Goal: Check status: Check status

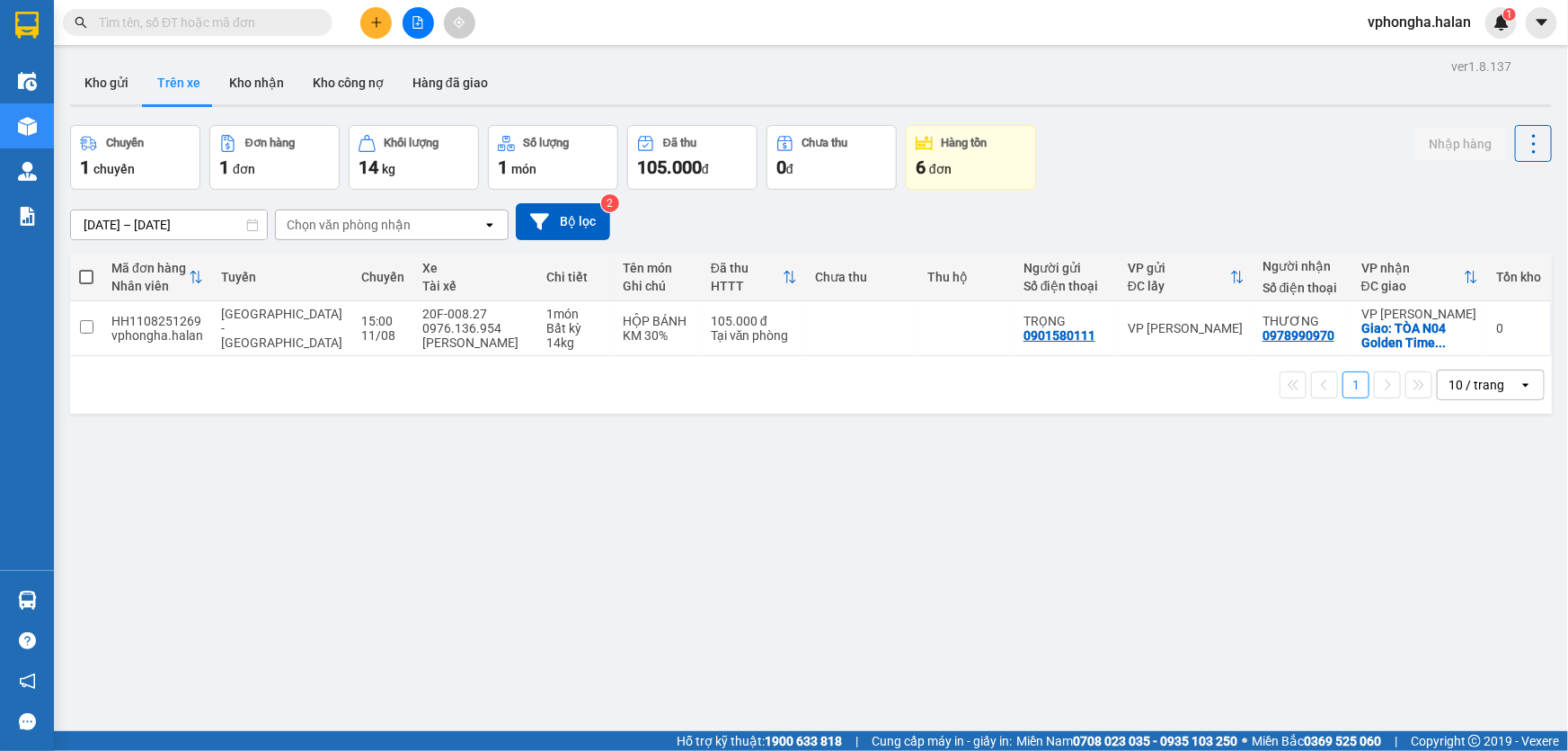
click at [180, 81] on button "Trên xe" at bounding box center [178, 83] width 72 height 43
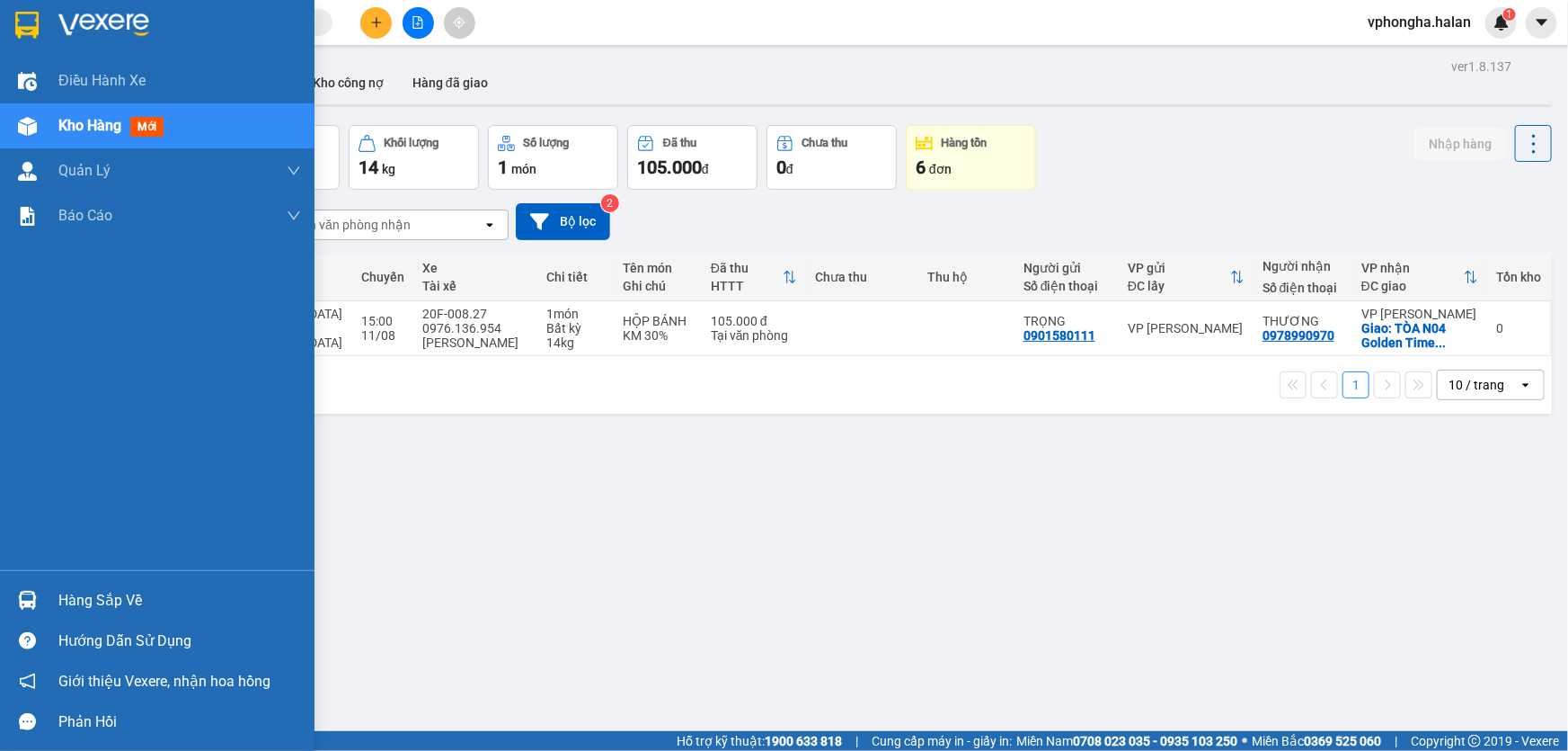
click at [19, 31] on img at bounding box center [28, 25] width 24 height 27
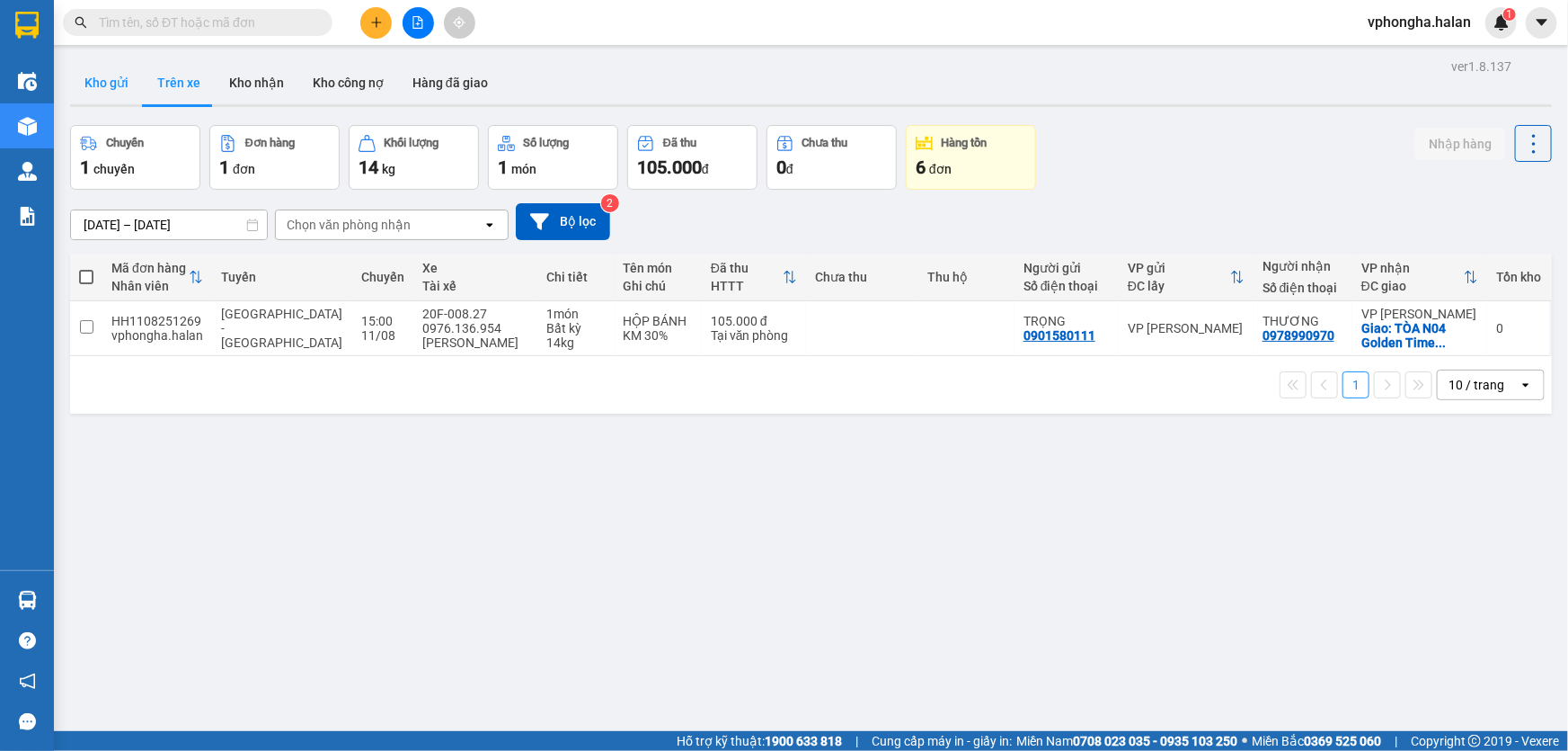
click at [103, 83] on button "Kho gửi" at bounding box center [106, 83] width 73 height 43
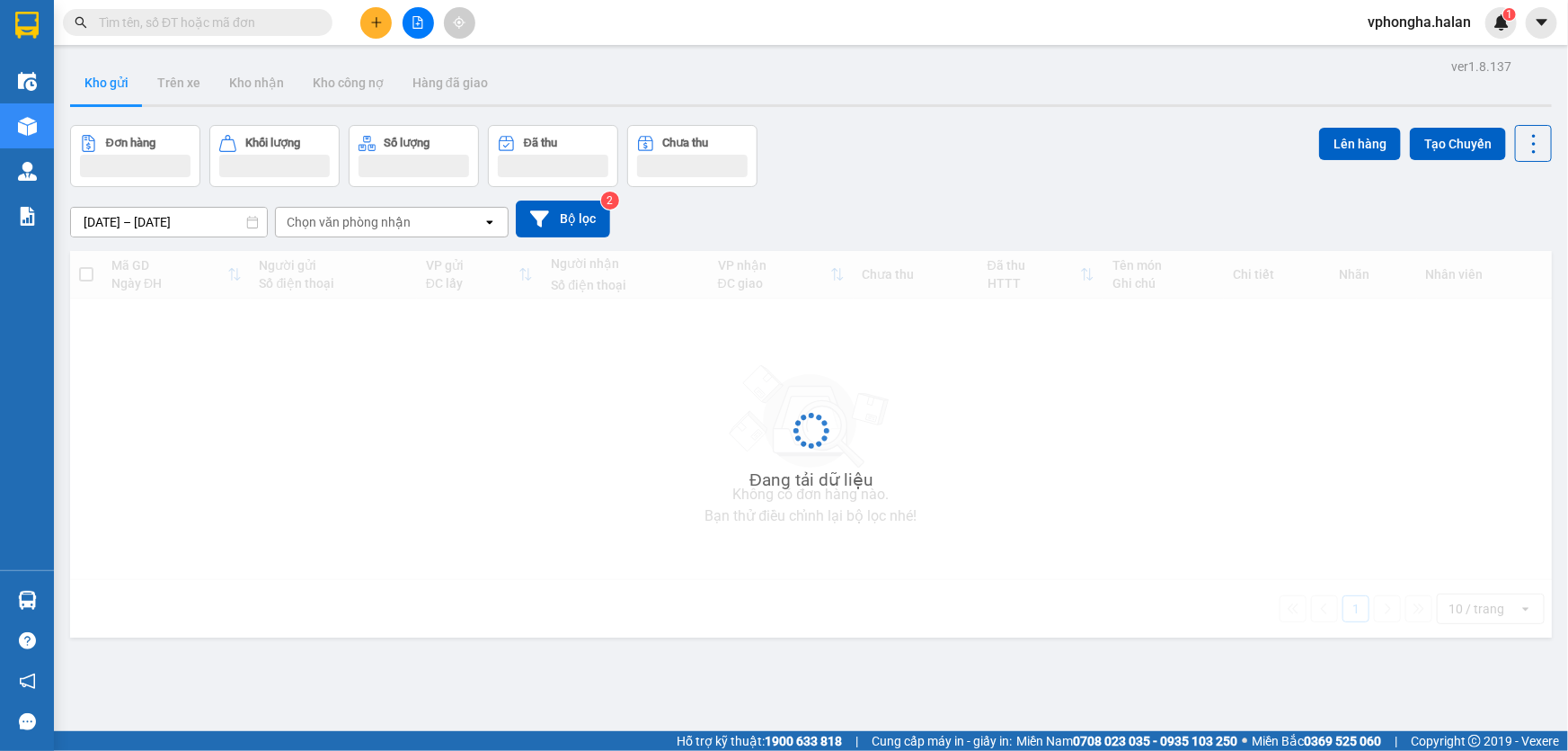
click at [103, 83] on button "Kho gửi" at bounding box center [106, 83] width 73 height 43
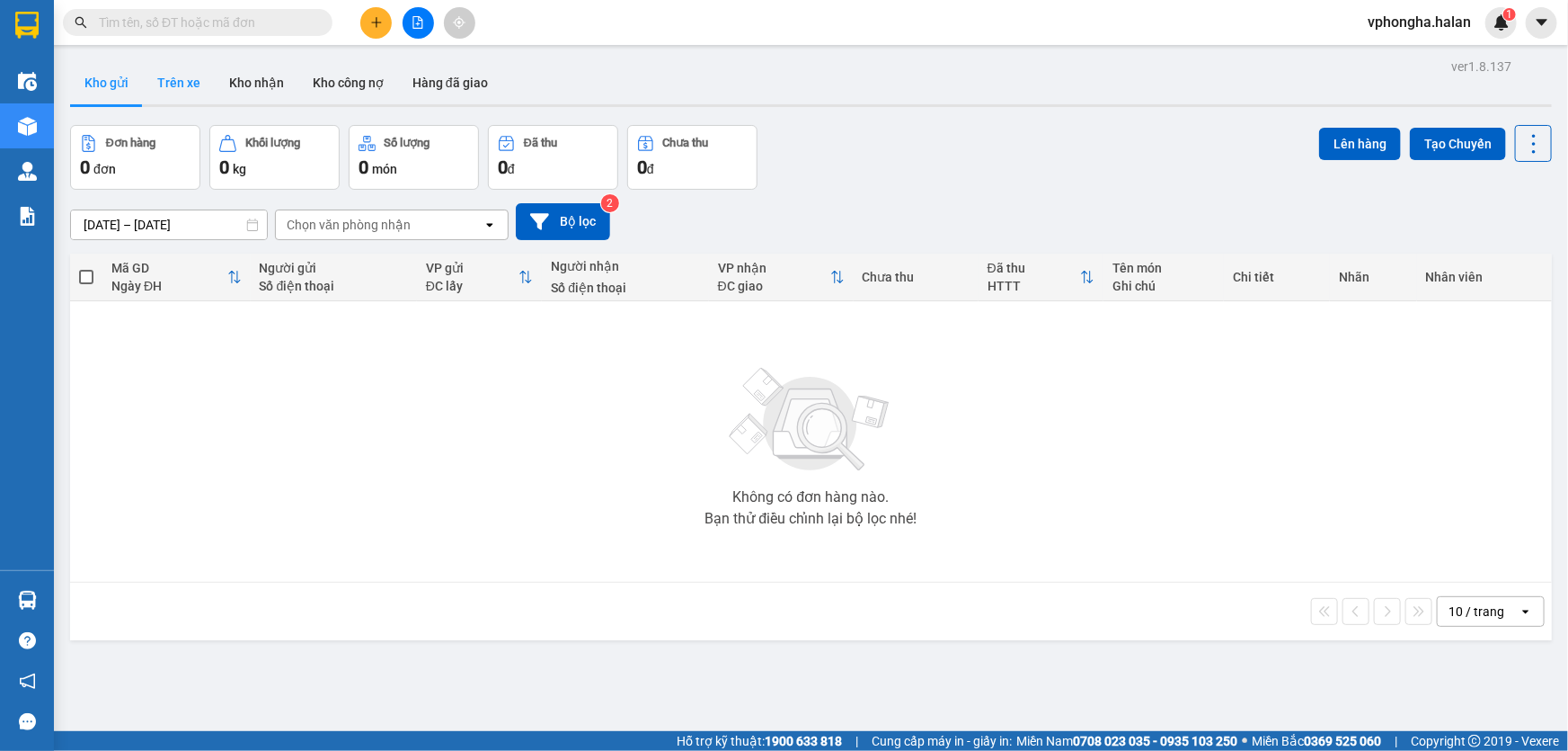
click at [173, 83] on button "Trên xe" at bounding box center [178, 83] width 72 height 43
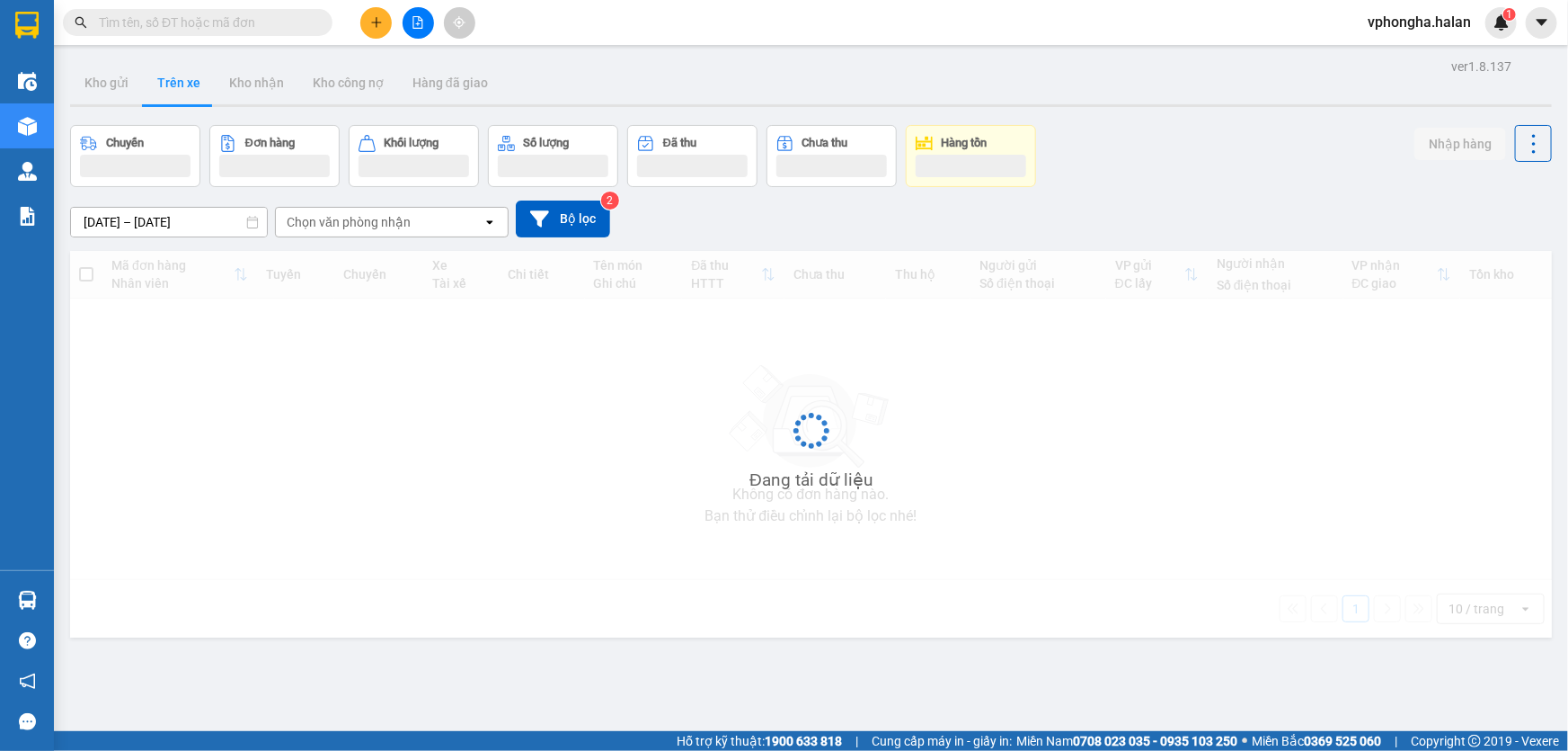
click at [173, 83] on button "Trên xe" at bounding box center [178, 83] width 72 height 43
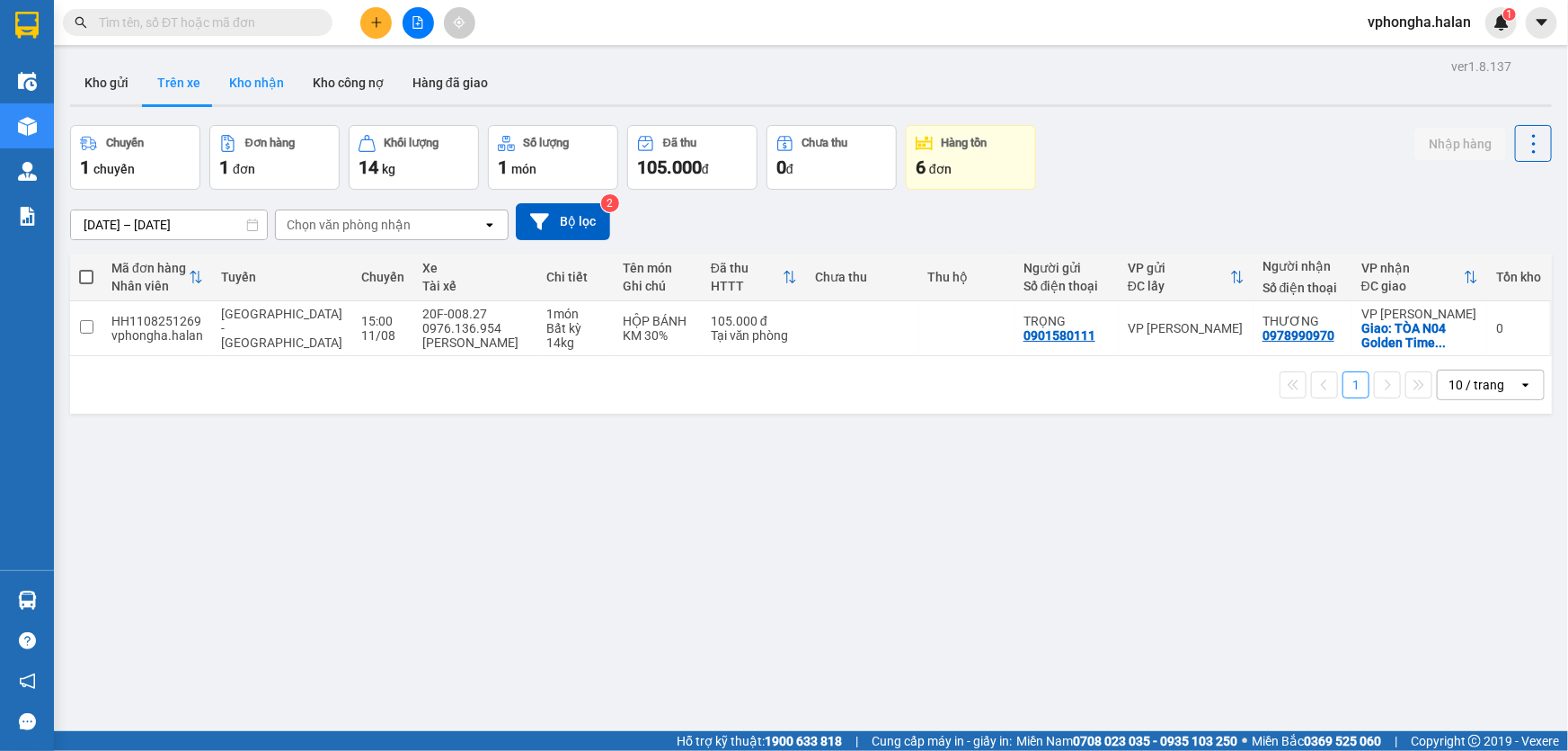
click at [253, 83] on button "Kho nhận" at bounding box center [256, 83] width 84 height 43
type input "[DATE] – [DATE]"
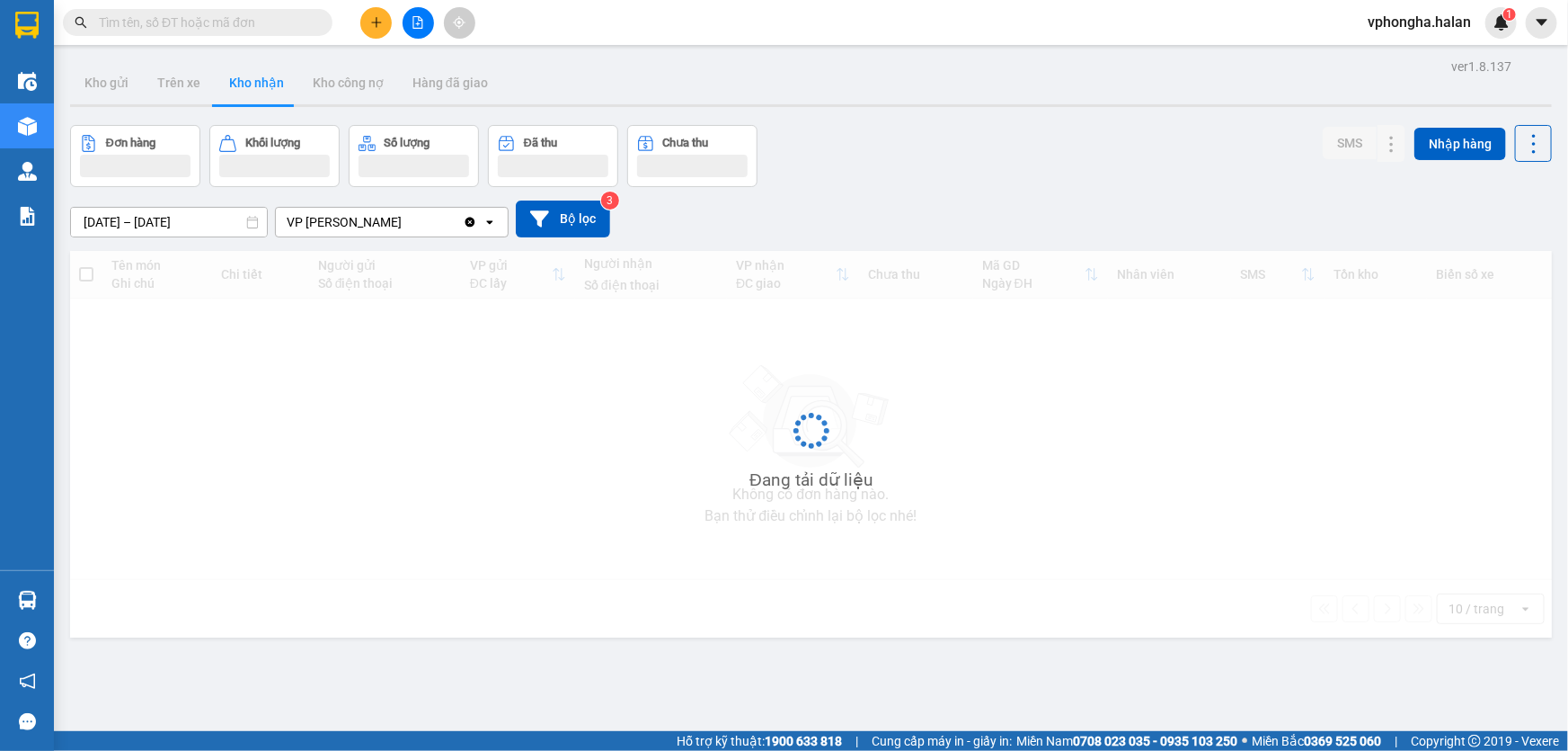
click at [253, 83] on button "Kho nhận" at bounding box center [256, 83] width 84 height 43
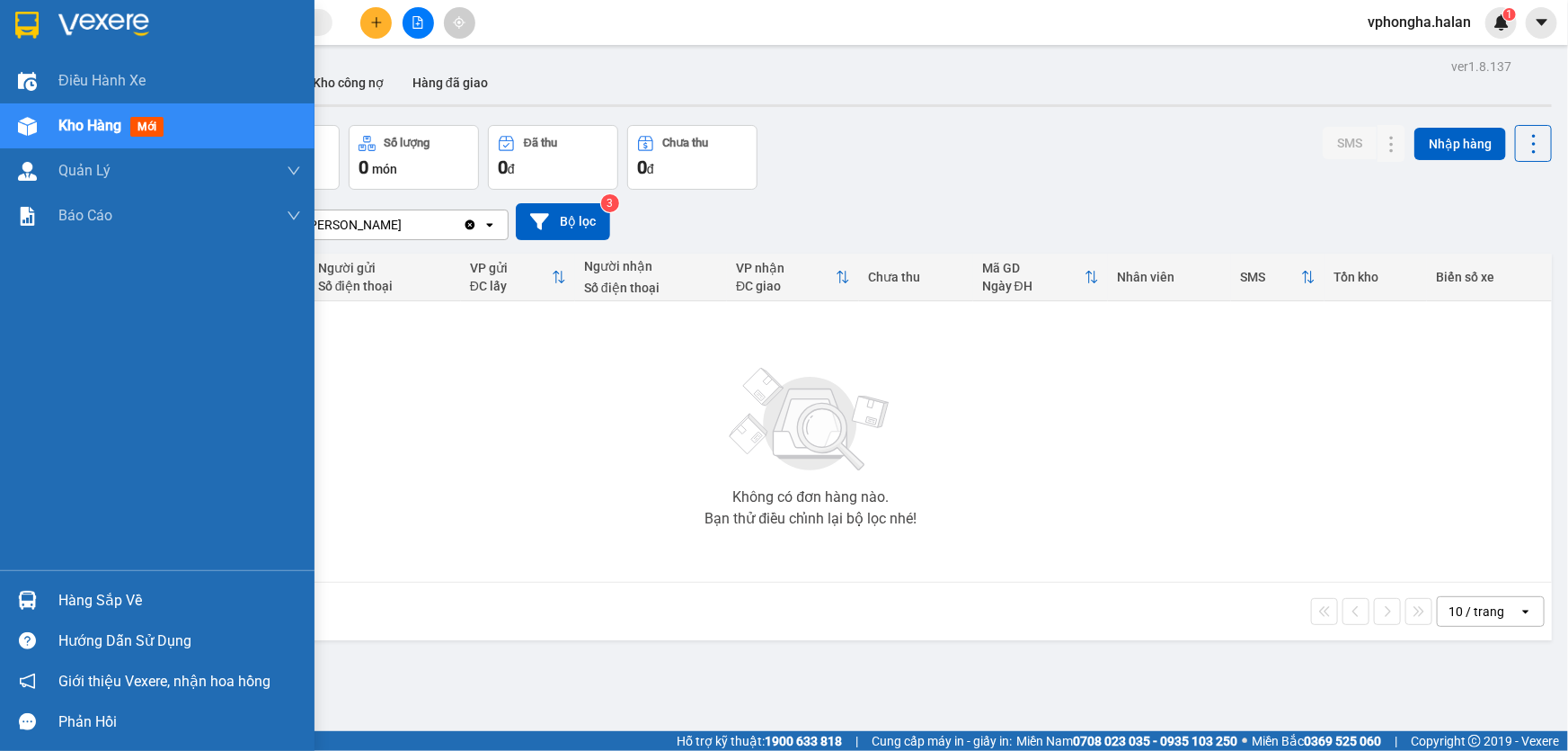
click at [63, 591] on div "Hàng sắp về" at bounding box center [179, 599] width 243 height 27
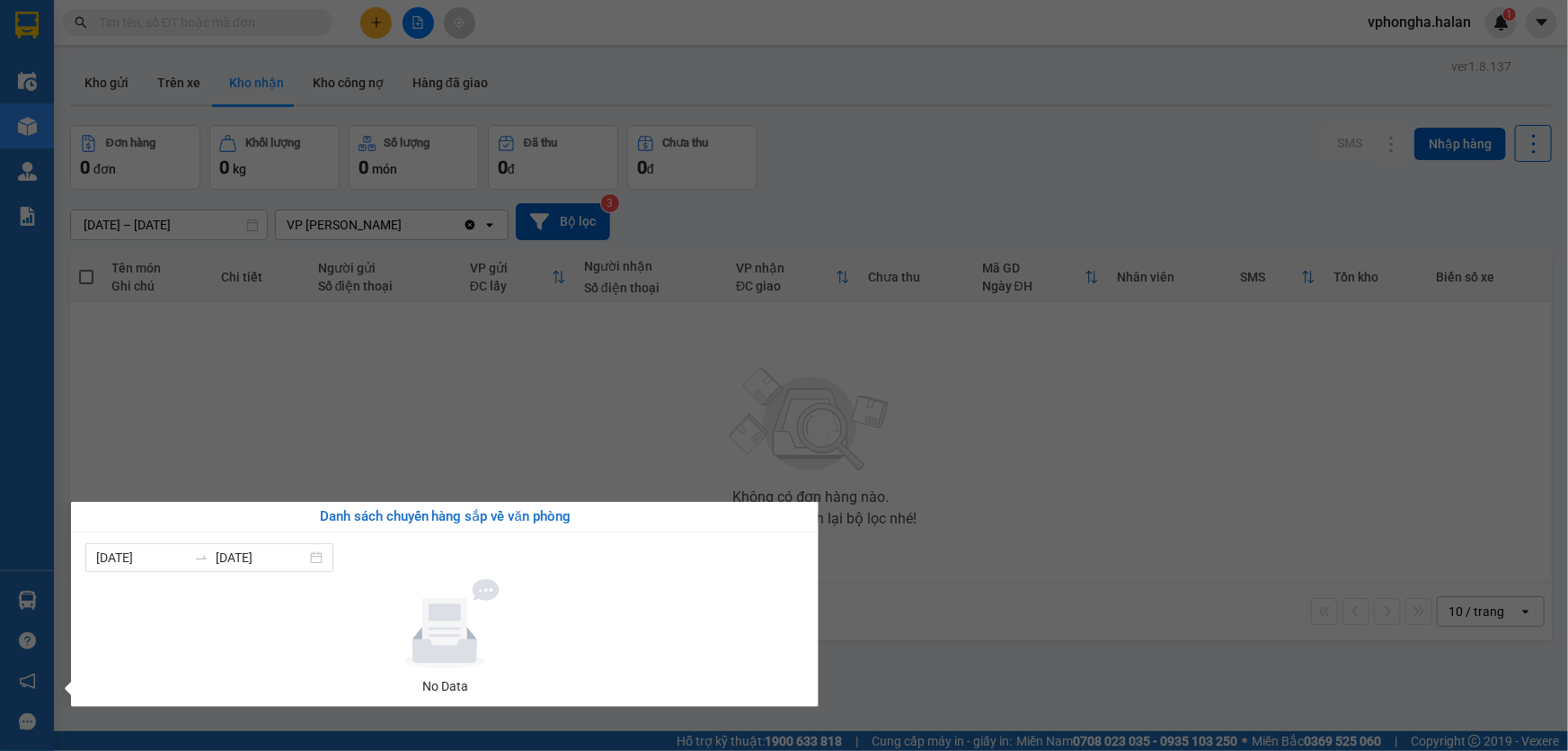
click at [434, 502] on div "Danh sách chuyến hàng sắp về văn phòng" at bounding box center [445, 517] width 748 height 31
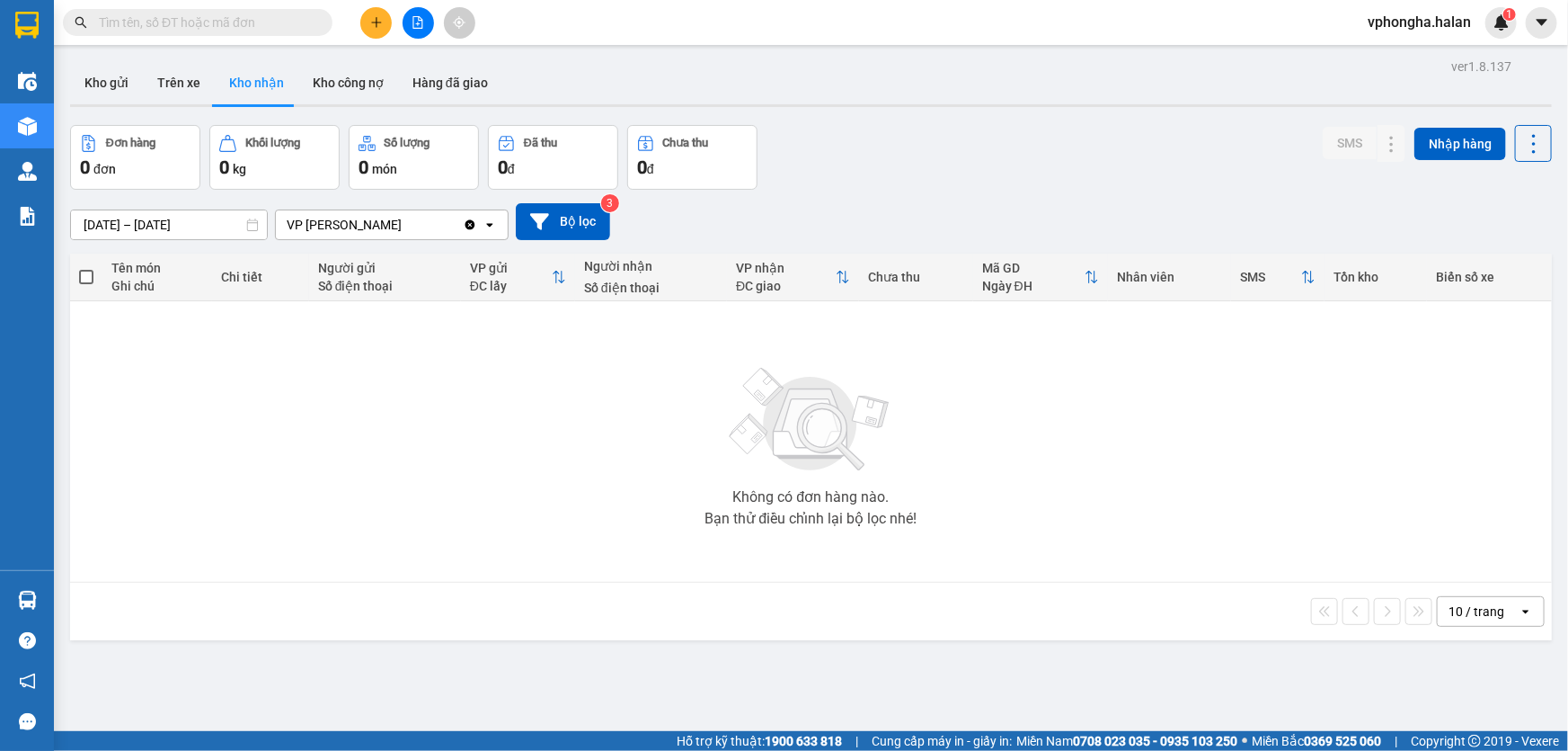
click at [342, 399] on section "Kết quả tìm kiếm ( 0 ) Bộ lọc No Data vphongha.halan 1 Điều hành xe Kho hàng mớ…" at bounding box center [784, 375] width 1568 height 751
click at [359, 81] on button "Kho công nợ" at bounding box center [347, 83] width 99 height 43
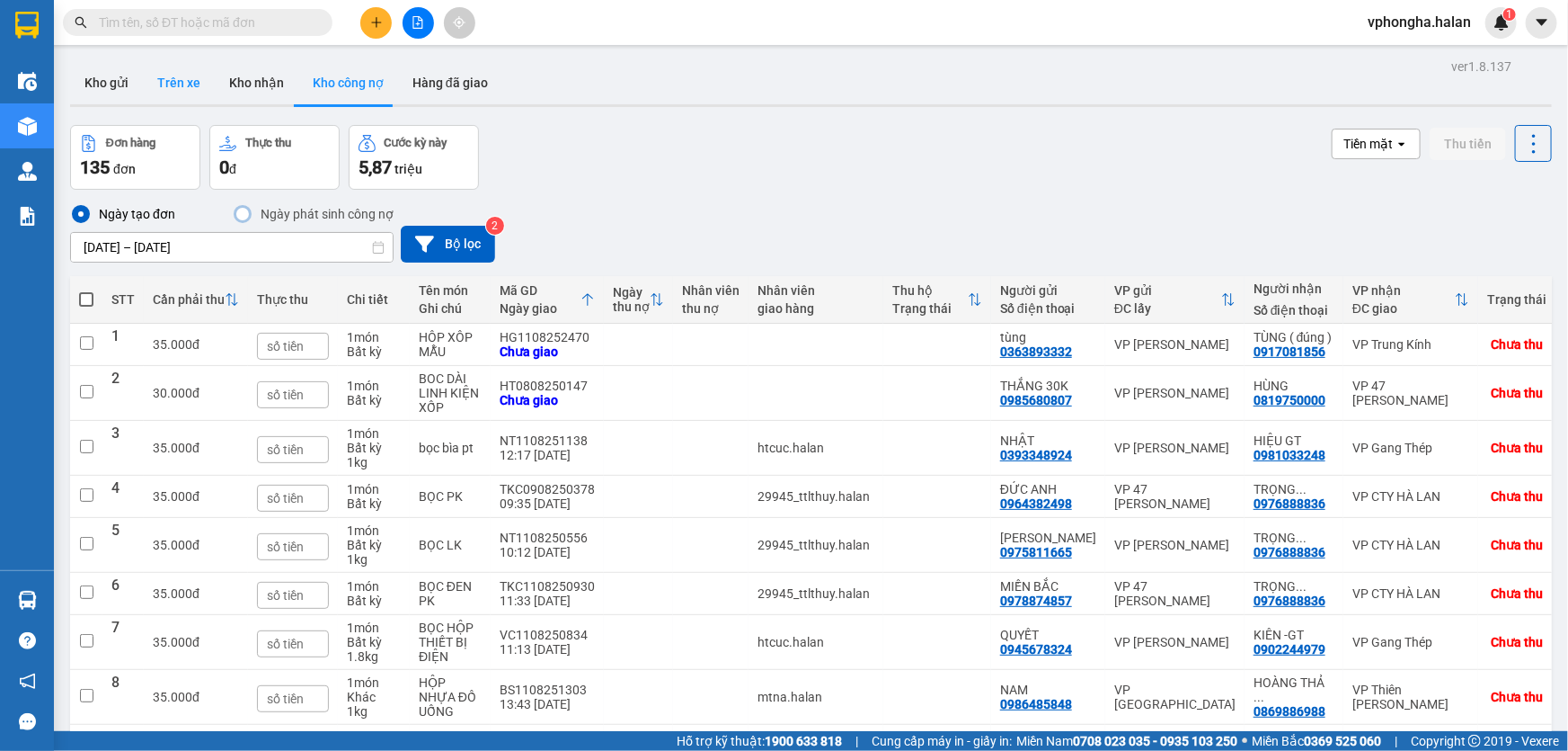
click at [172, 89] on button "Trên xe" at bounding box center [178, 83] width 72 height 43
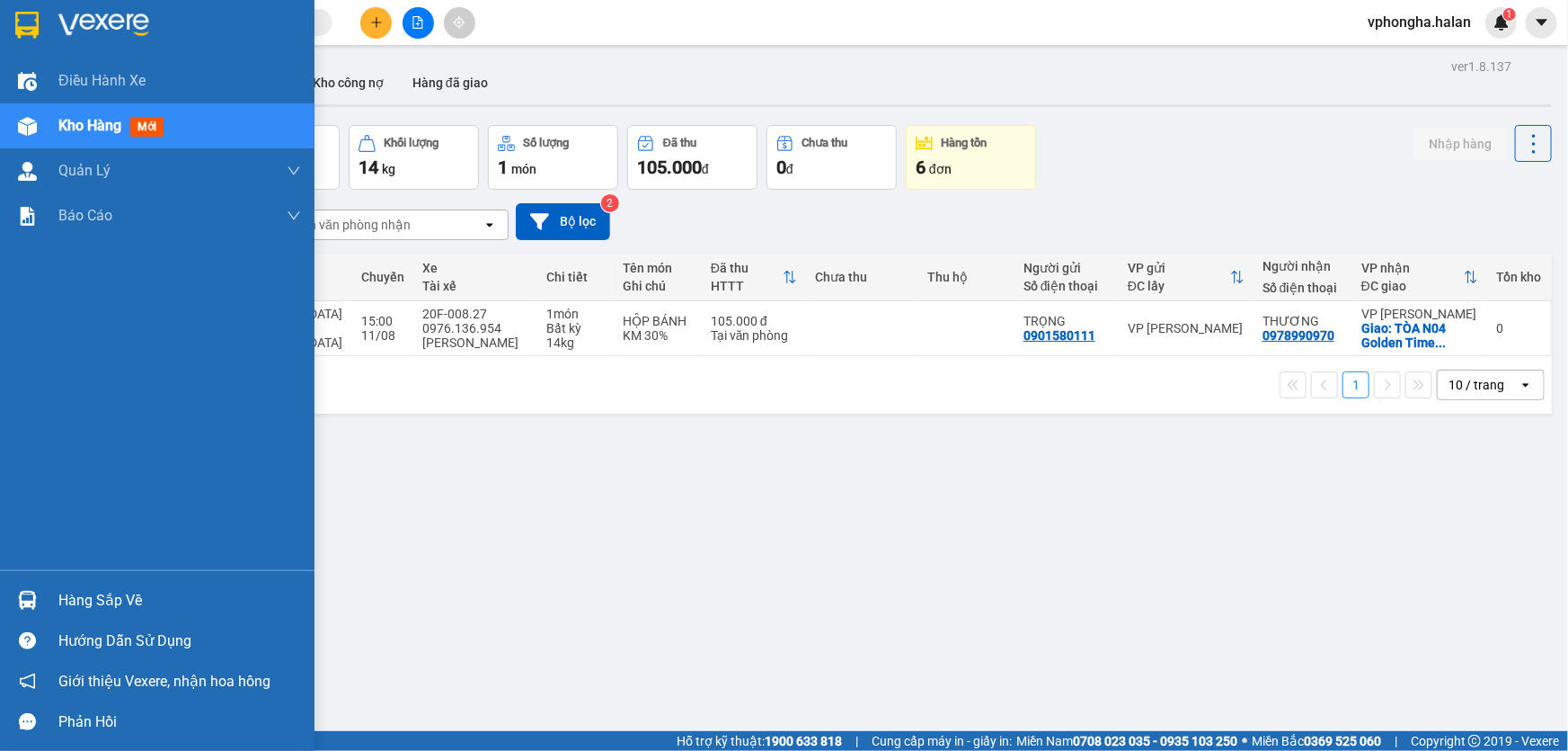
click at [26, 22] on img at bounding box center [28, 25] width 24 height 27
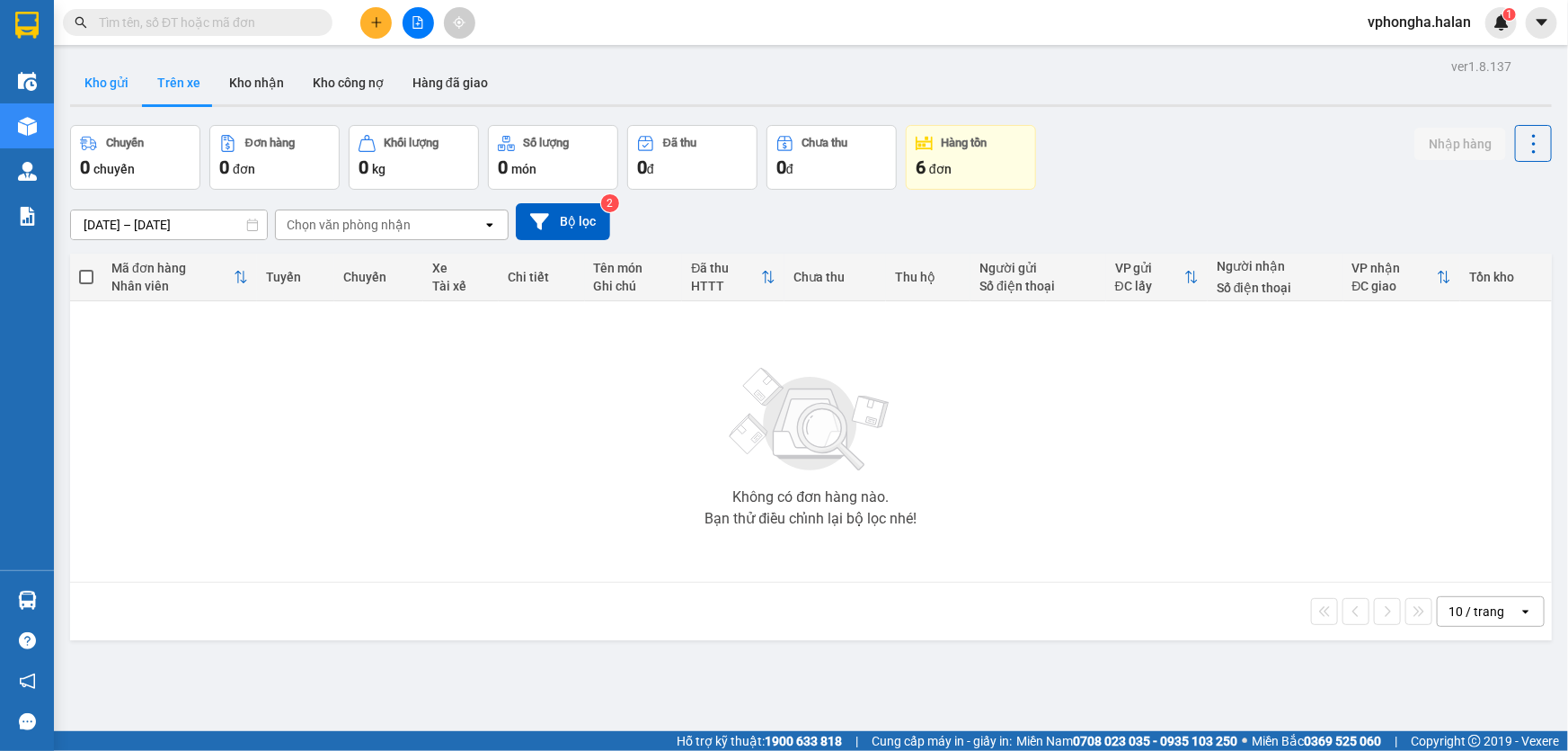
click at [106, 79] on button "Kho gửi" at bounding box center [106, 83] width 73 height 43
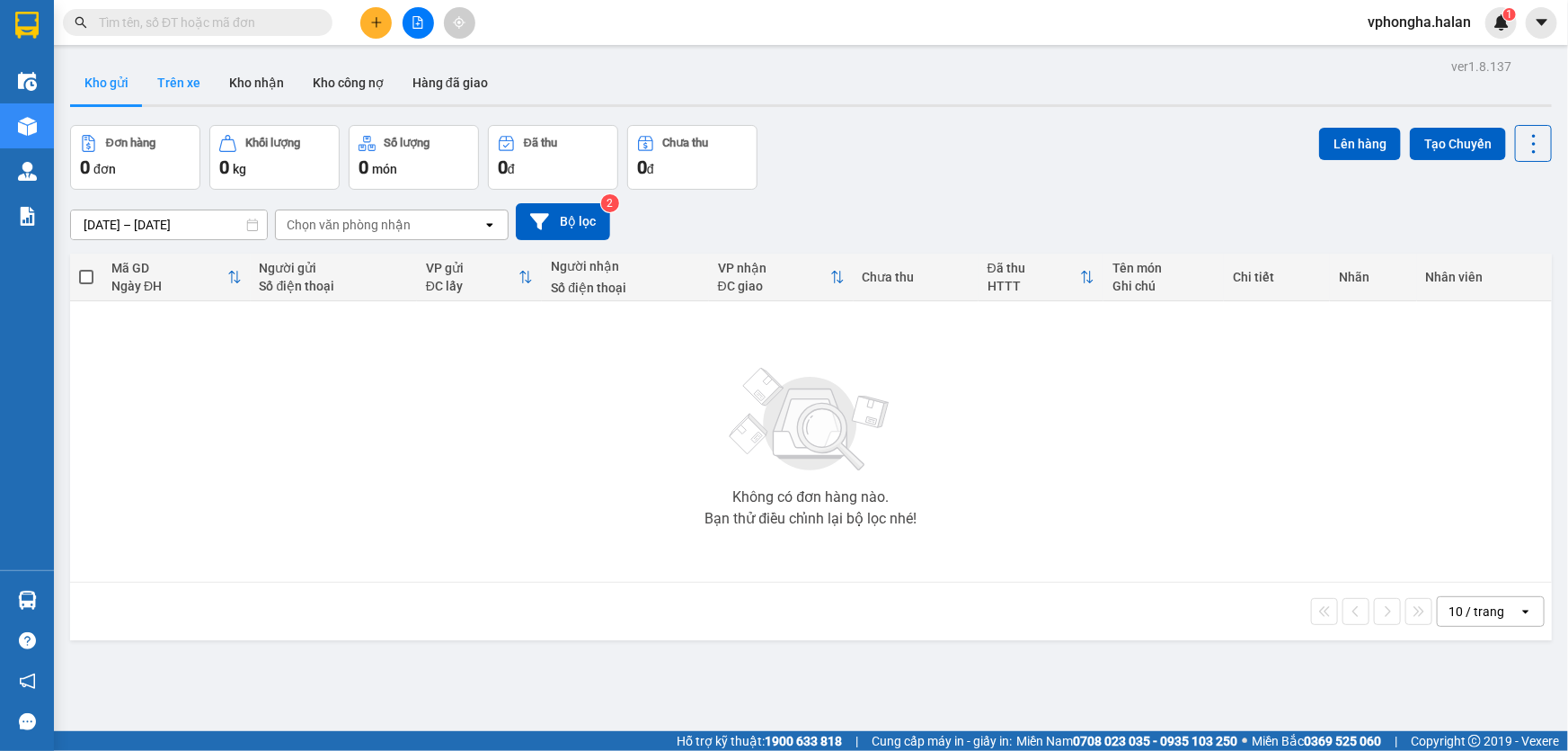
click at [180, 90] on button "Trên xe" at bounding box center [178, 83] width 72 height 43
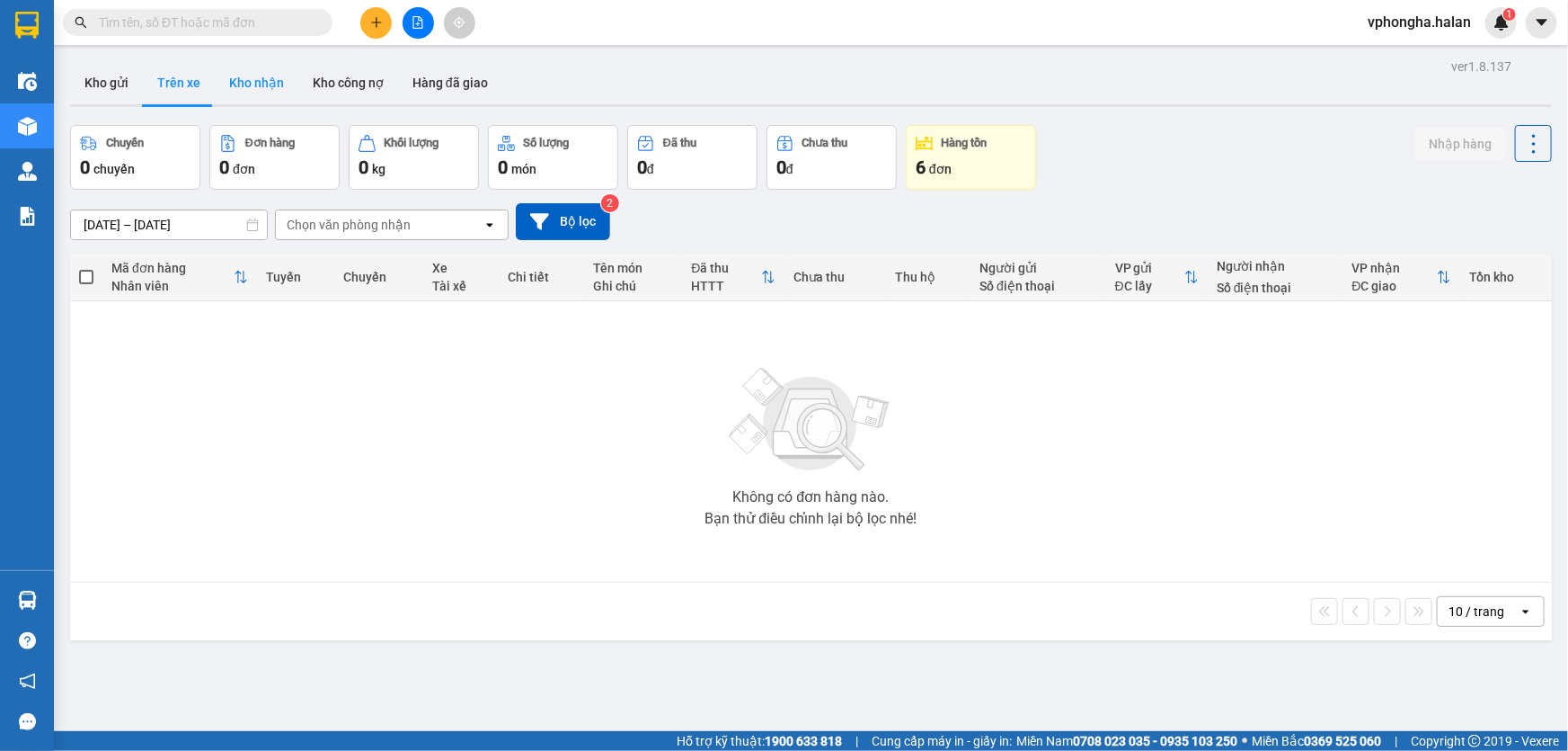
click at [256, 86] on button "Kho nhận" at bounding box center [256, 83] width 84 height 43
type input "[DATE] – [DATE]"
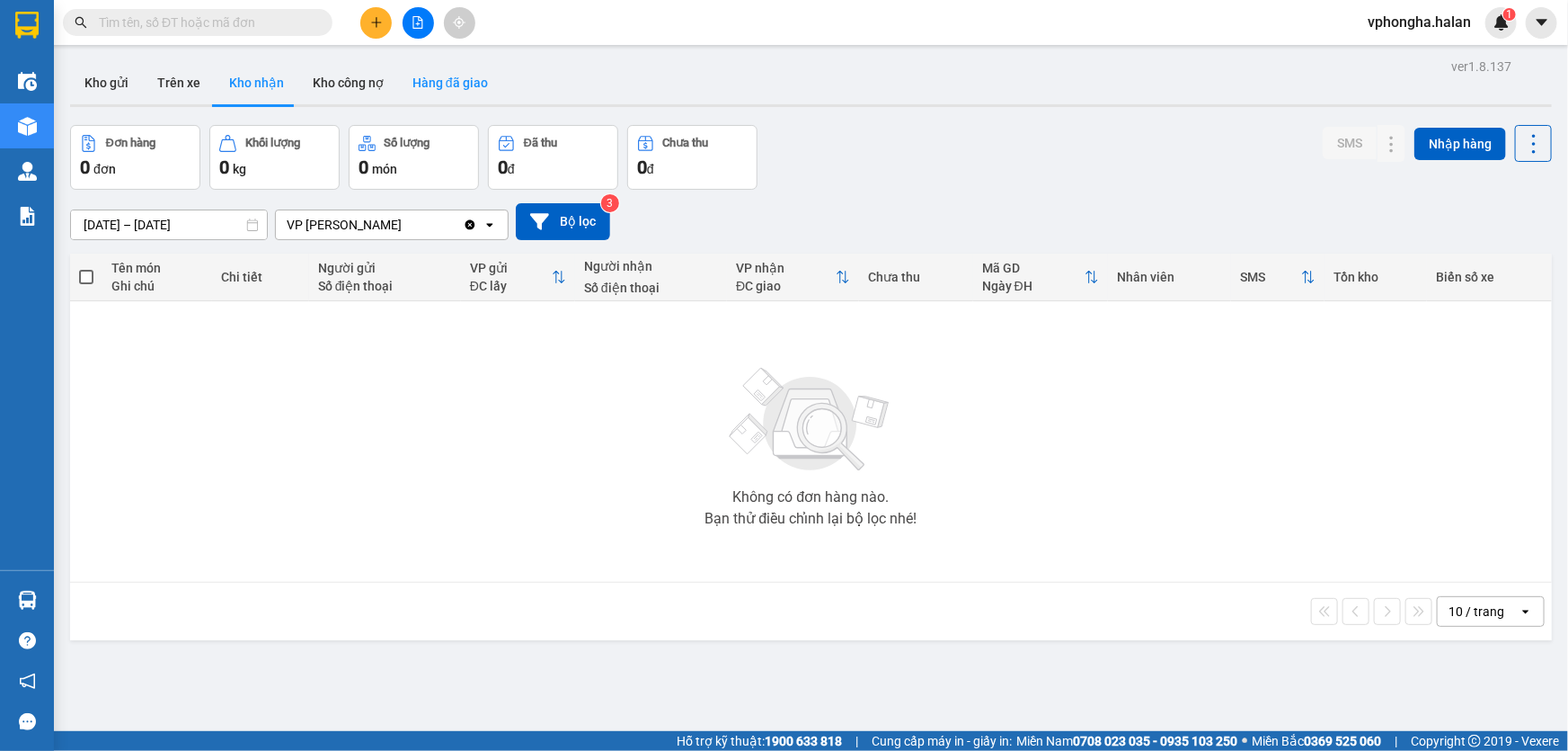
click at [433, 87] on button "Hàng đã giao" at bounding box center [451, 83] width 104 height 43
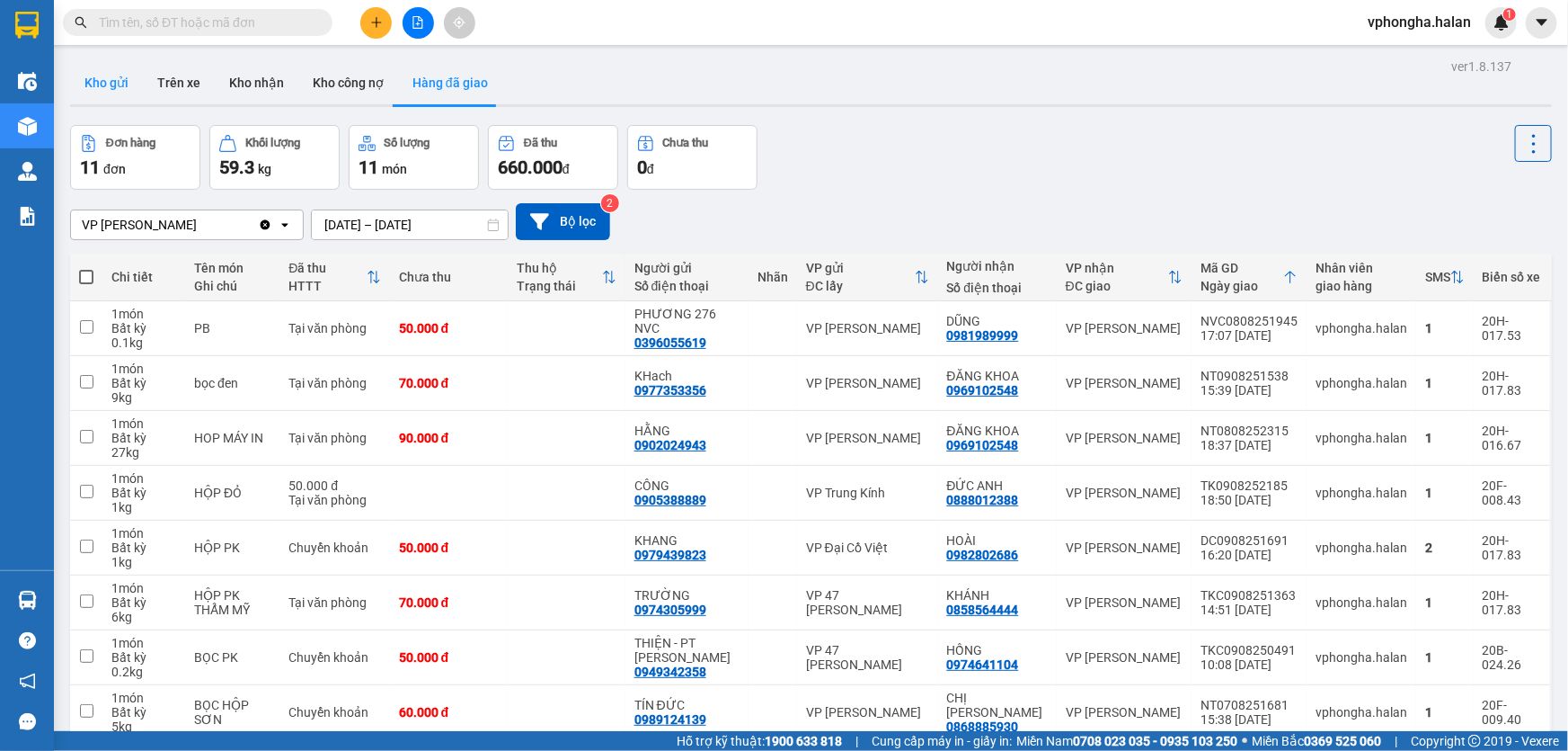
click at [109, 84] on button "Kho gửi" at bounding box center [106, 83] width 73 height 43
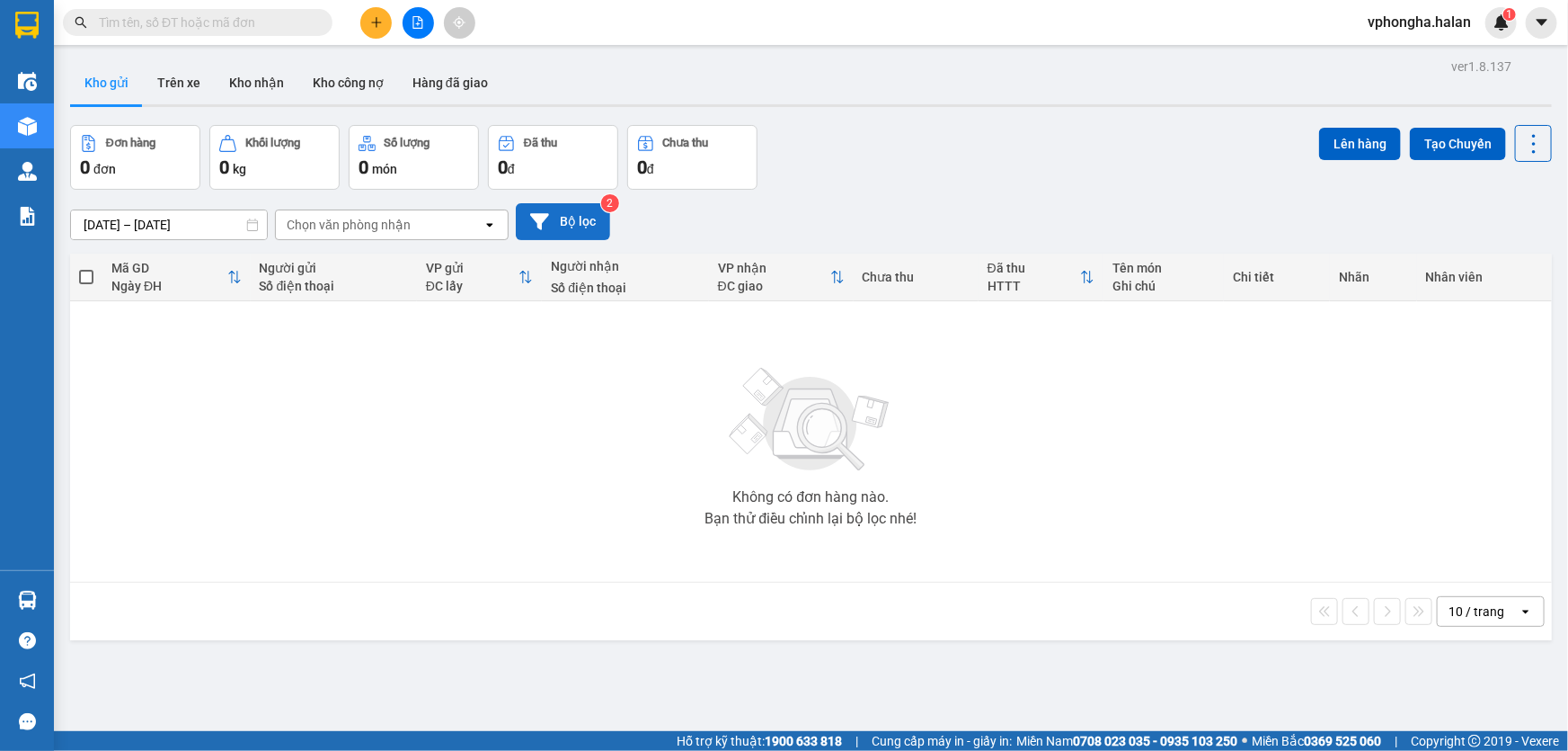
click at [578, 223] on button "Bộ lọc" at bounding box center [563, 220] width 94 height 36
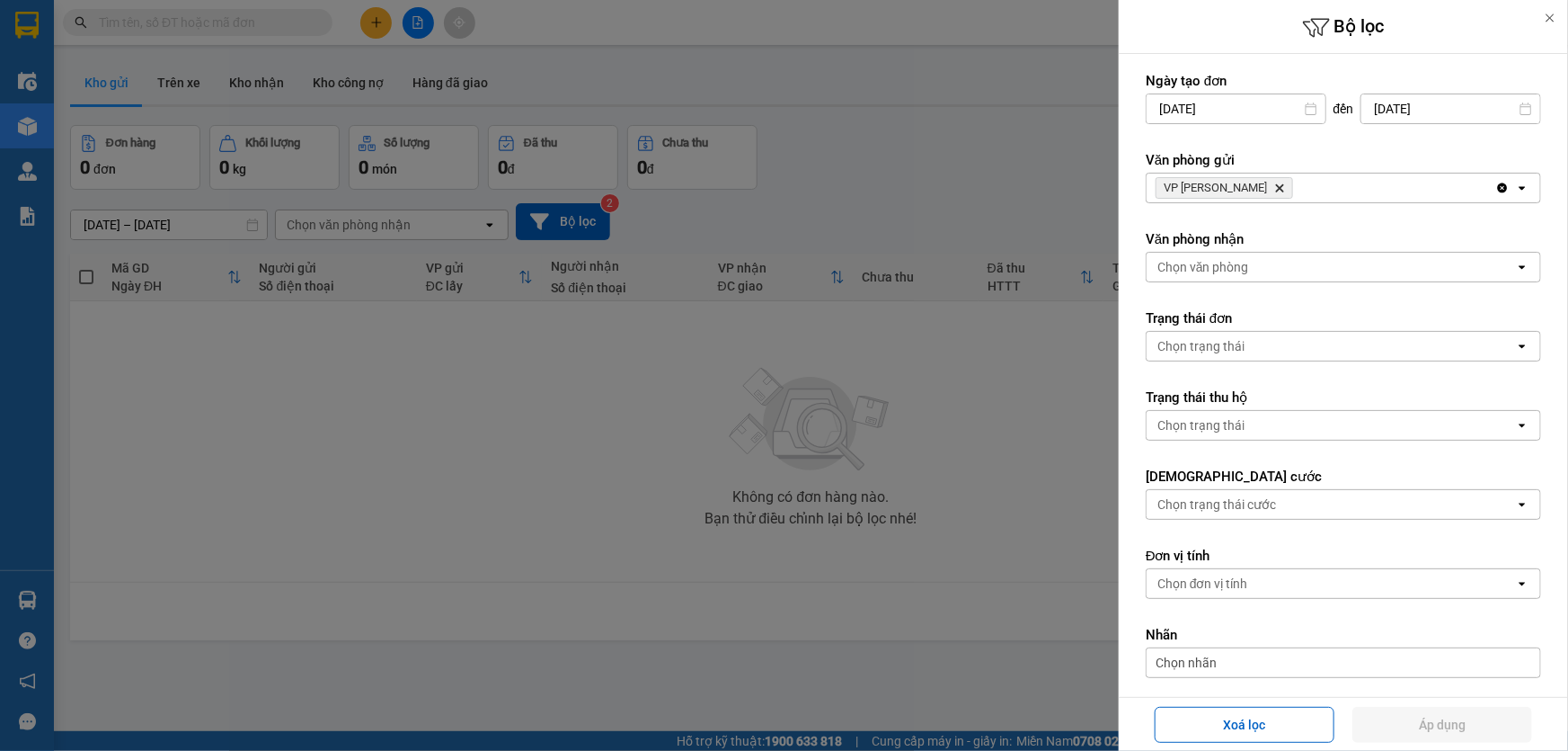
click at [509, 546] on div at bounding box center [784, 375] width 1568 height 751
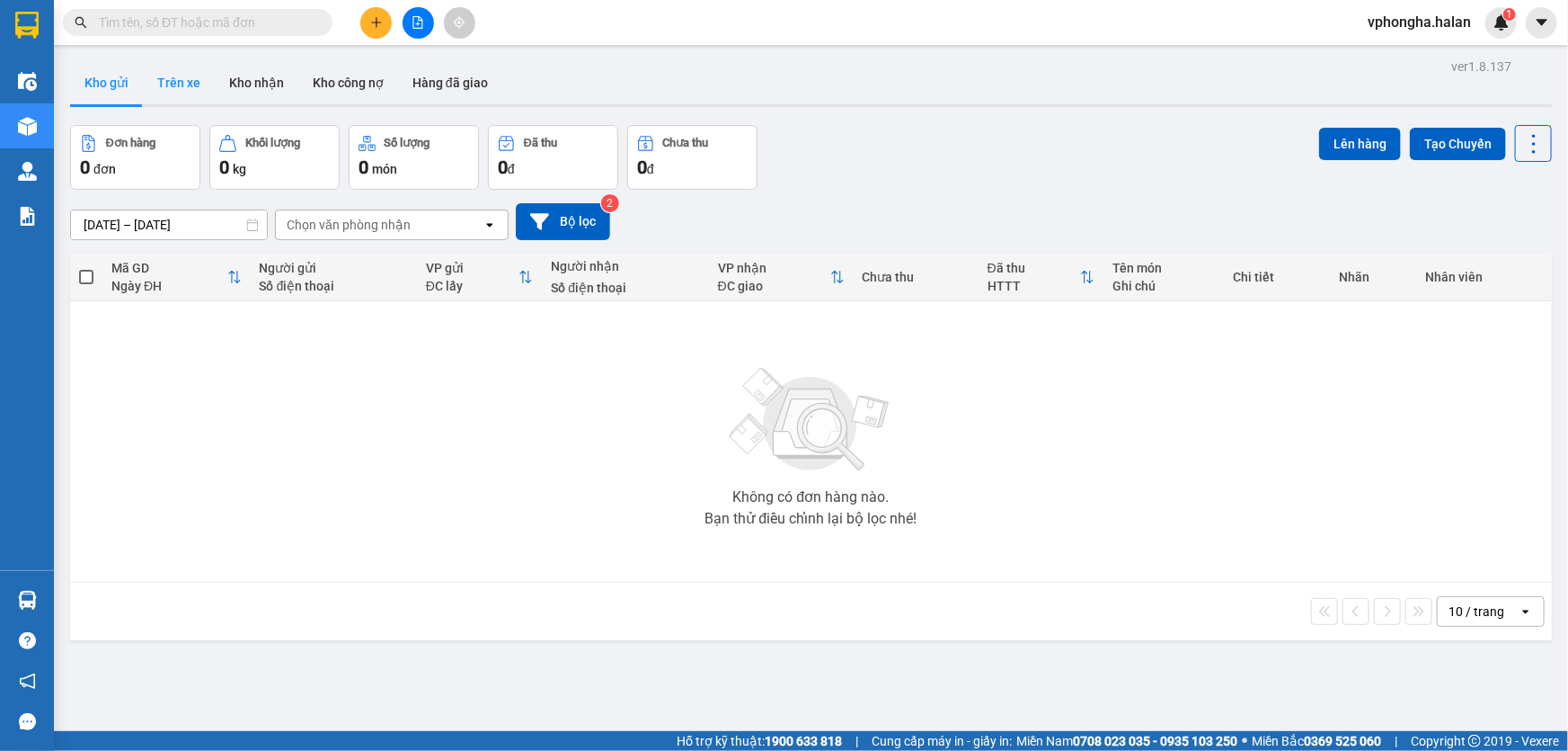
click at [179, 86] on button "Trên xe" at bounding box center [178, 83] width 72 height 43
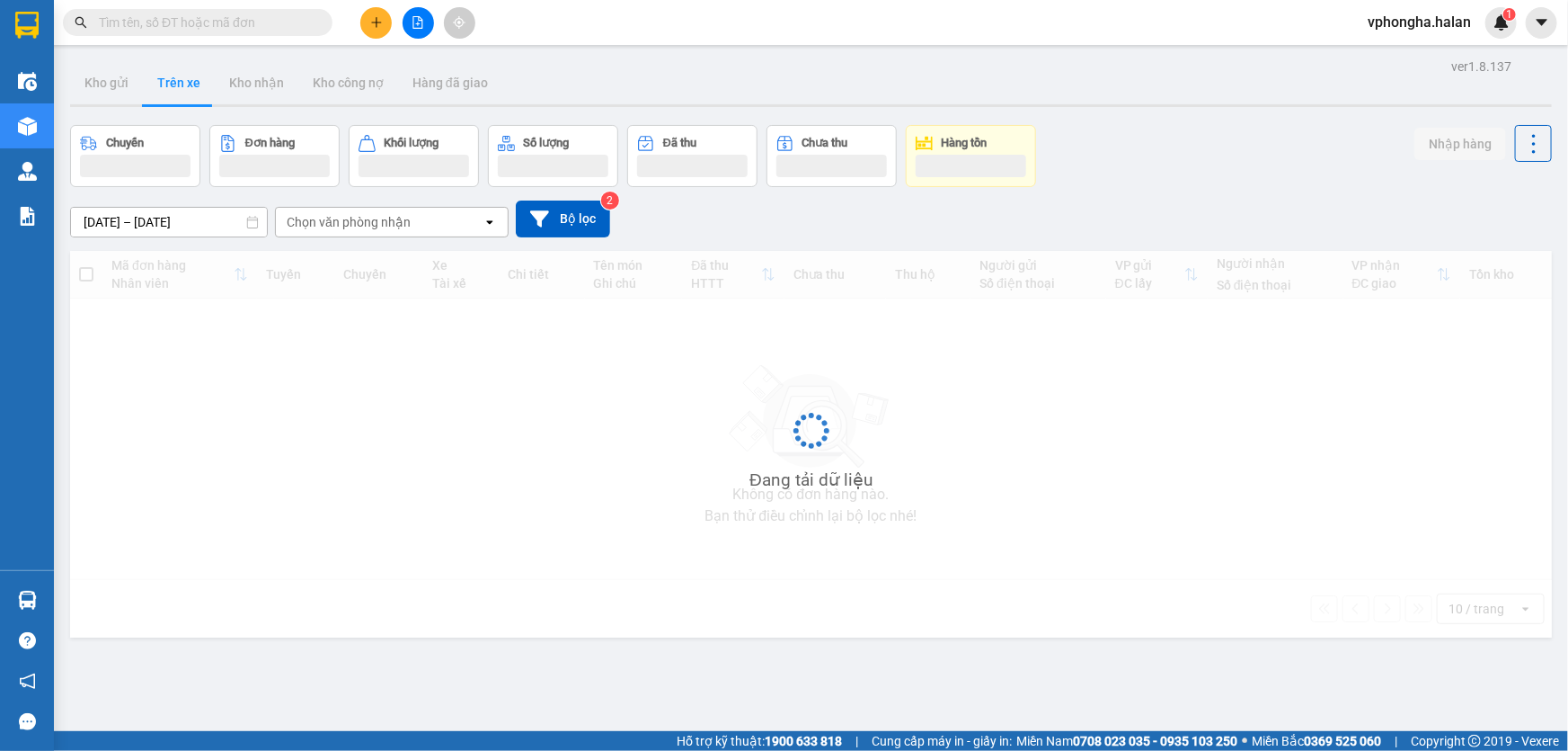
click at [179, 86] on button "Trên xe" at bounding box center [178, 83] width 72 height 43
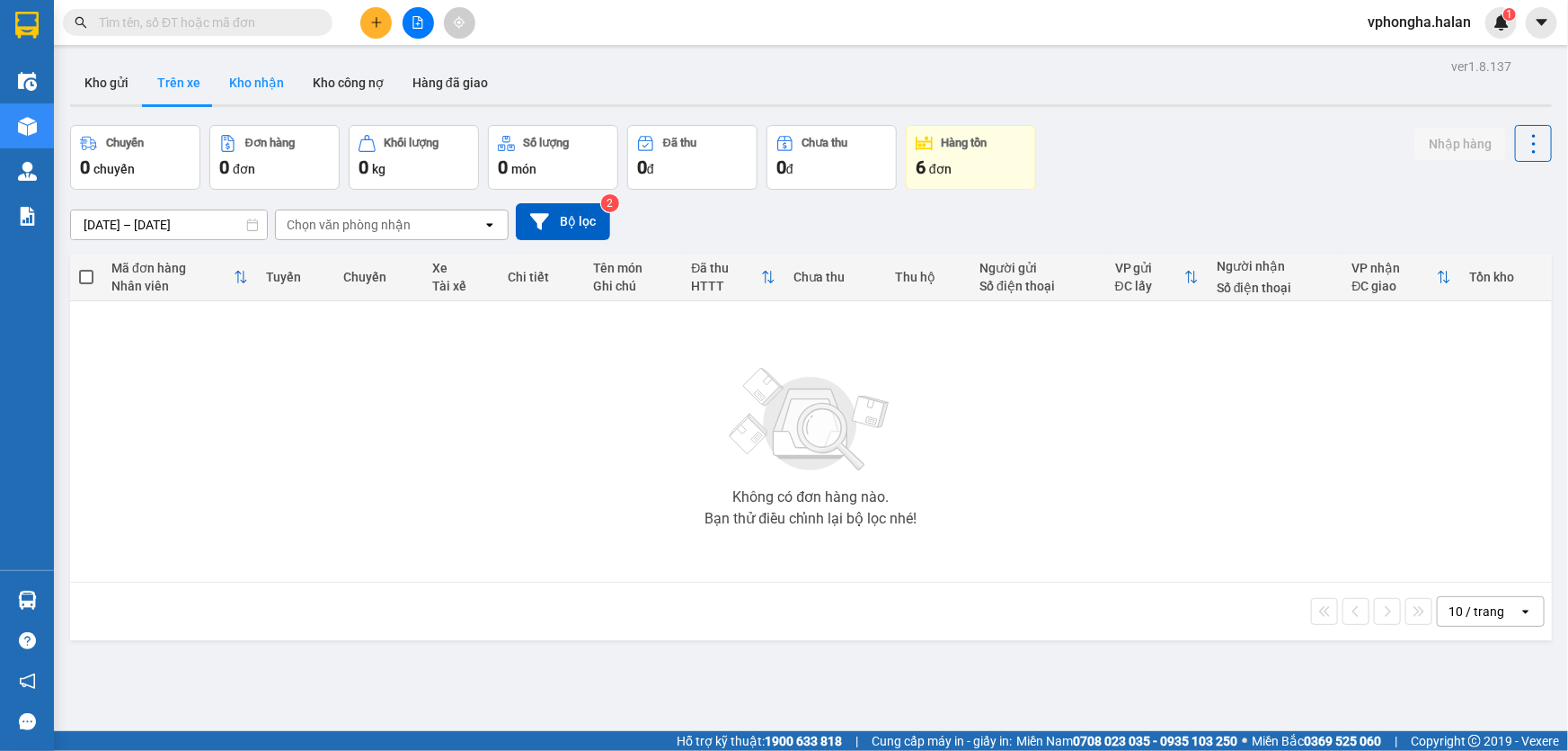
click at [270, 85] on button "Kho nhận" at bounding box center [256, 83] width 84 height 43
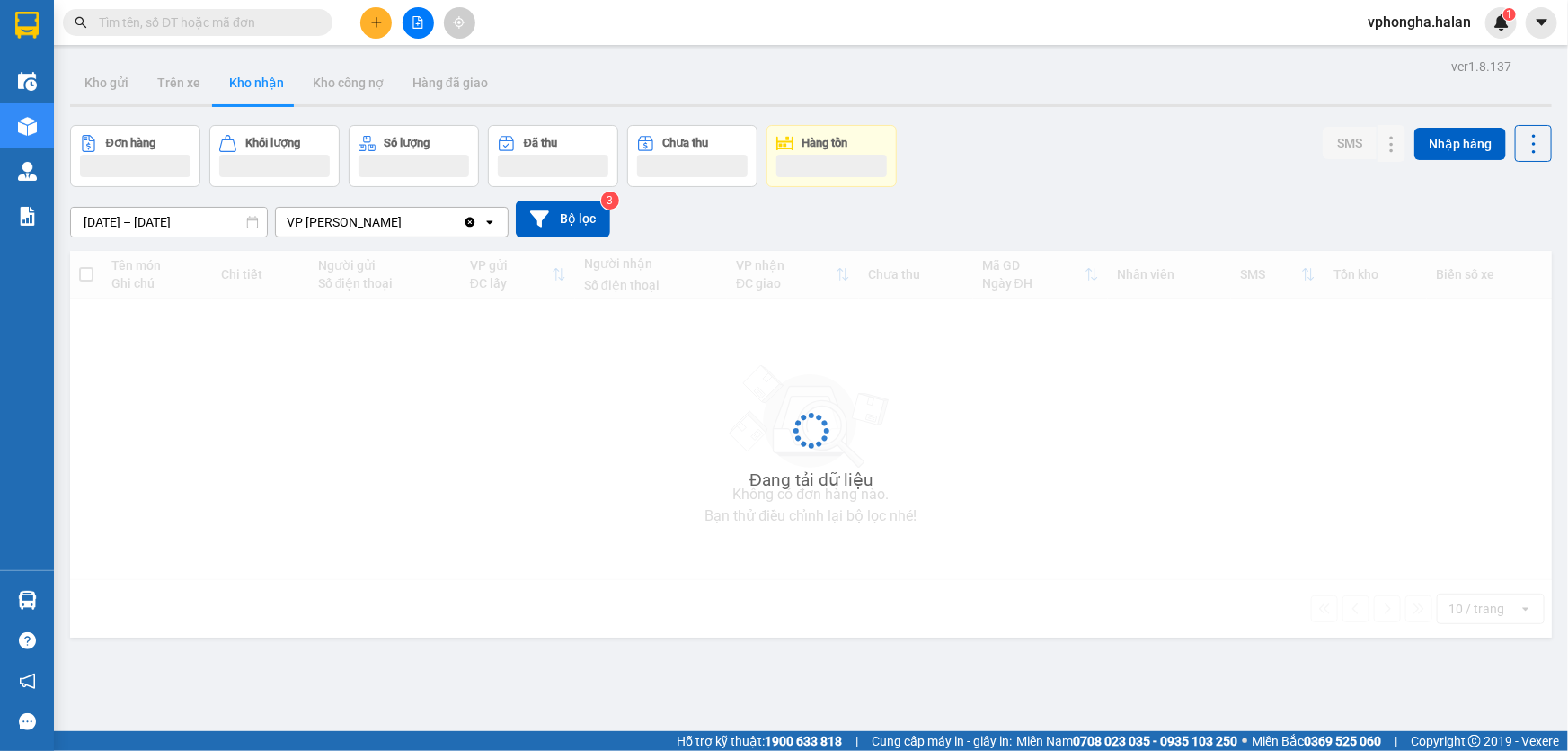
type input "[DATE] – [DATE]"
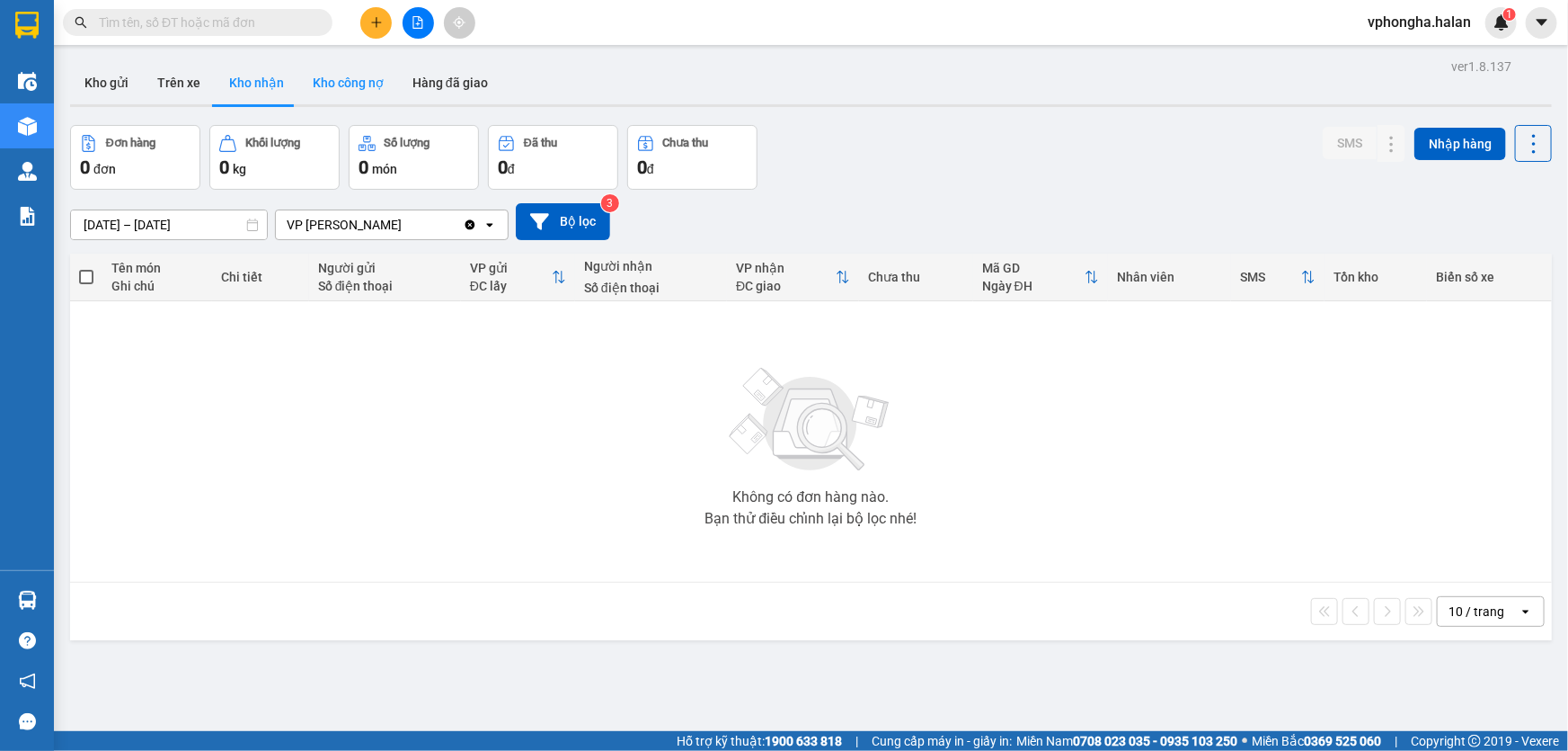
click at [333, 83] on button "Kho công nợ" at bounding box center [347, 83] width 99 height 43
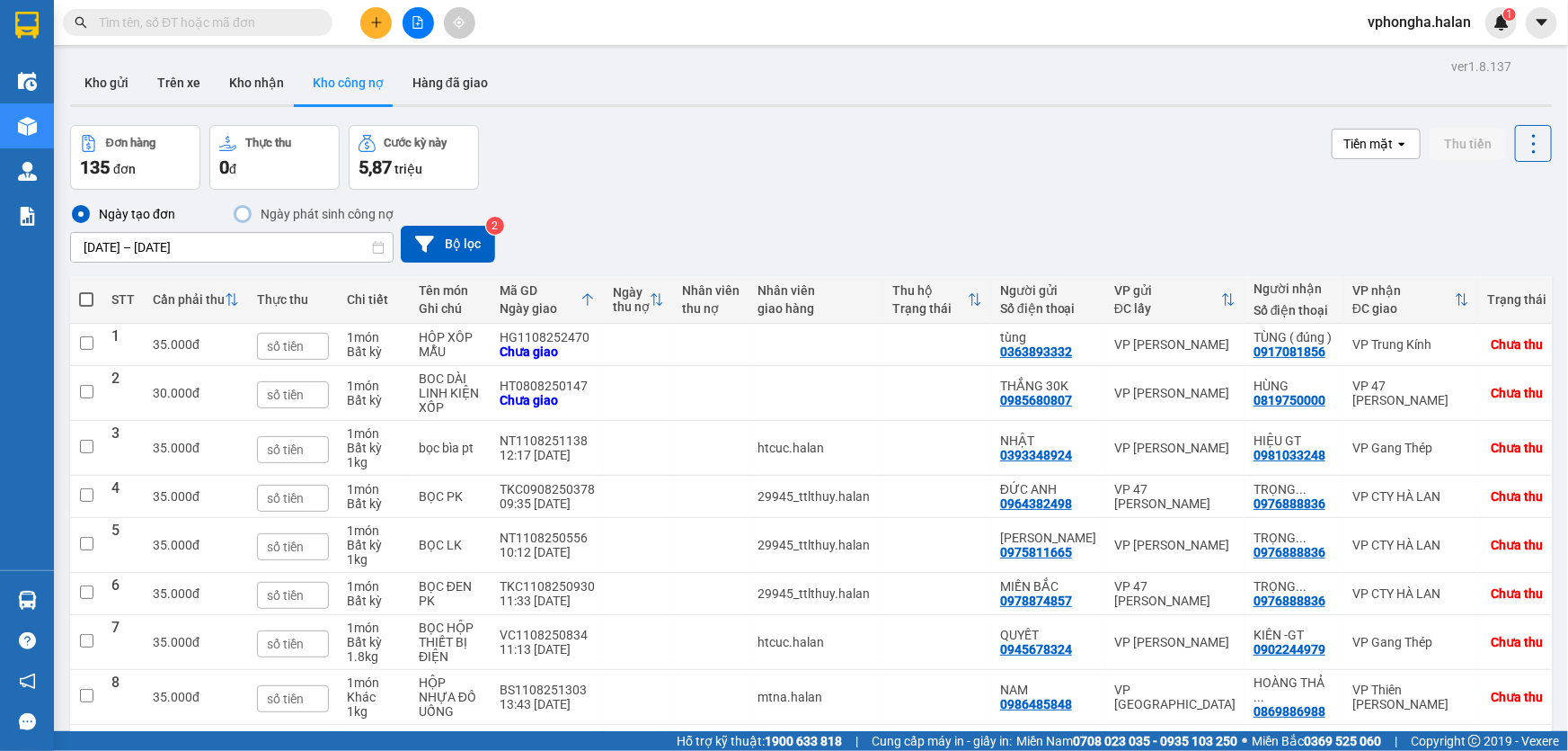
click at [152, 161] on div "135 đơn" at bounding box center [135, 167] width 110 height 26
click at [459, 84] on button "Hàng đã giao" at bounding box center [451, 83] width 104 height 43
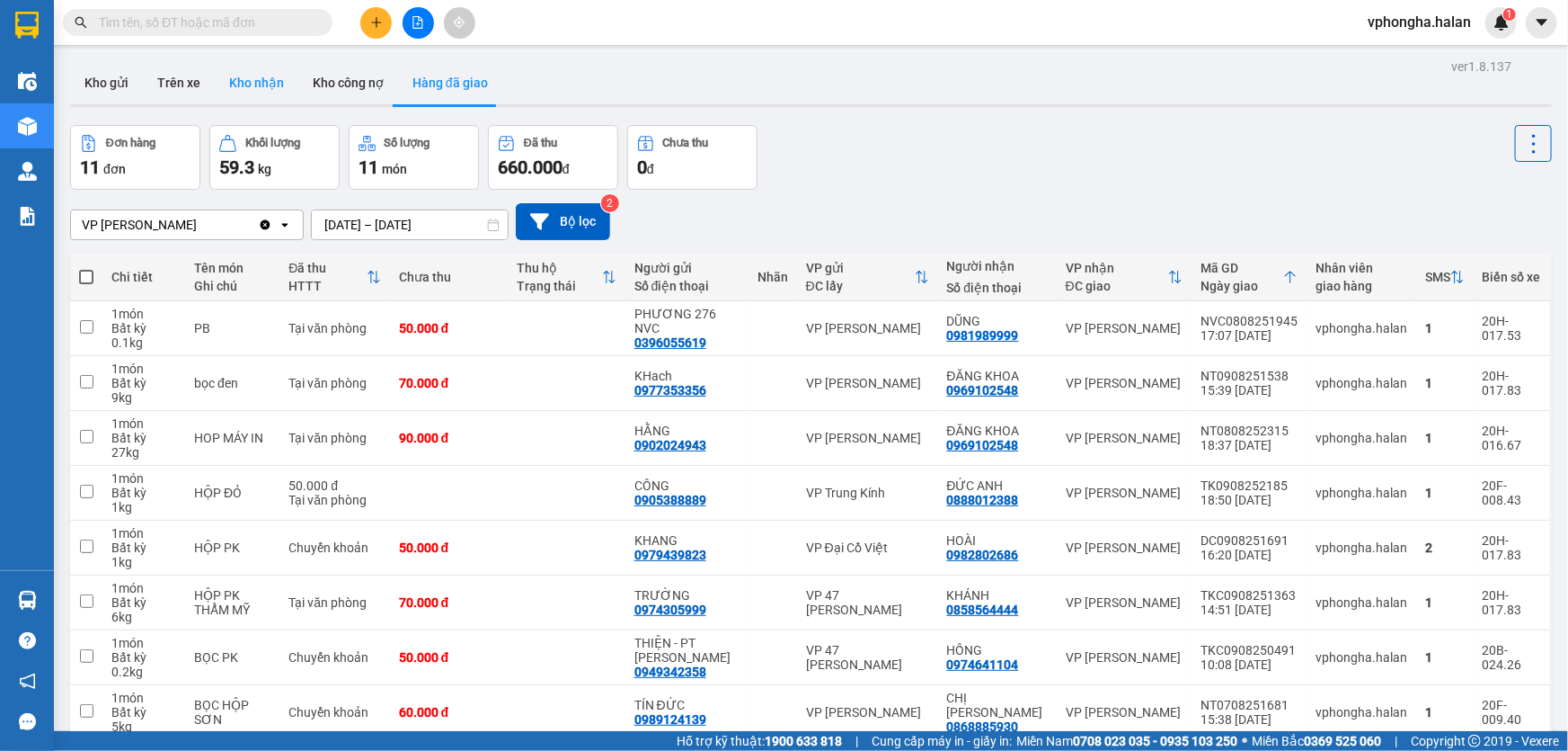
click at [237, 81] on button "Kho nhận" at bounding box center [256, 83] width 84 height 43
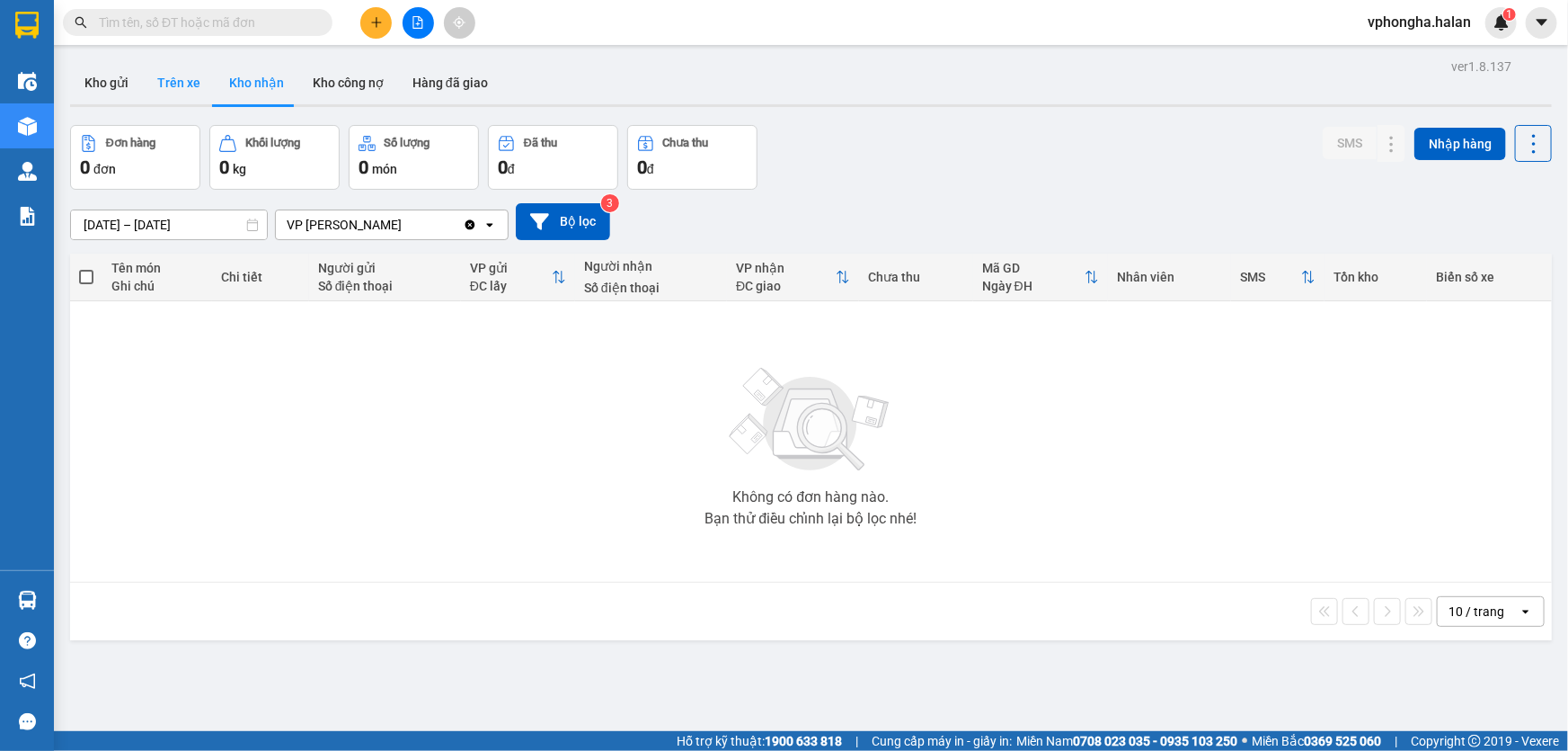
click at [179, 89] on button "Trên xe" at bounding box center [178, 83] width 72 height 43
type input "[DATE] – [DATE]"
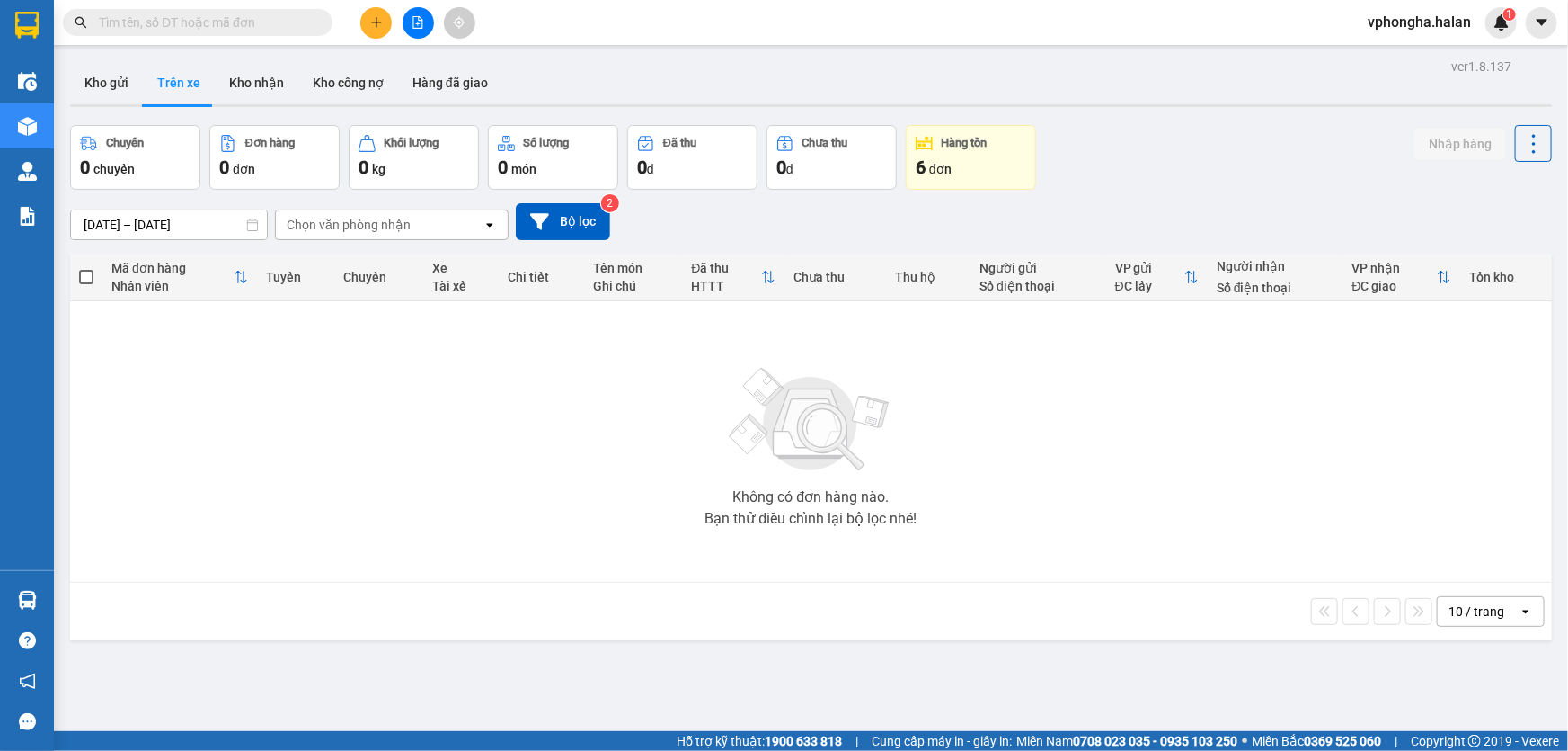
click at [914, 161] on button "Hàng tồn 6 đơn" at bounding box center [971, 157] width 130 height 65
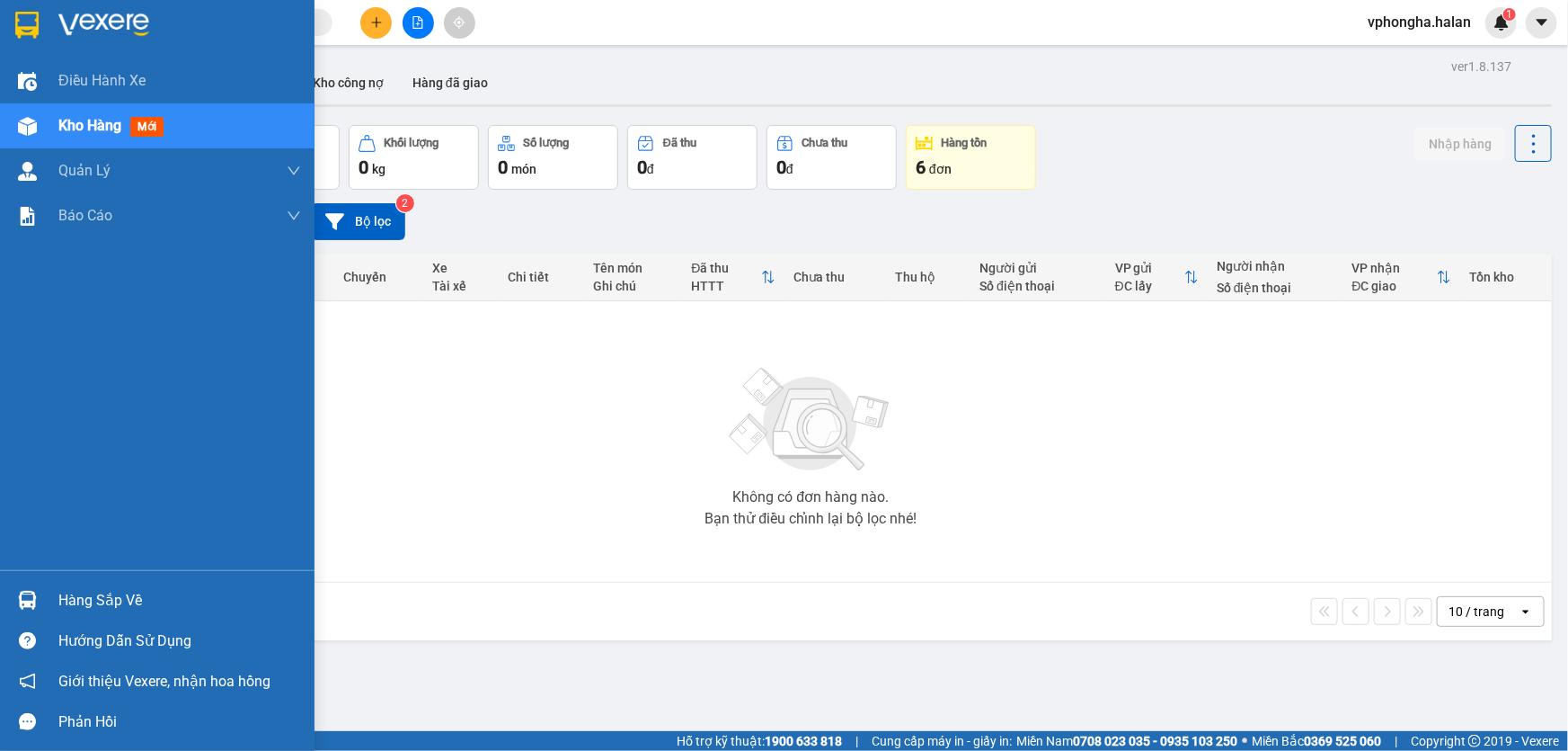
click at [94, 598] on div "Hàng sắp về" at bounding box center [179, 599] width 243 height 27
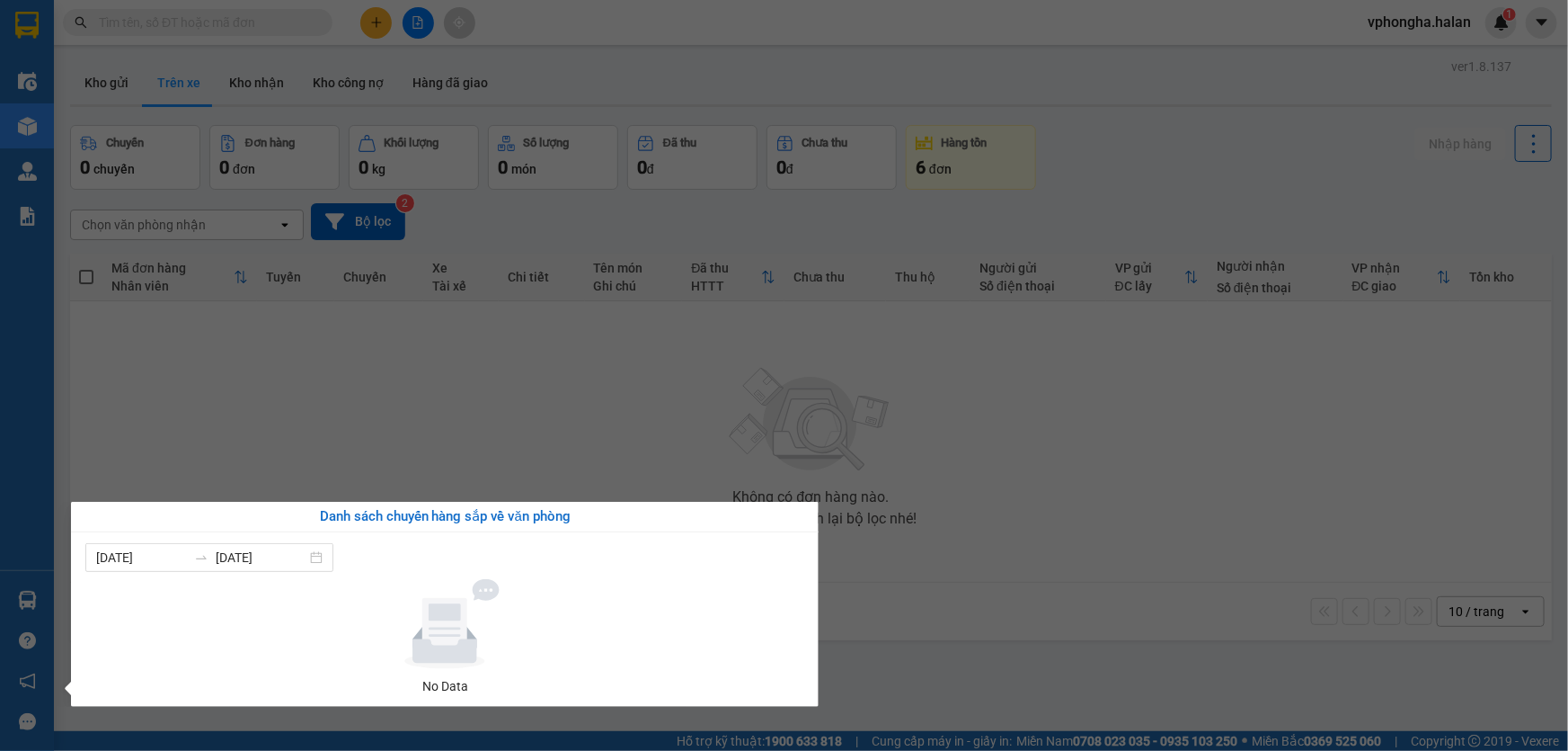
click at [472, 460] on section "Kết quả tìm kiếm ( 0 ) Bộ lọc No Data vphongha.halan 1 Điều hành xe Kho hàng mớ…" at bounding box center [784, 375] width 1568 height 751
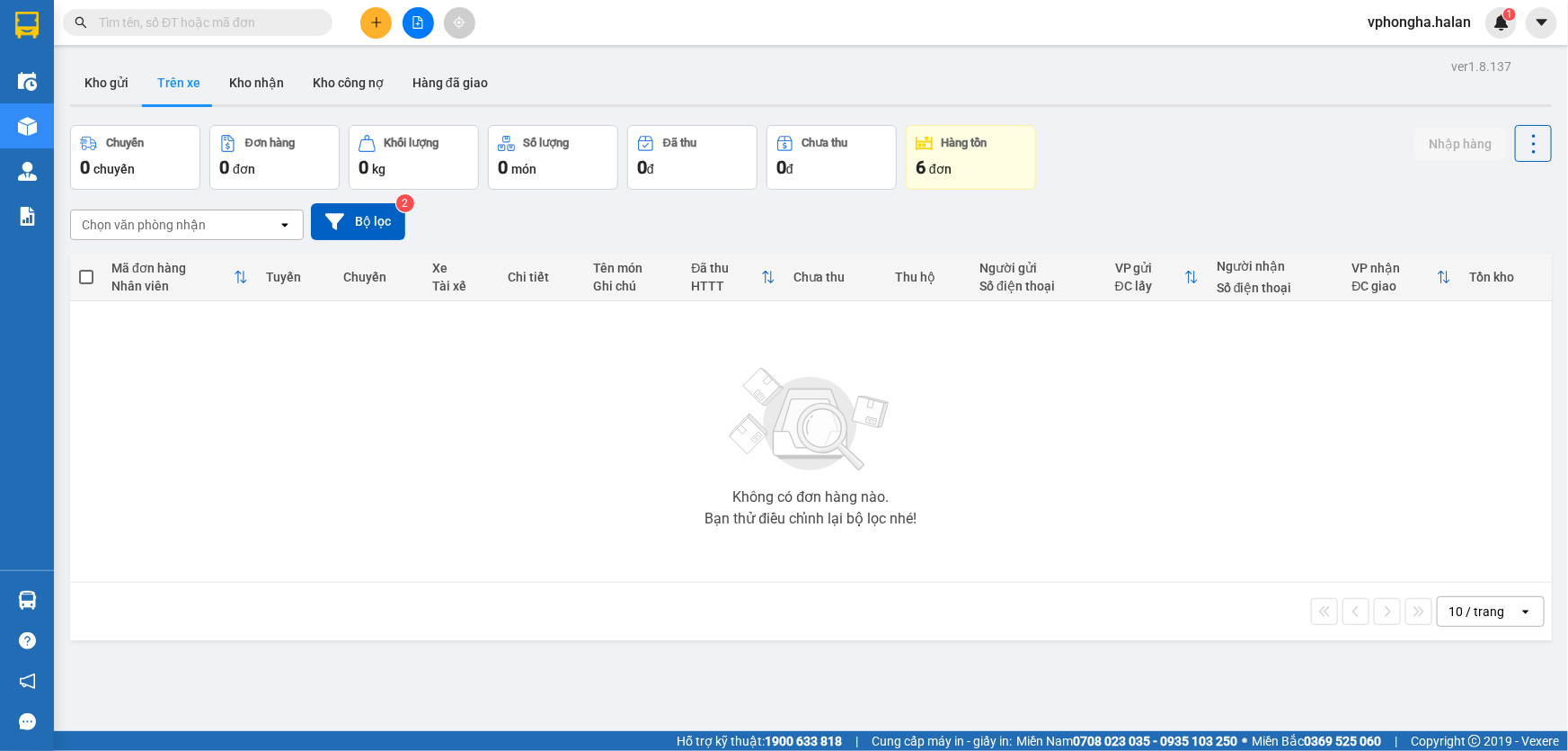
click at [968, 162] on div "6 đơn" at bounding box center [971, 167] width 110 height 26
click at [929, 165] on div "6 đơn" at bounding box center [971, 167] width 110 height 26
click at [117, 79] on button "Kho gửi" at bounding box center [106, 83] width 73 height 43
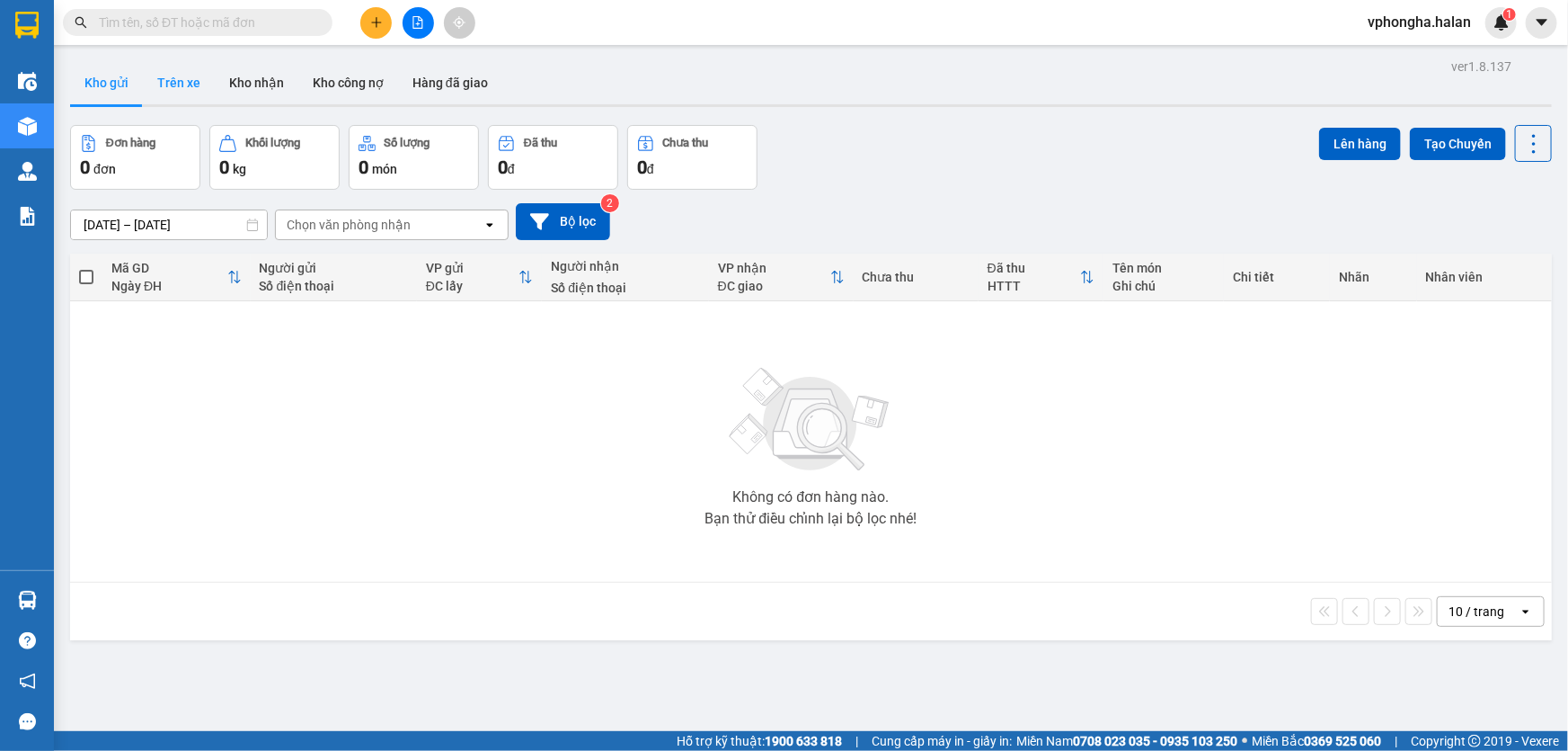
click at [179, 86] on button "Trên xe" at bounding box center [178, 83] width 72 height 43
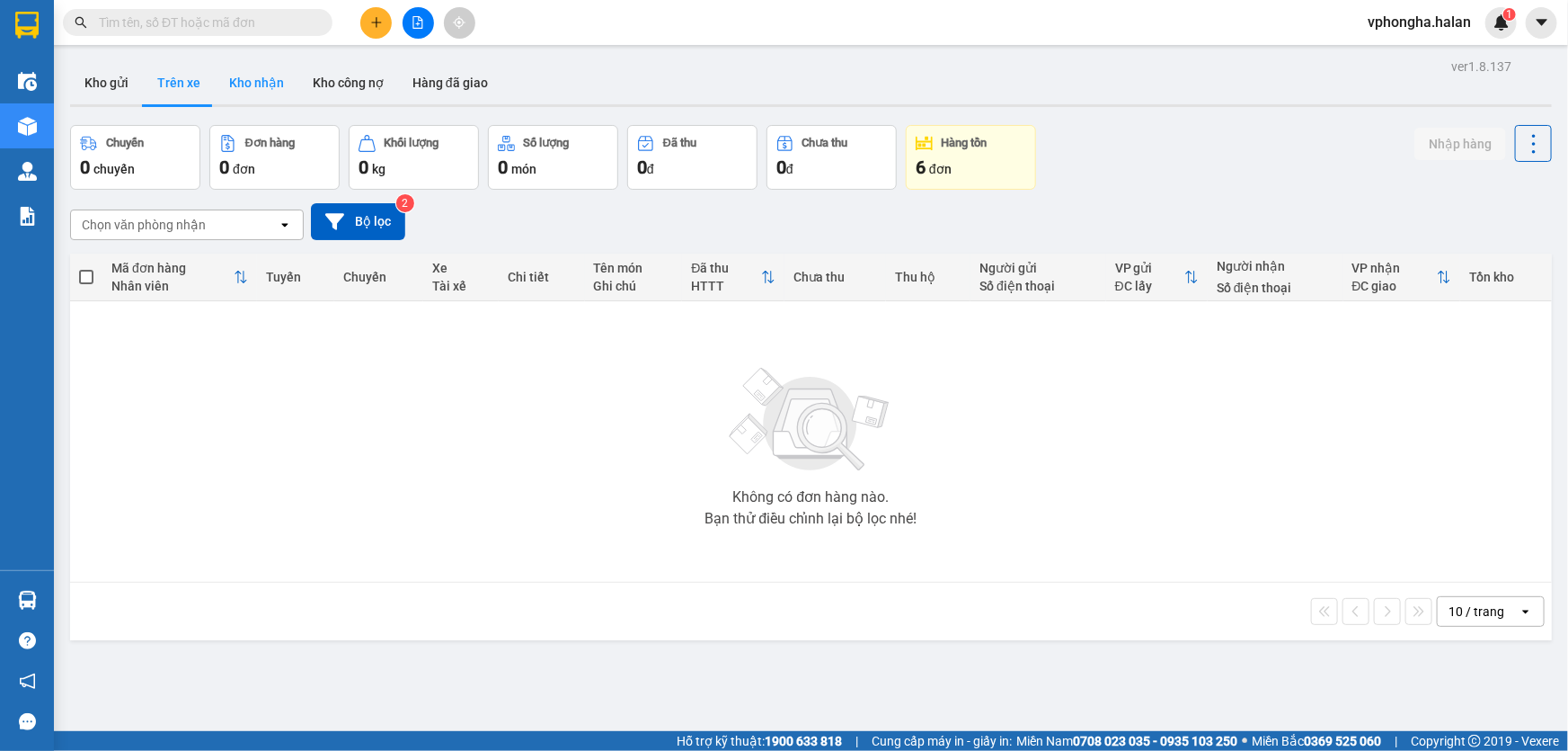
click at [287, 89] on button "Kho nhận" at bounding box center [256, 83] width 84 height 43
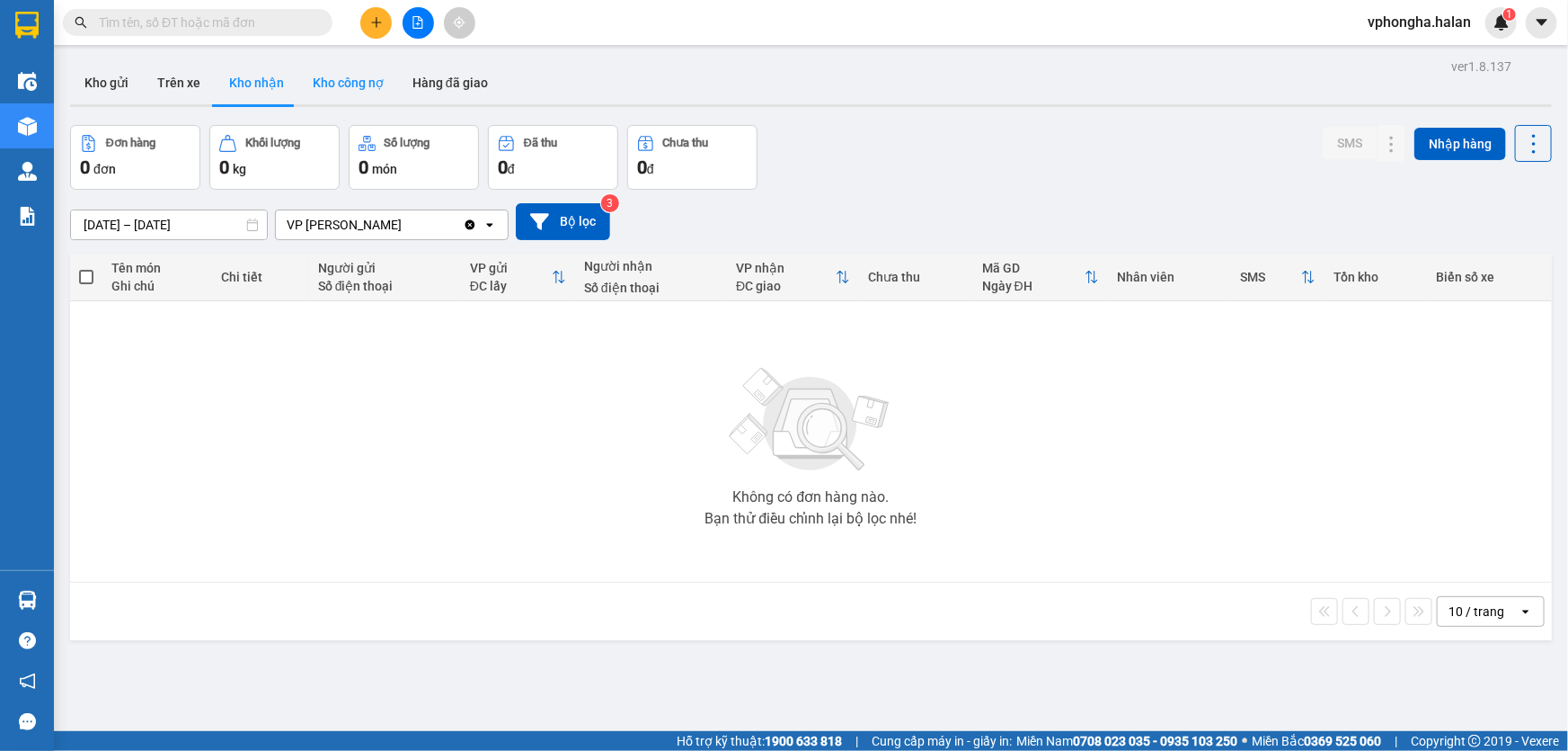
click at [358, 80] on button "Kho công nợ" at bounding box center [347, 83] width 99 height 43
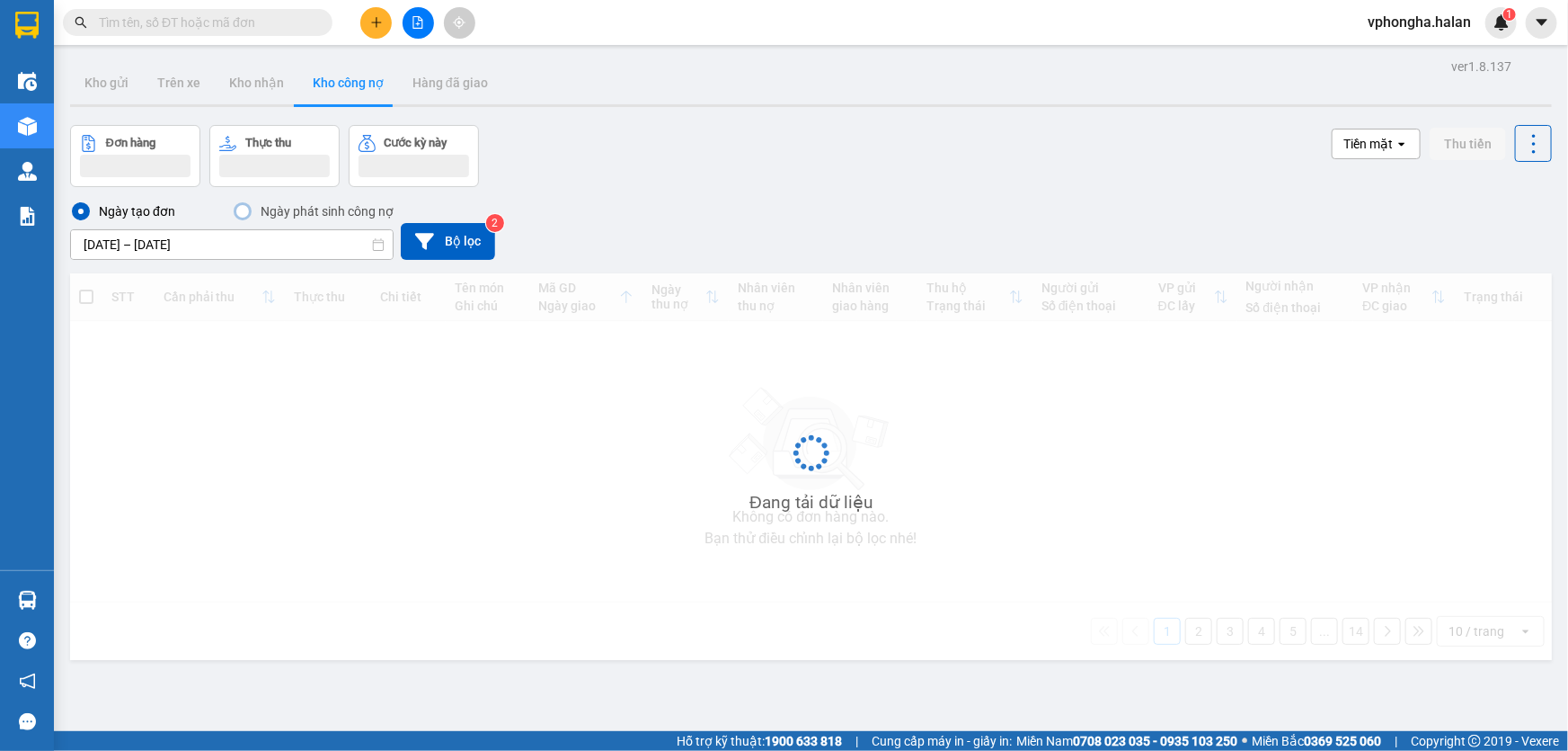
click at [612, 181] on div "Đơn hàng Thực thu Cước kỳ này Tiền mặt open Thu tiền" at bounding box center [811, 156] width 1481 height 62
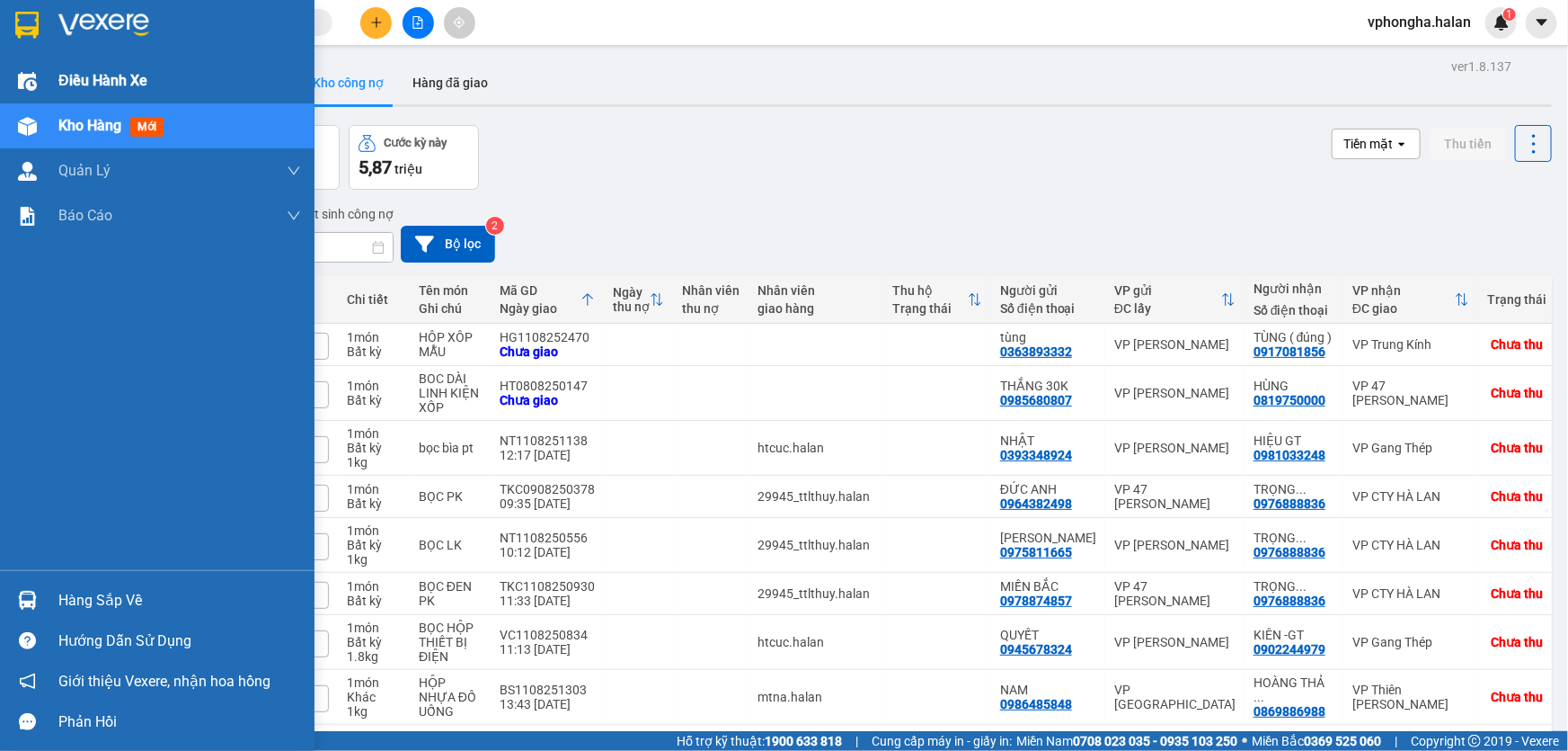
click at [68, 78] on span "Điều hành xe" at bounding box center [102, 80] width 89 height 23
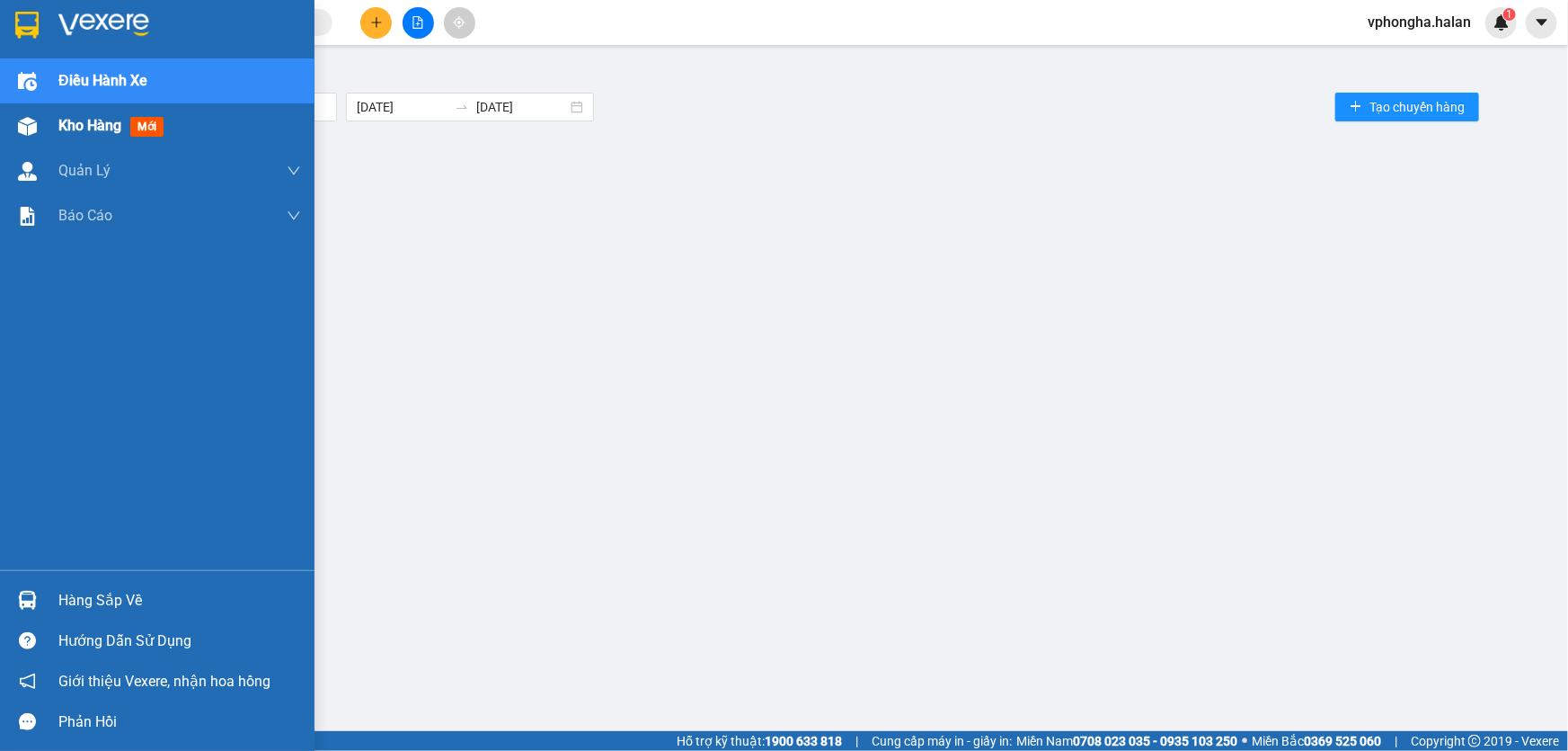
click at [98, 121] on span "Kho hàng" at bounding box center [90, 125] width 63 height 17
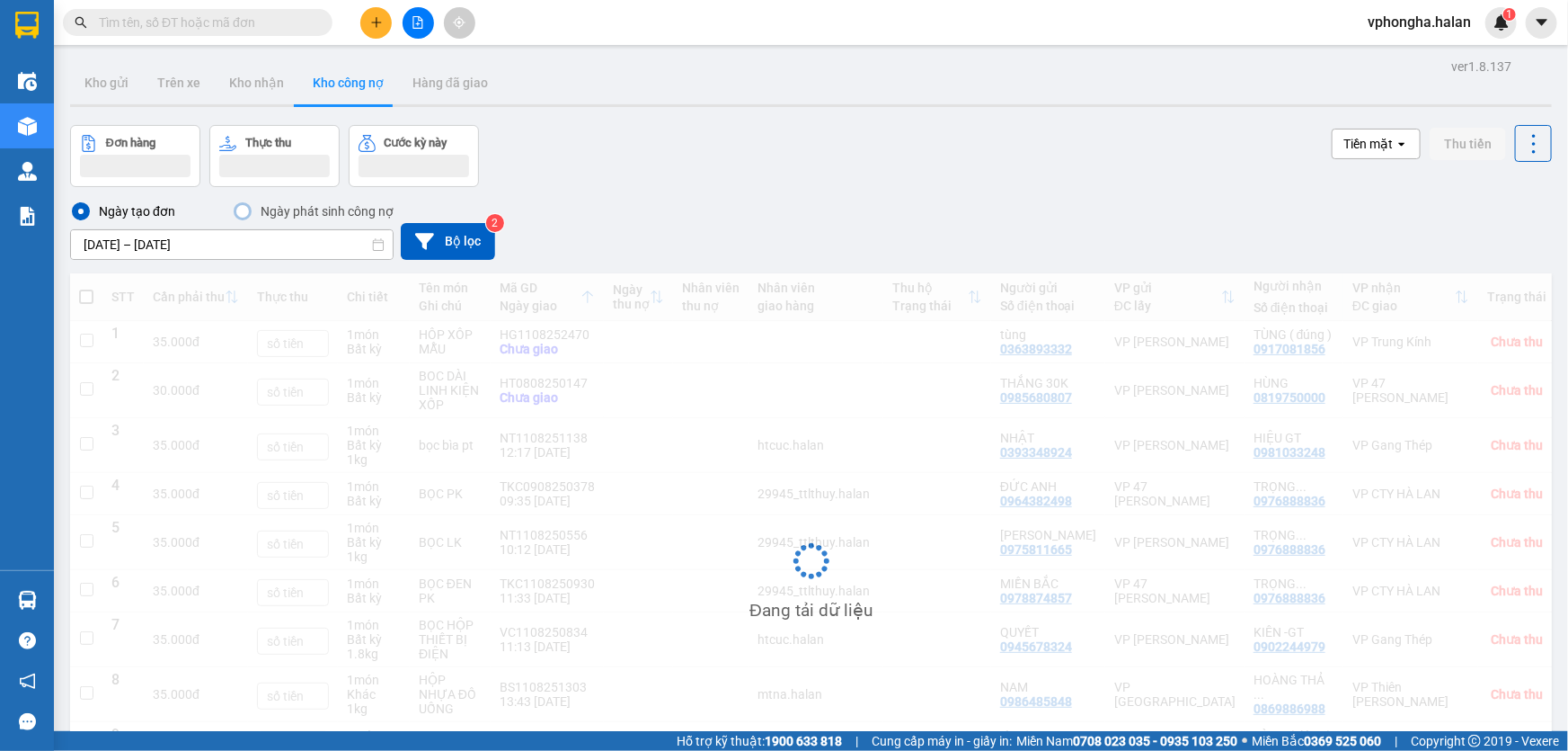
click at [633, 158] on div "Đơn hàng Thực thu Cước kỳ này Tiền mặt open Thu tiền" at bounding box center [811, 156] width 1481 height 62
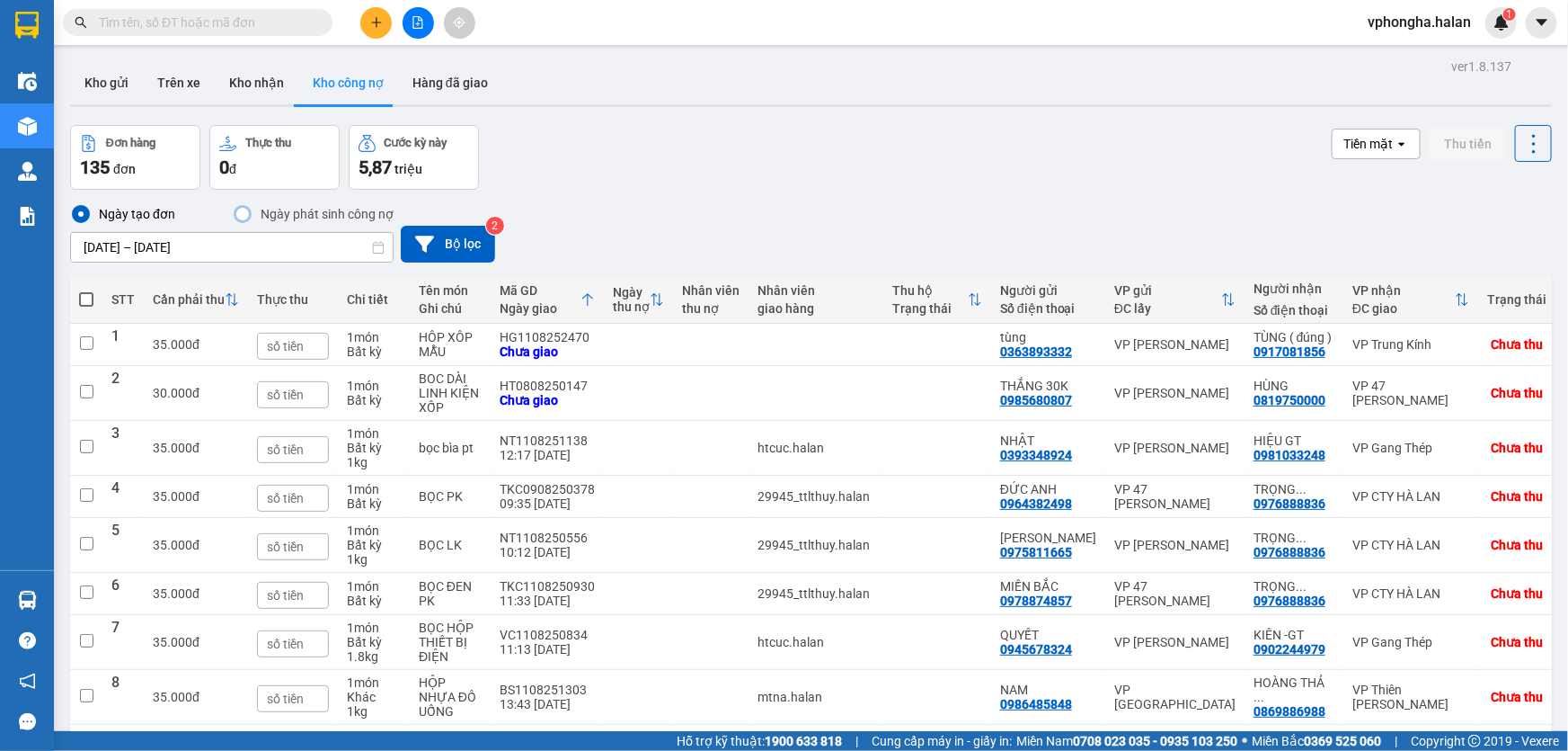
click at [164, 32] on span at bounding box center [198, 22] width 270 height 27
click at [161, 25] on input "text" at bounding box center [205, 23] width 212 height 20
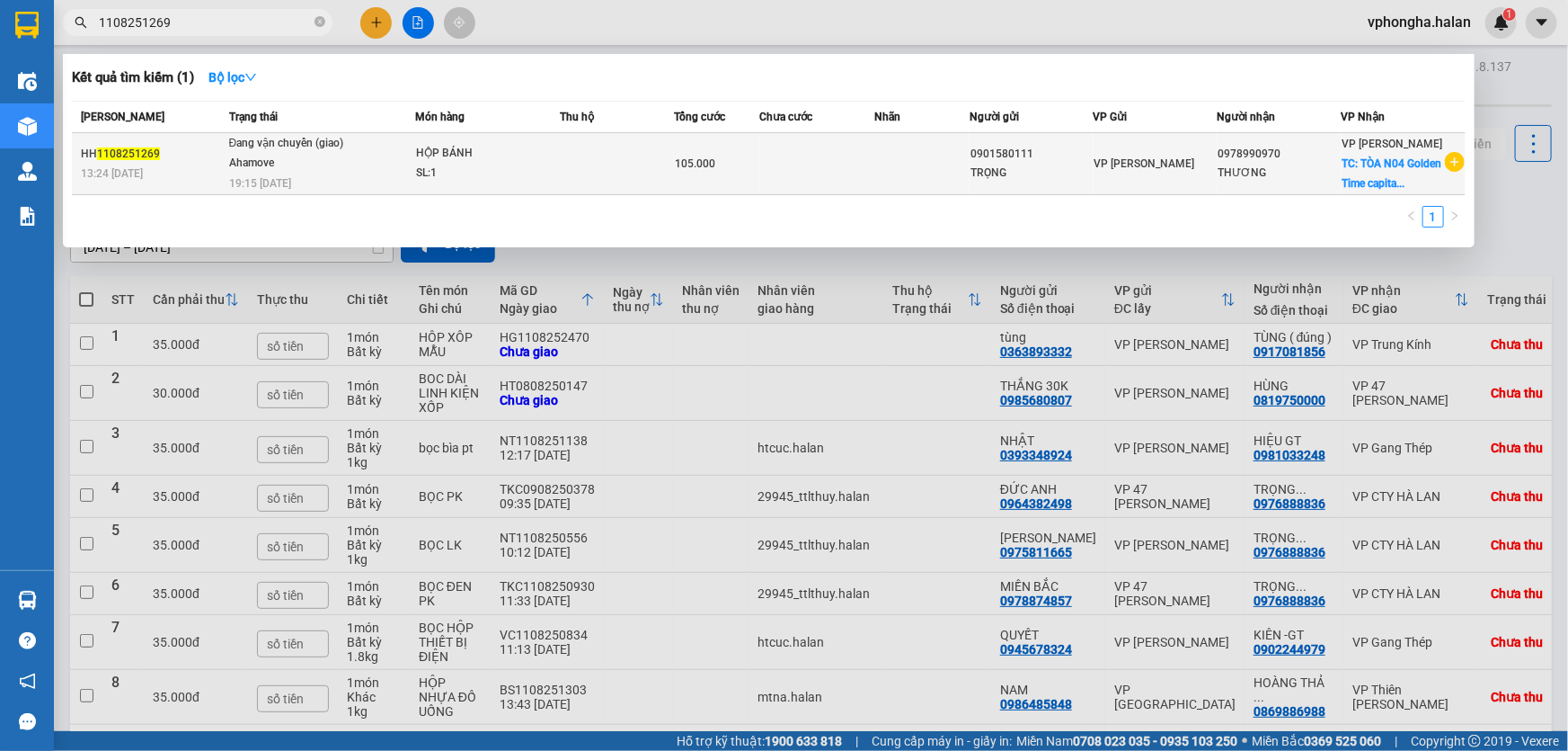
type input "1108251269"
click at [698, 152] on td "105.000" at bounding box center [716, 163] width 86 height 62
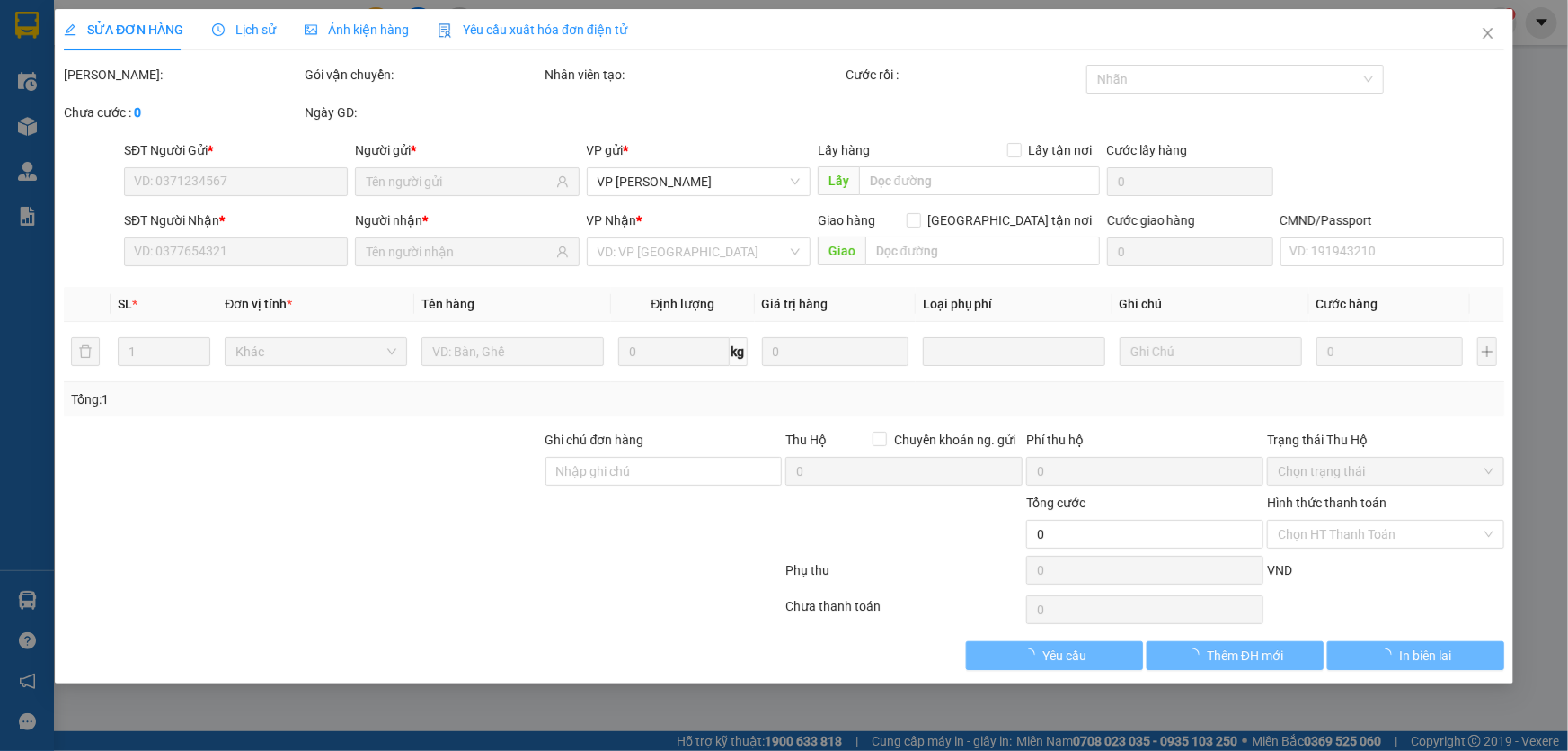
type input "0901580111"
type input "0978990970"
checkbox input "true"
type input "TÒA N04 Golden Time capital, Đ. [GEOGRAPHIC_DATA], [GEOGRAPHIC_DATA], [GEOGRAPH…"
type input "105.000"
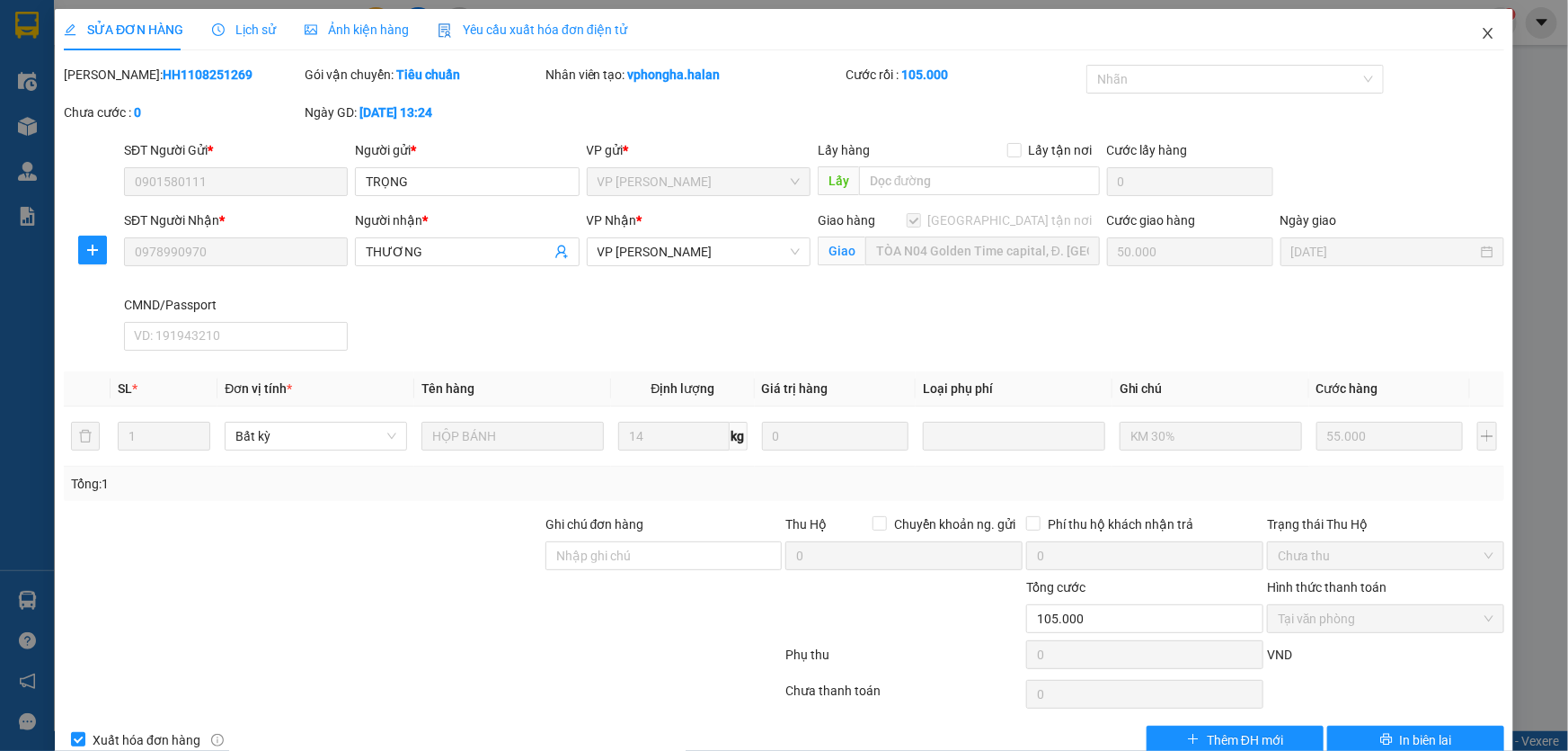
click at [1467, 40] on span "Close" at bounding box center [1487, 33] width 50 height 50
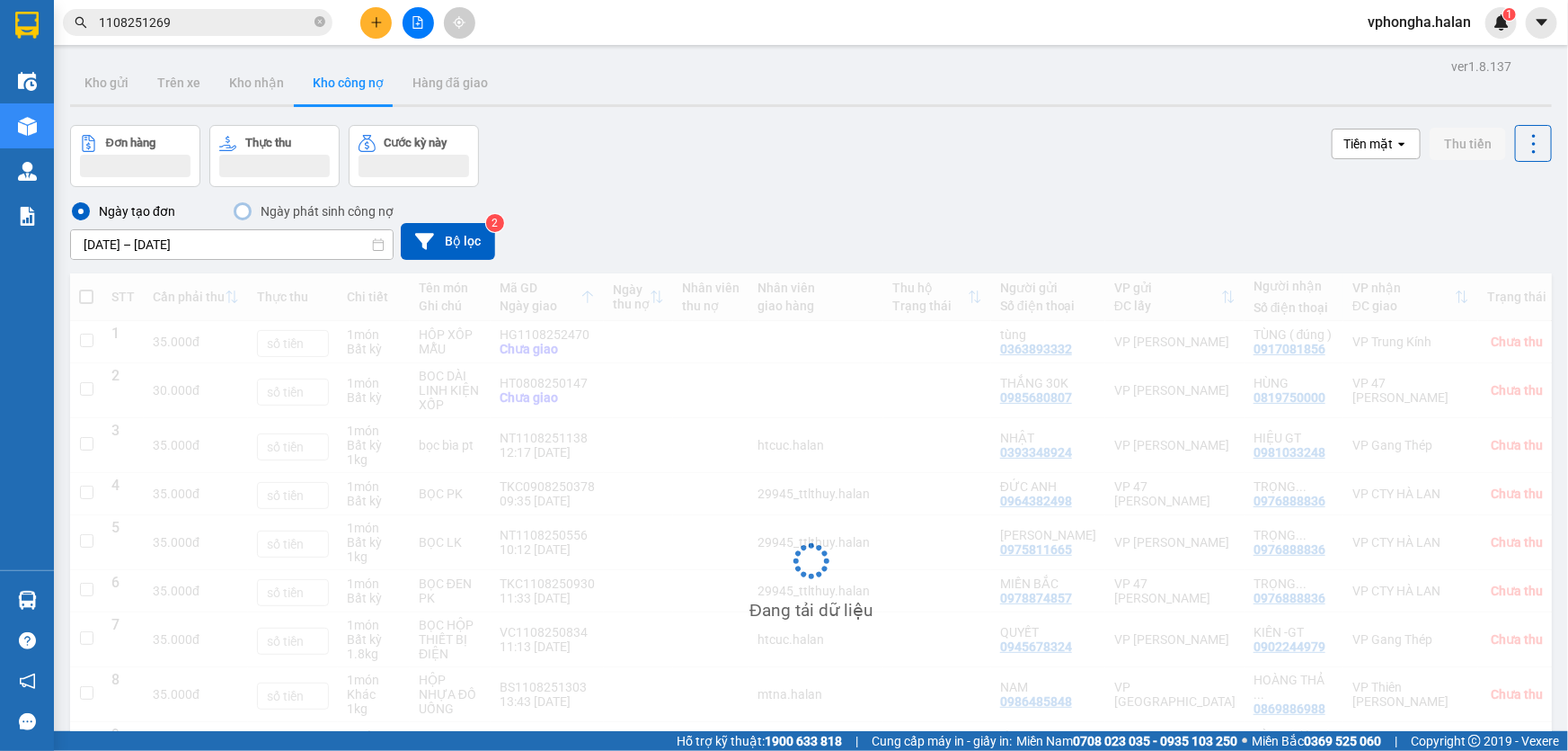
click at [828, 158] on div "Đơn hàng Thực thu Cước kỳ này Tiền mặt open Thu tiền" at bounding box center [811, 156] width 1481 height 62
click at [203, 20] on input "1108251269" at bounding box center [205, 23] width 212 height 20
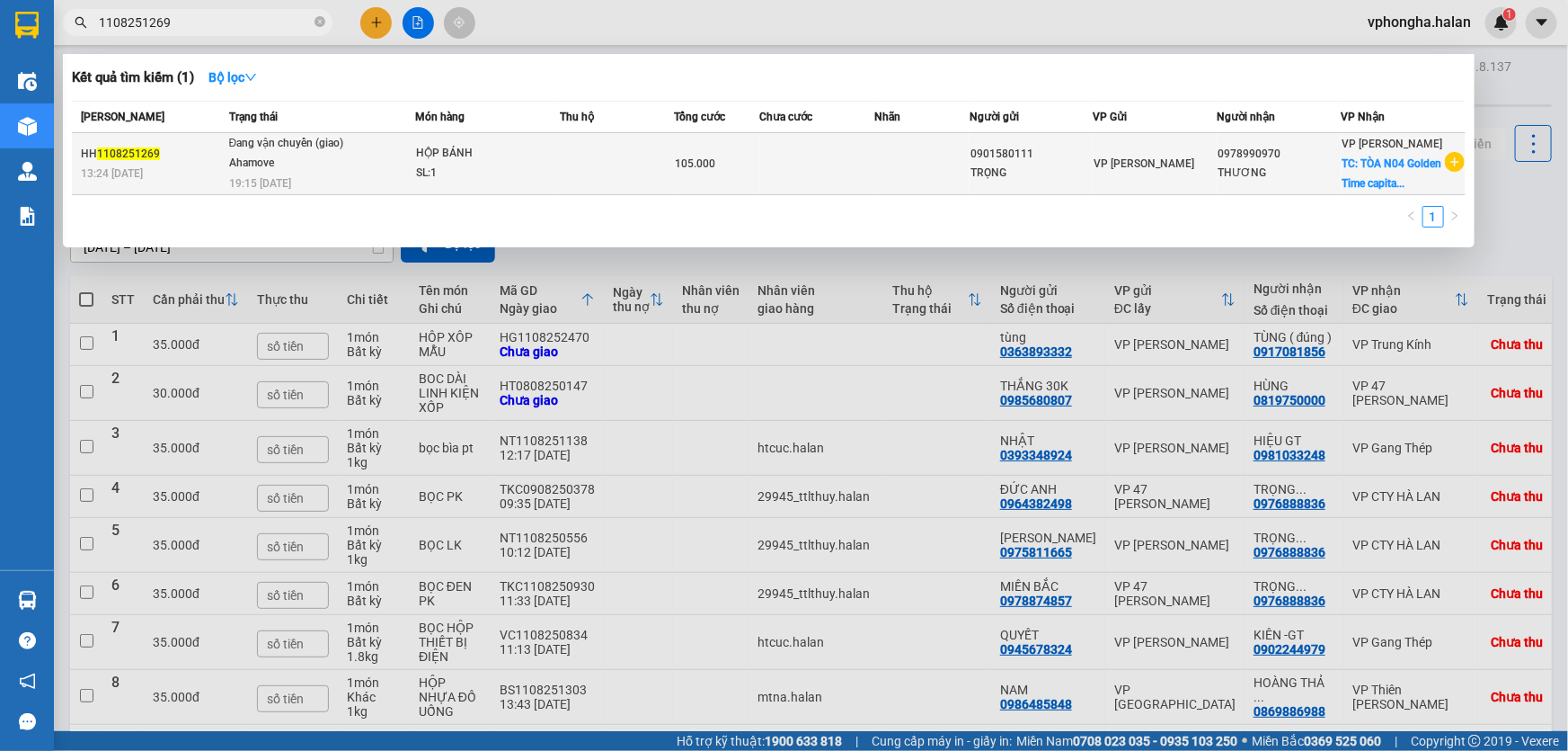
click at [1191, 156] on div "VP [PERSON_NAME]" at bounding box center [1156, 163] width 122 height 20
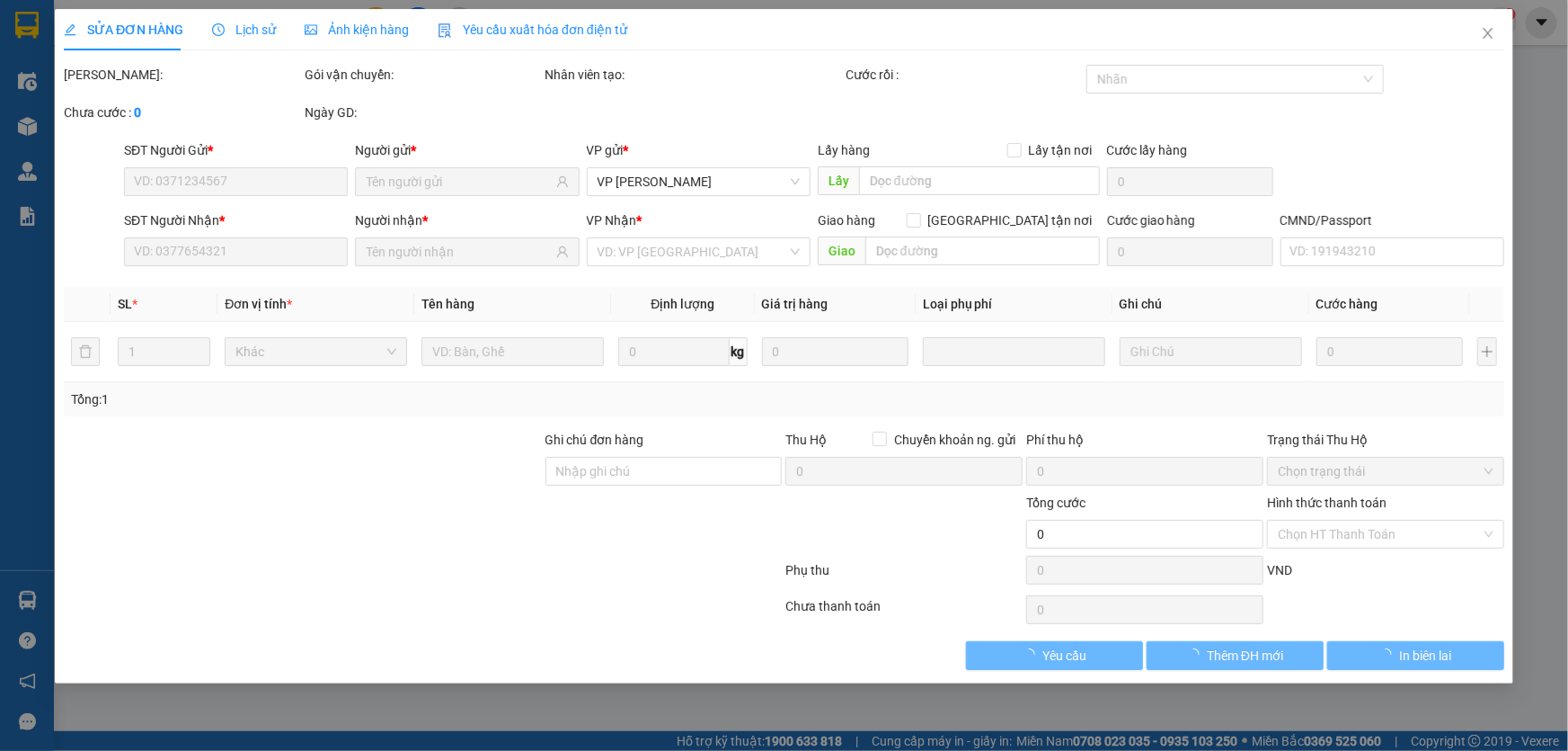
type input "0901580111"
type input "0978990970"
checkbox input "true"
type input "TÒA N04 Golden Time capital, Đ. [GEOGRAPHIC_DATA], [GEOGRAPHIC_DATA], [GEOGRAPH…"
type input "105.000"
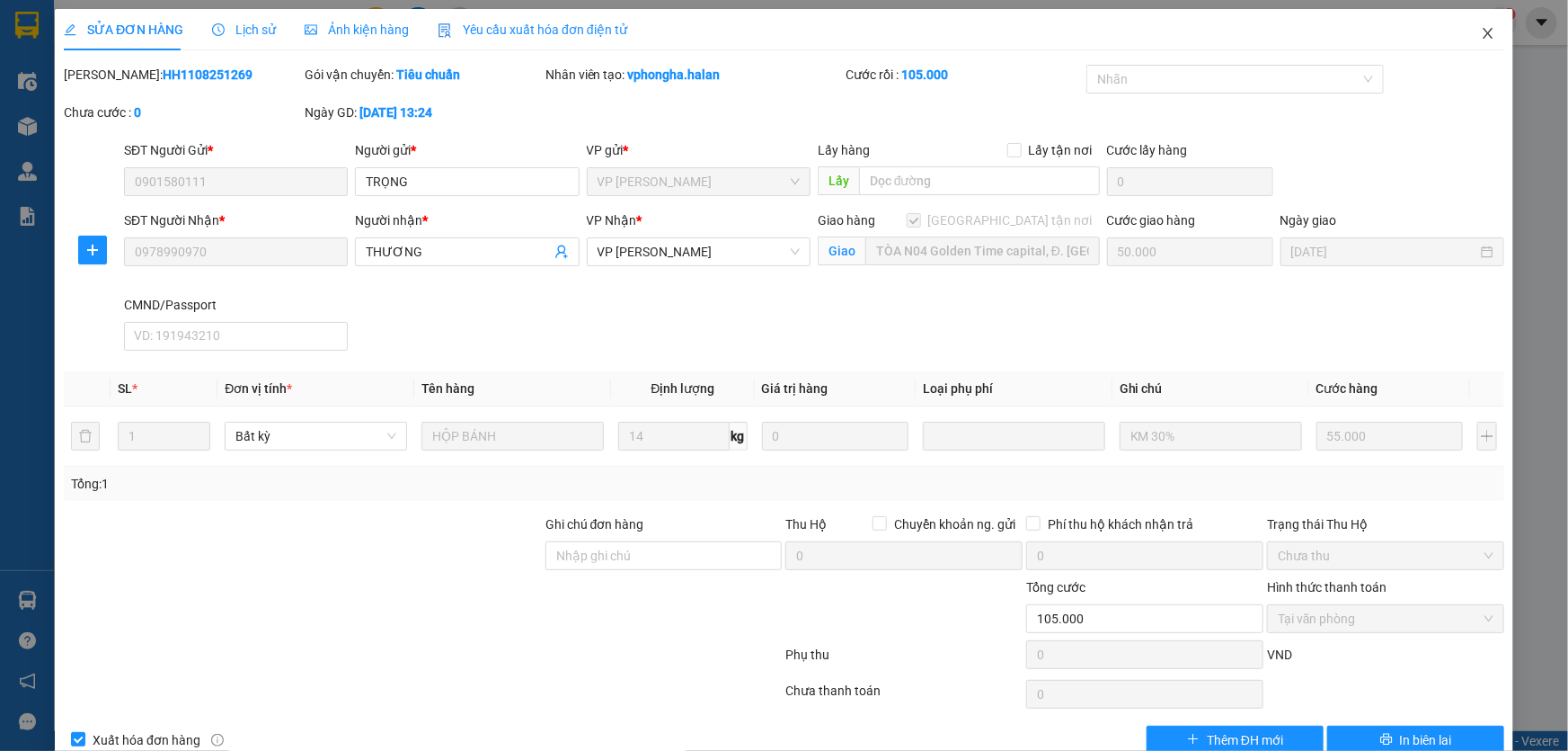
click at [1480, 36] on icon "close" at bounding box center [1487, 32] width 15 height 15
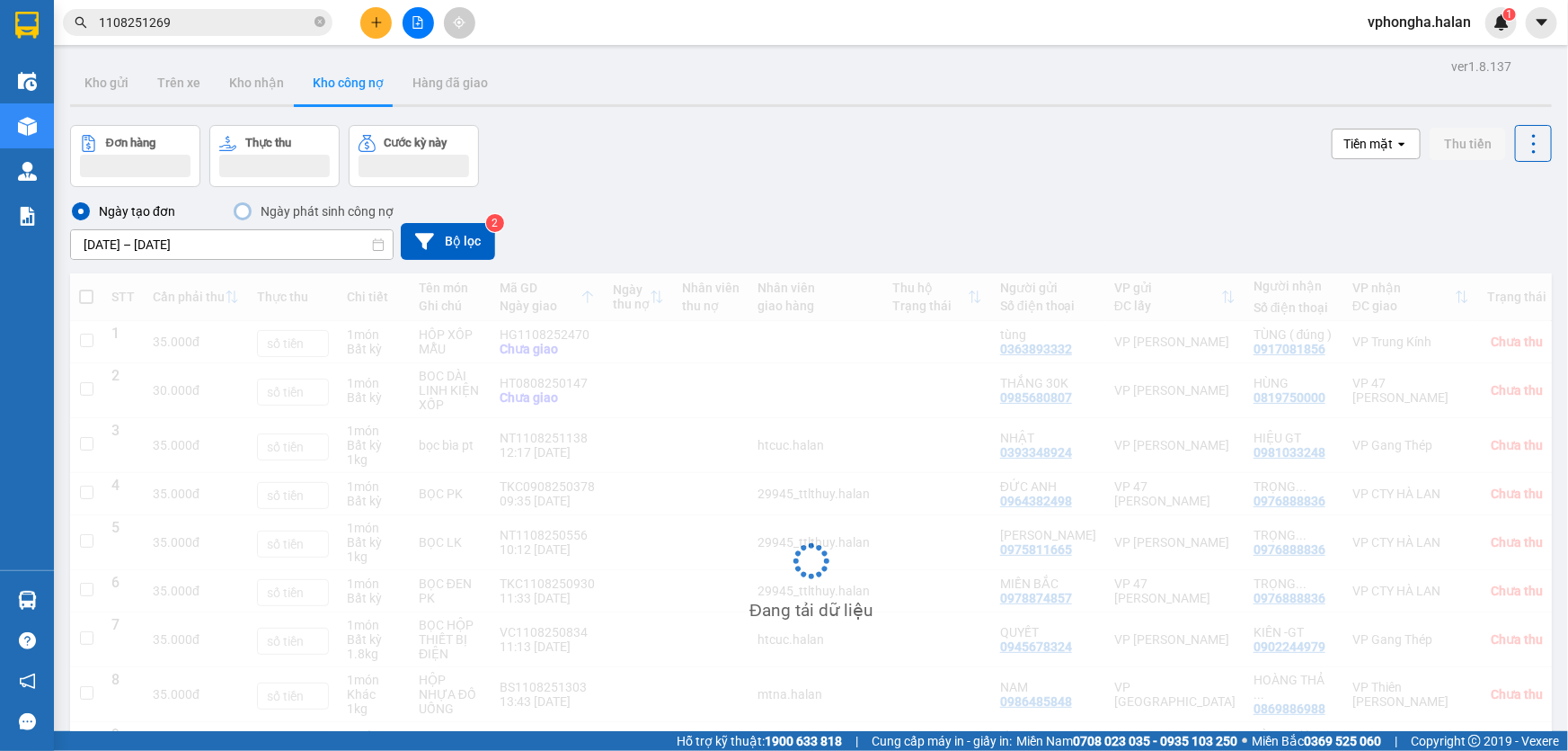
click at [216, 29] on input "1108251269" at bounding box center [205, 23] width 212 height 20
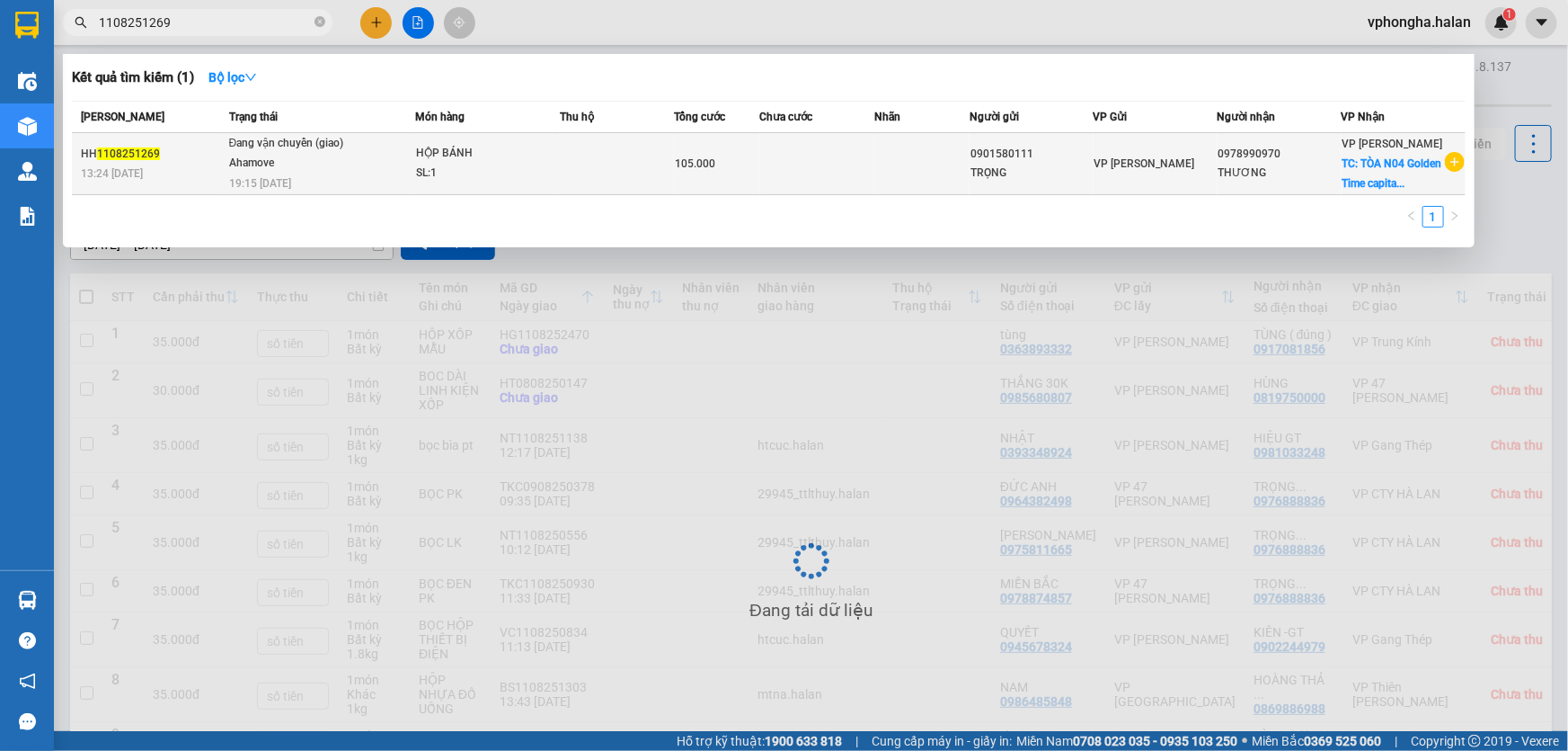
click at [1413, 171] on div "VP Võ Chí Công TC: TÒA N04 Golden Time capita..." at bounding box center [1393, 163] width 100 height 59
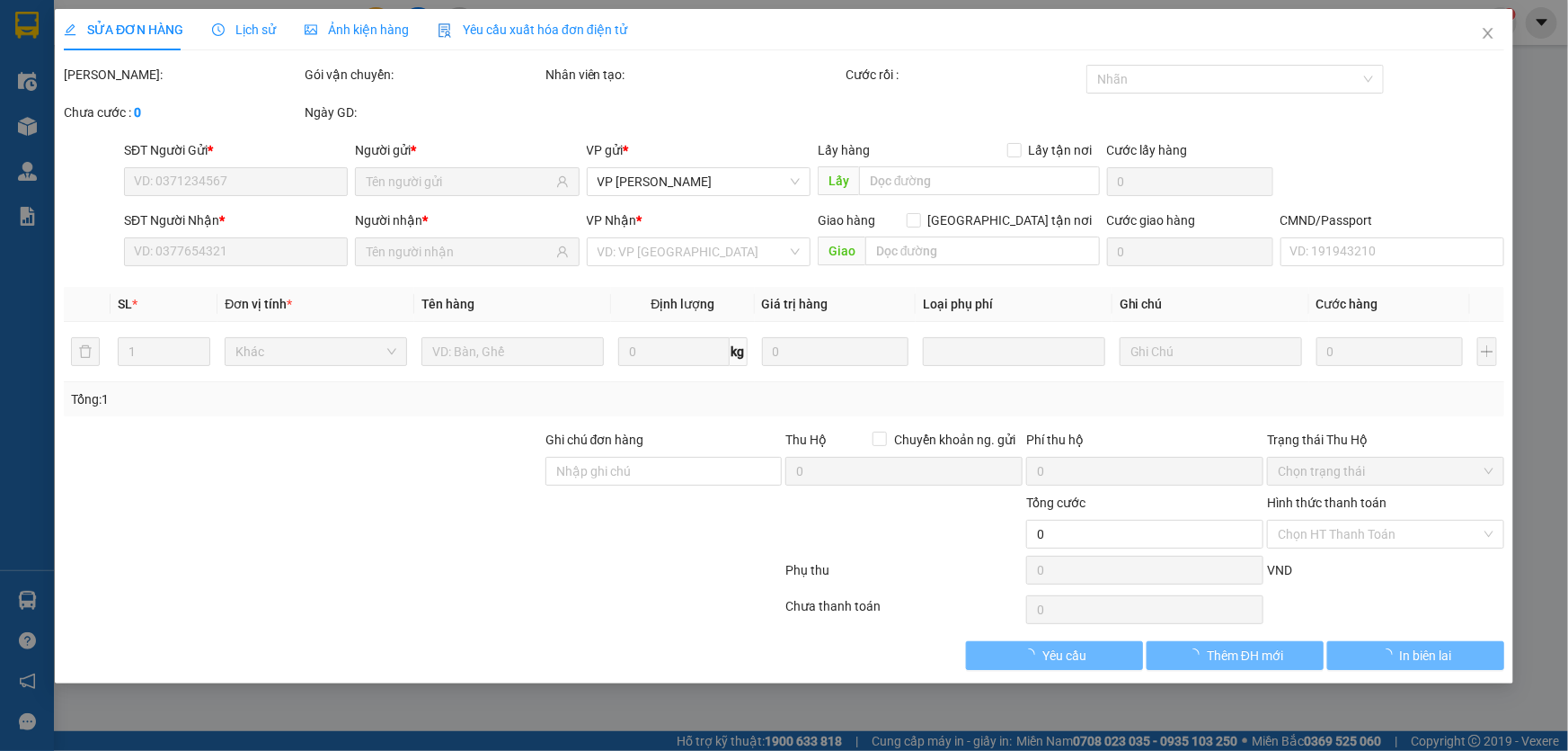
type input "0901580111"
type input "0978990970"
checkbox input "true"
type input "TÒA N04 Golden Time capital, Đ. [GEOGRAPHIC_DATA], [GEOGRAPHIC_DATA], [GEOGRAPH…"
type input "105.000"
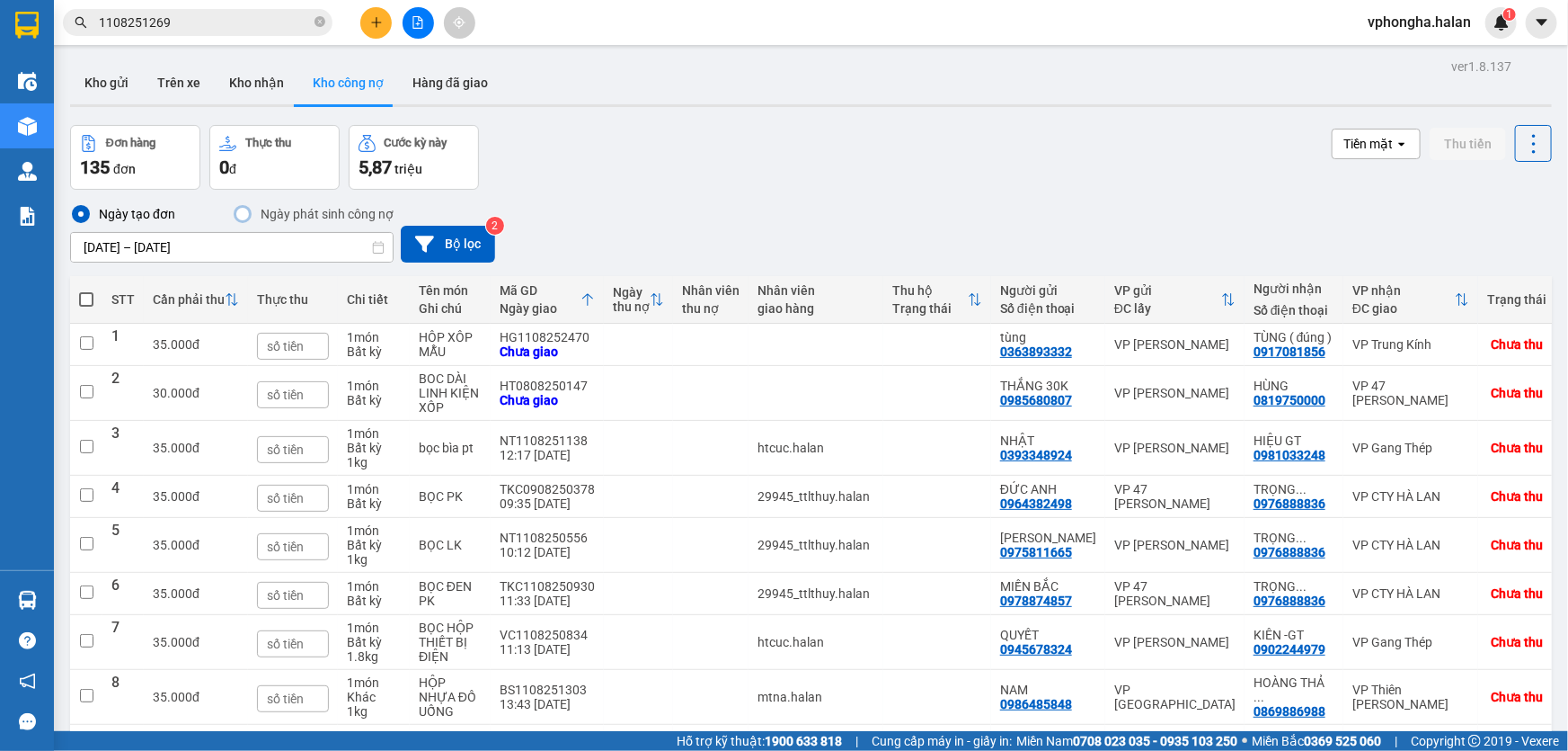
click at [207, 26] on input "1108251269" at bounding box center [205, 23] width 212 height 20
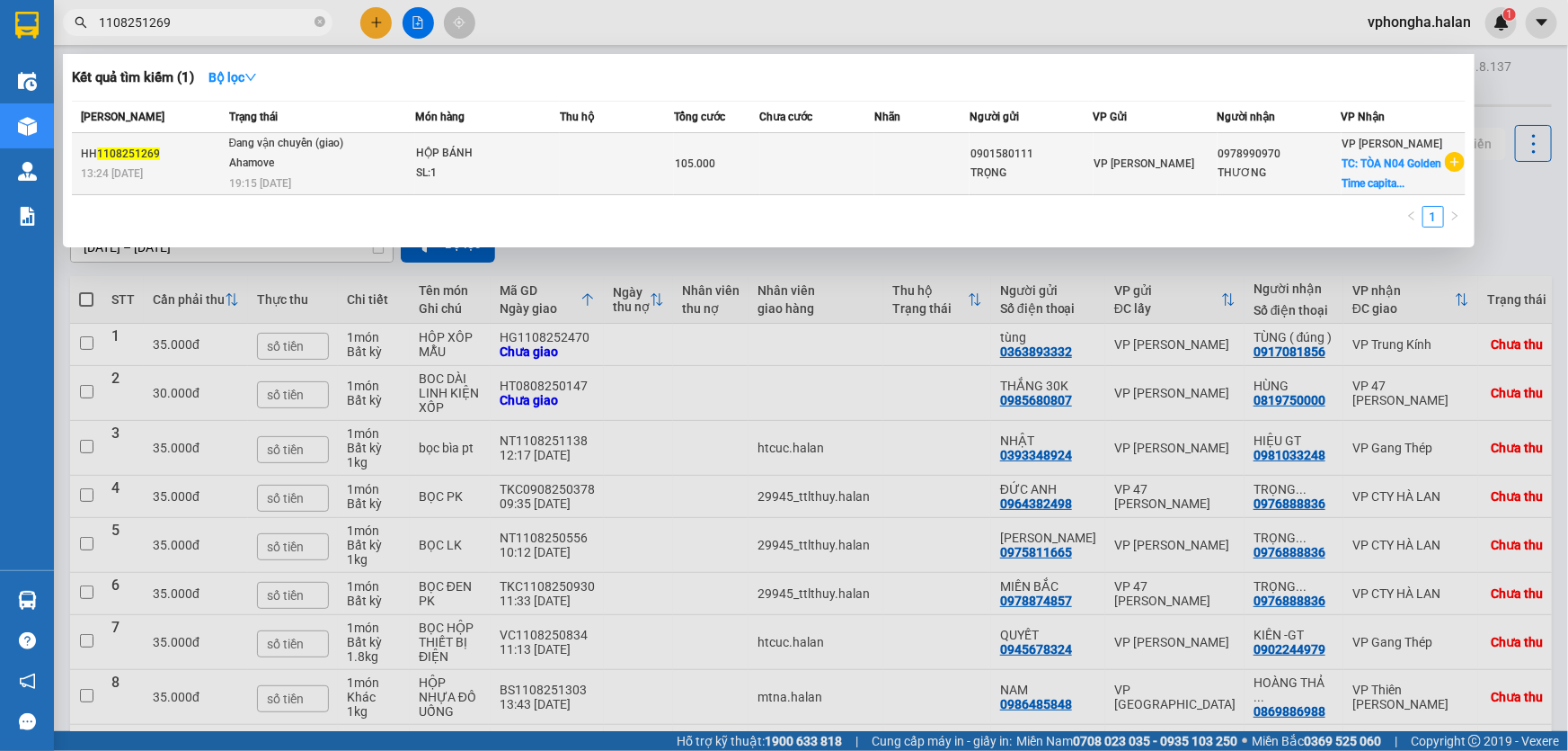
click at [578, 171] on td at bounding box center [617, 163] width 114 height 62
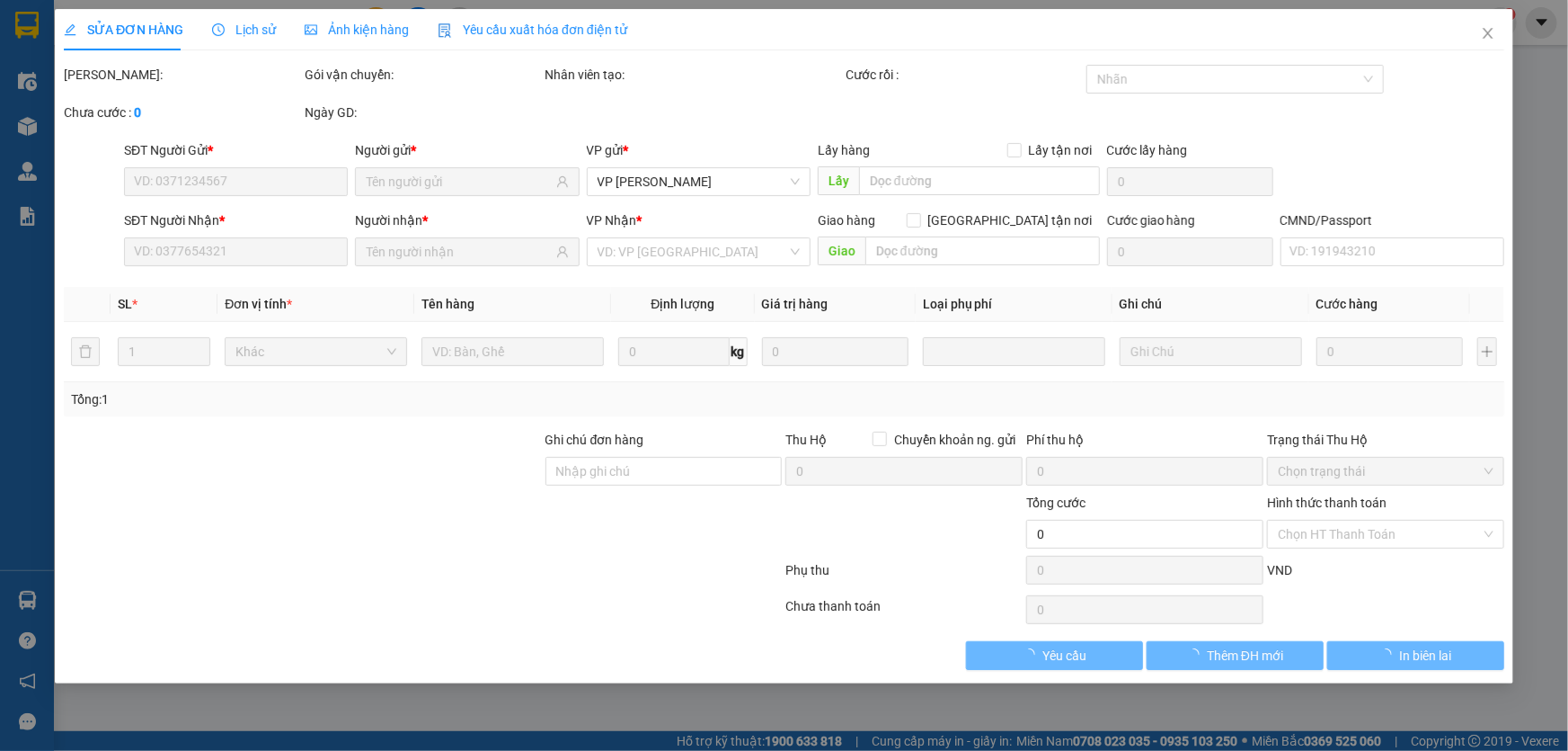
type input "0901580111"
type input "0978990970"
checkbox input "true"
type input "TÒA N04 Golden Time capital, Đ. [GEOGRAPHIC_DATA], [GEOGRAPHIC_DATA], [GEOGRAPH…"
type input "105.000"
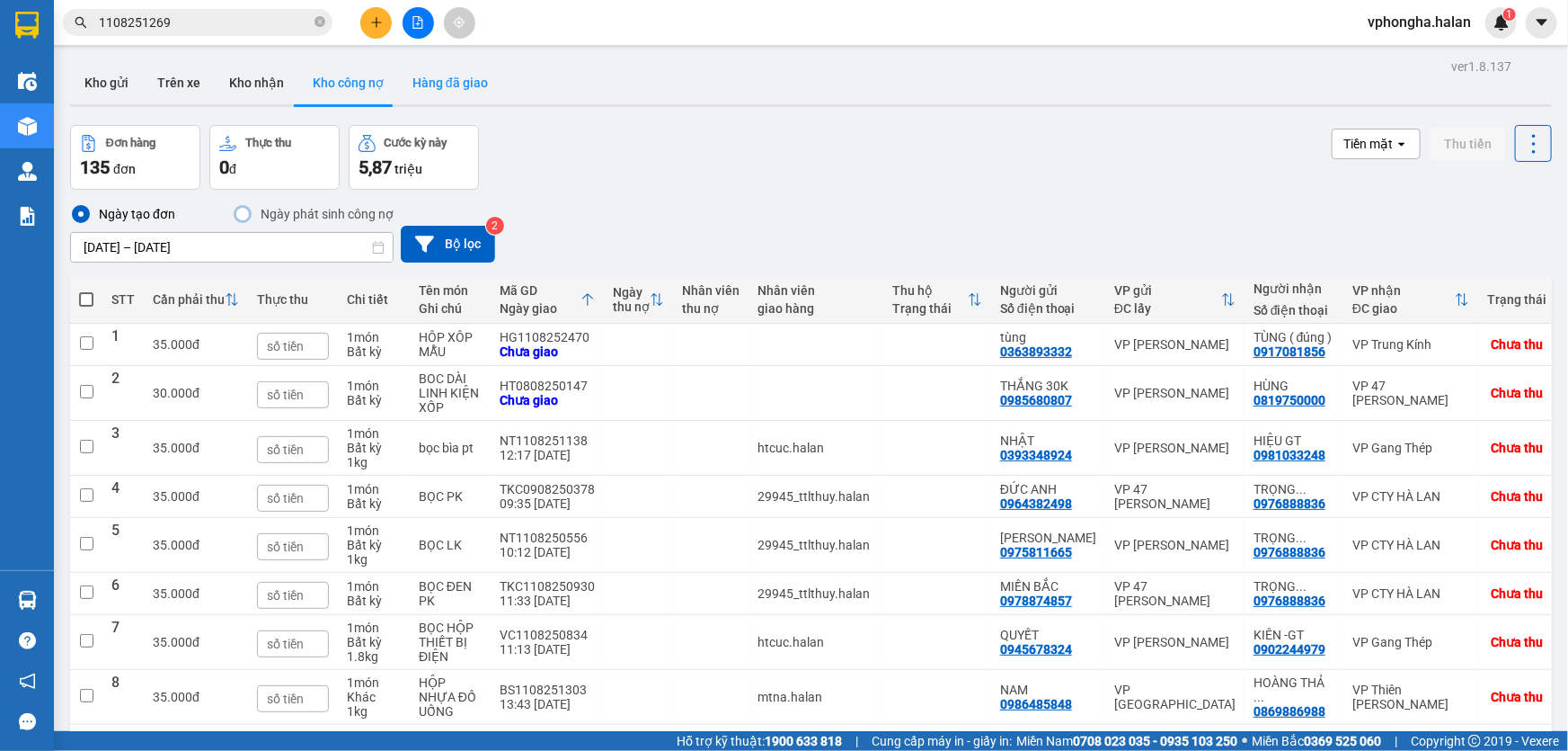
click at [447, 88] on button "Hàng đã giao" at bounding box center [451, 83] width 104 height 43
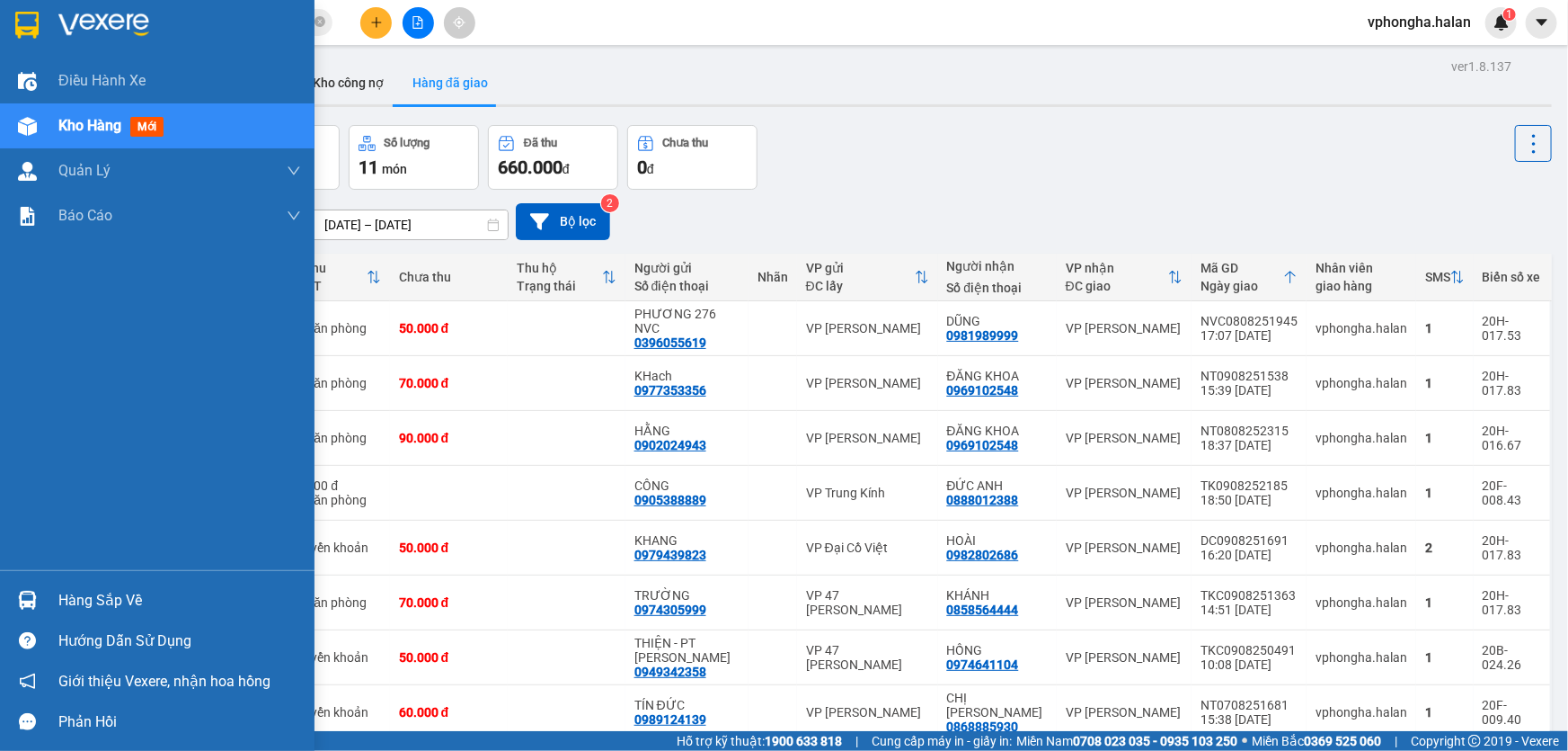
click at [96, 601] on div "Hàng sắp về" at bounding box center [179, 599] width 243 height 27
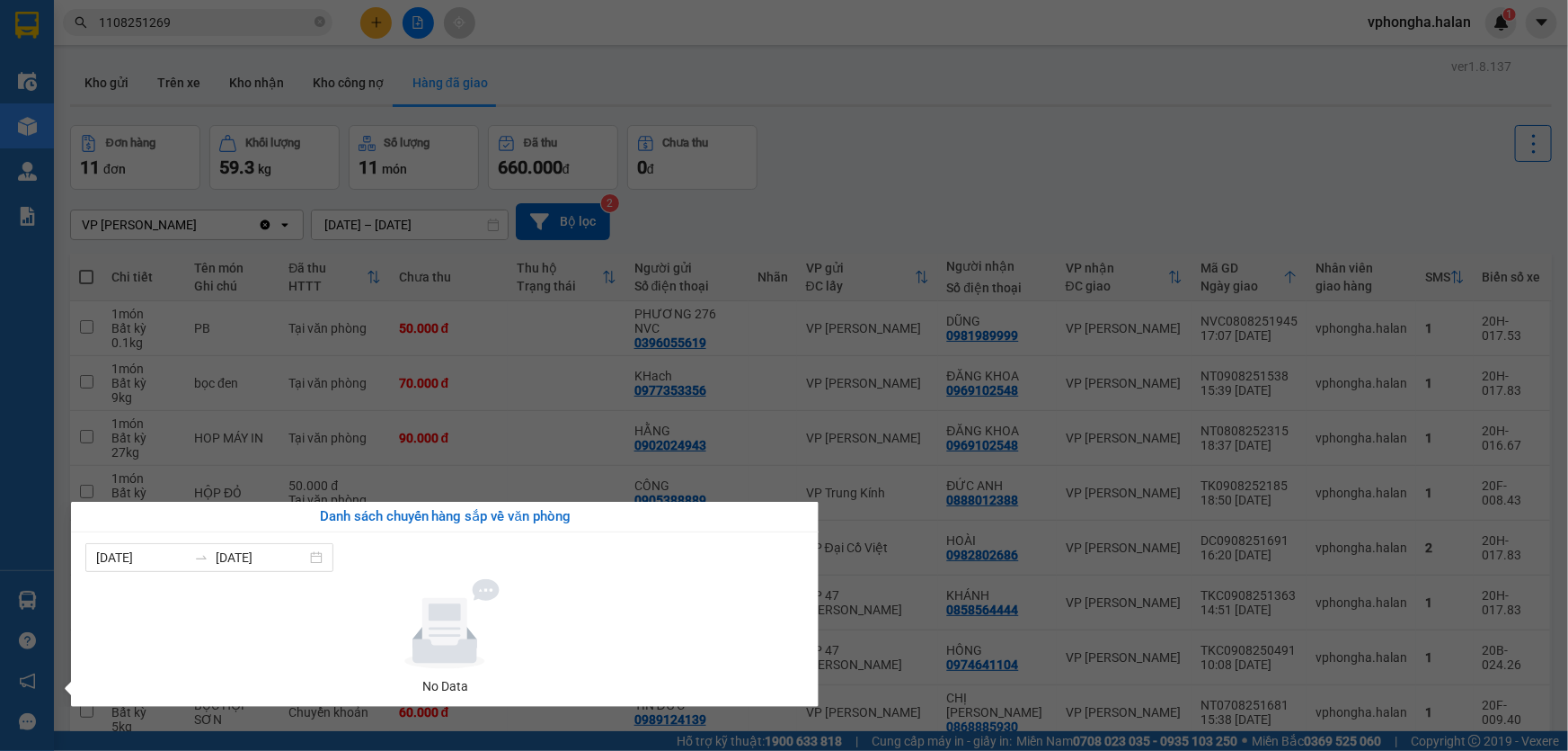
click at [545, 462] on section "Kết quả tìm kiếm ( 1 ) Bộ lọc Mã ĐH Trạng thái Món hàng Thu hộ Tổng cước Chưa c…" at bounding box center [784, 375] width 1568 height 751
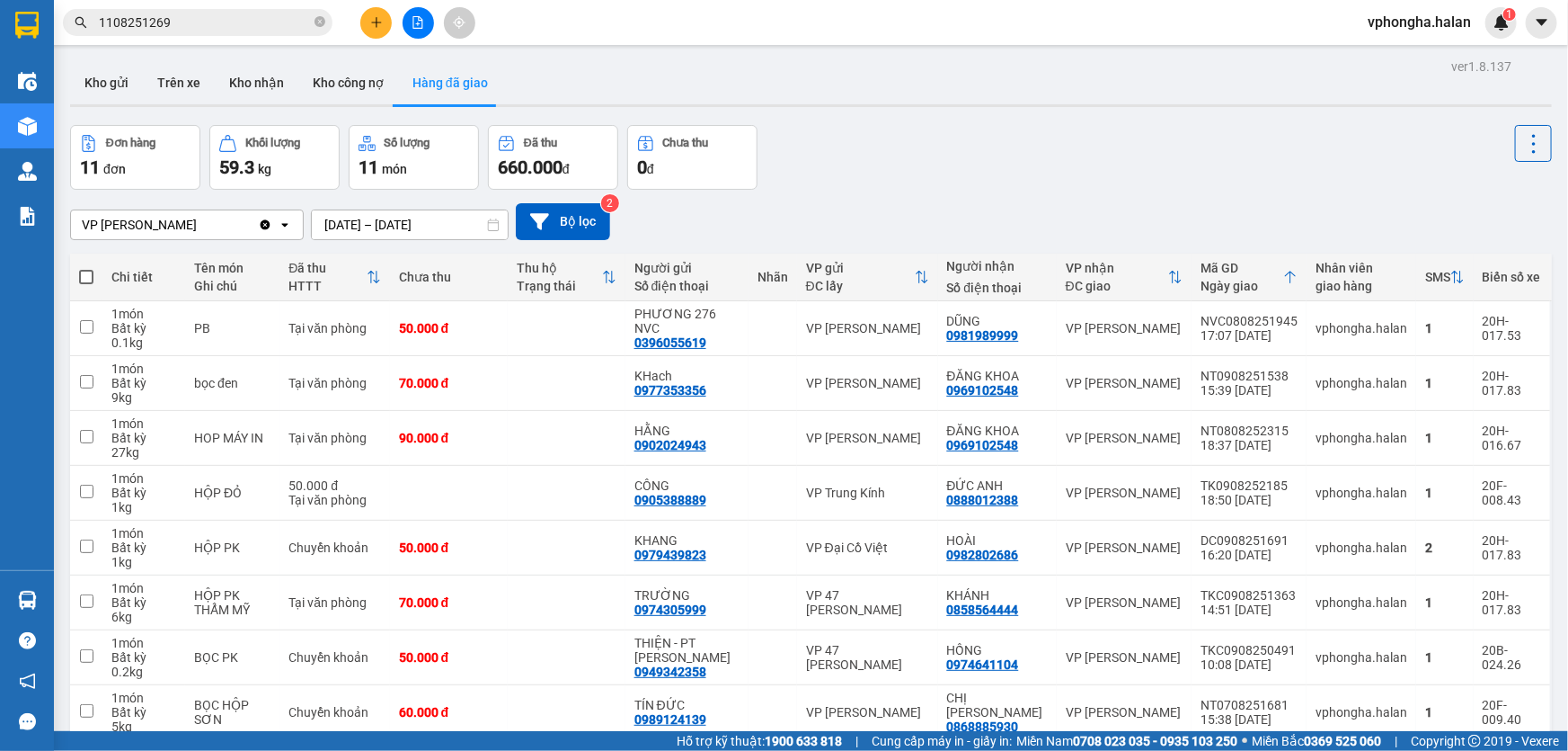
click at [318, 18] on icon "close-circle" at bounding box center [320, 21] width 11 height 11
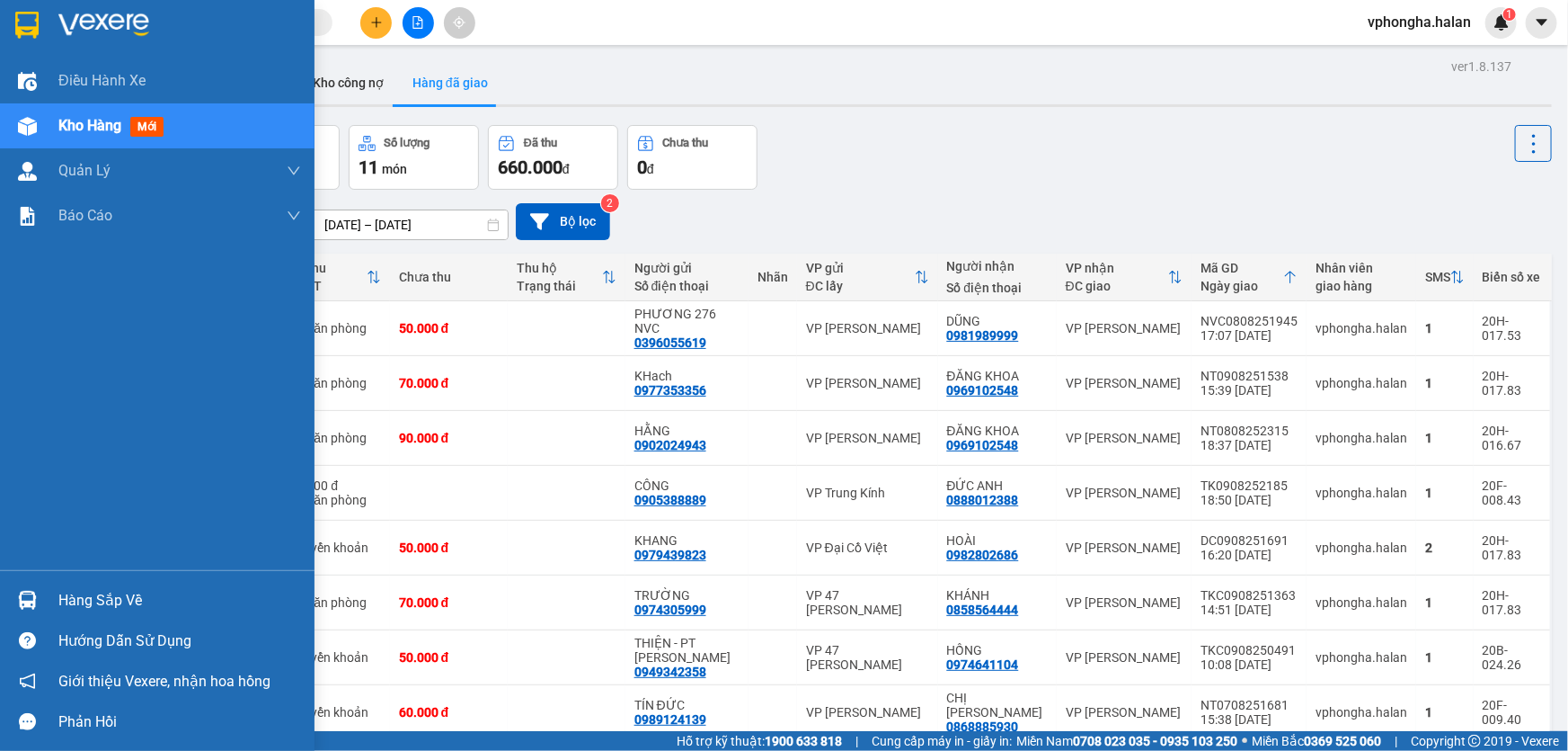
click at [86, 21] on img at bounding box center [103, 25] width 90 height 27
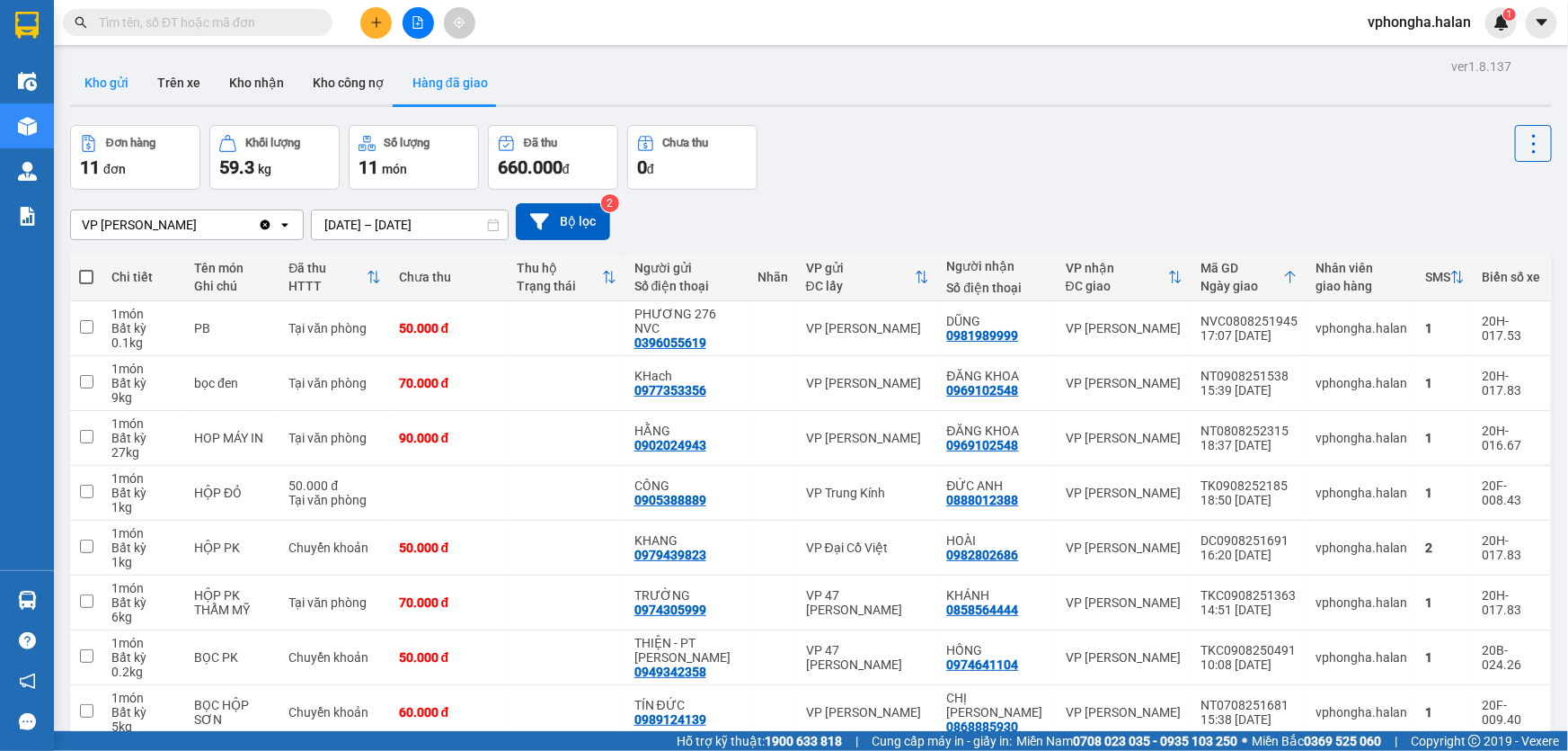
click at [112, 80] on button "Kho gửi" at bounding box center [106, 83] width 73 height 43
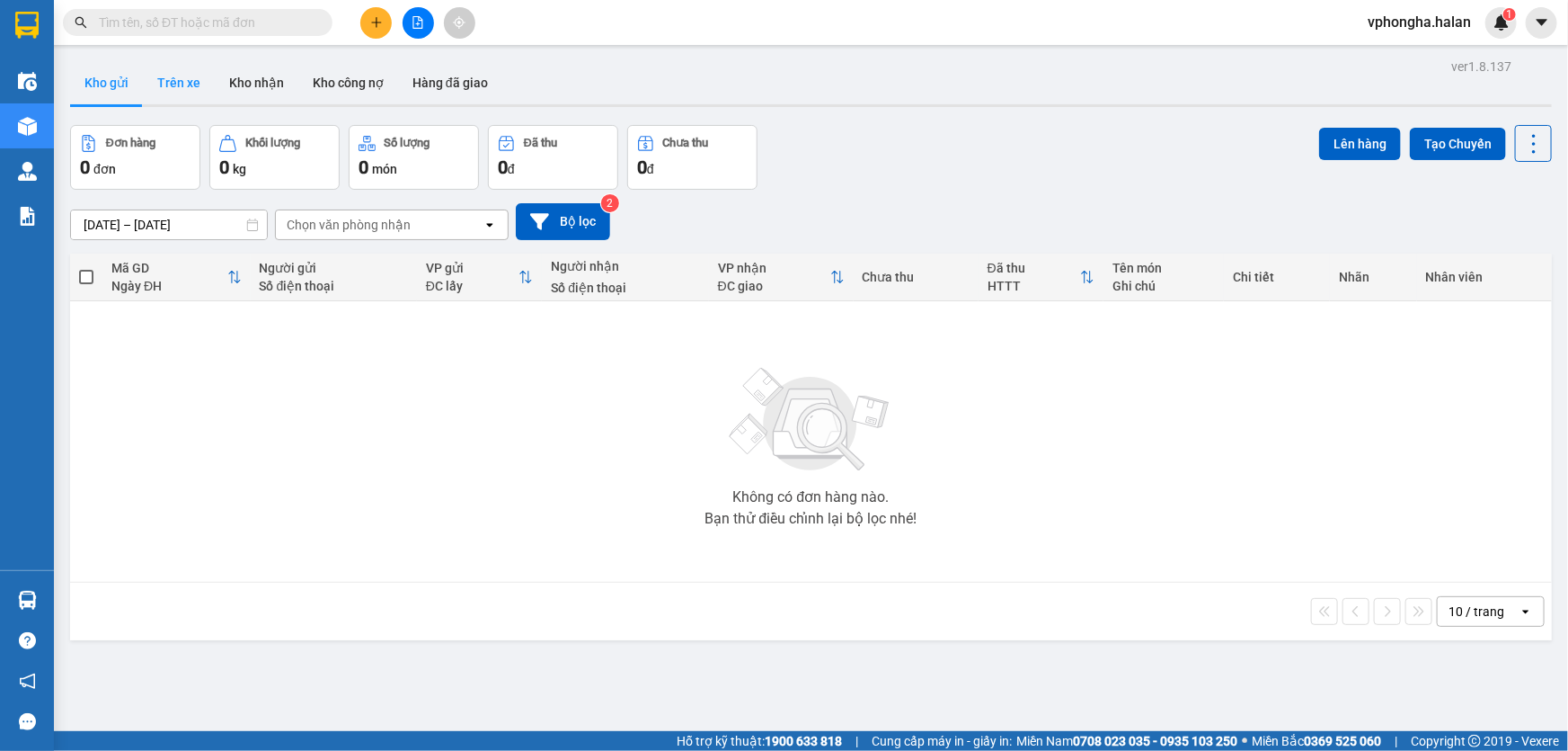
click at [181, 80] on button "Trên xe" at bounding box center [178, 83] width 72 height 43
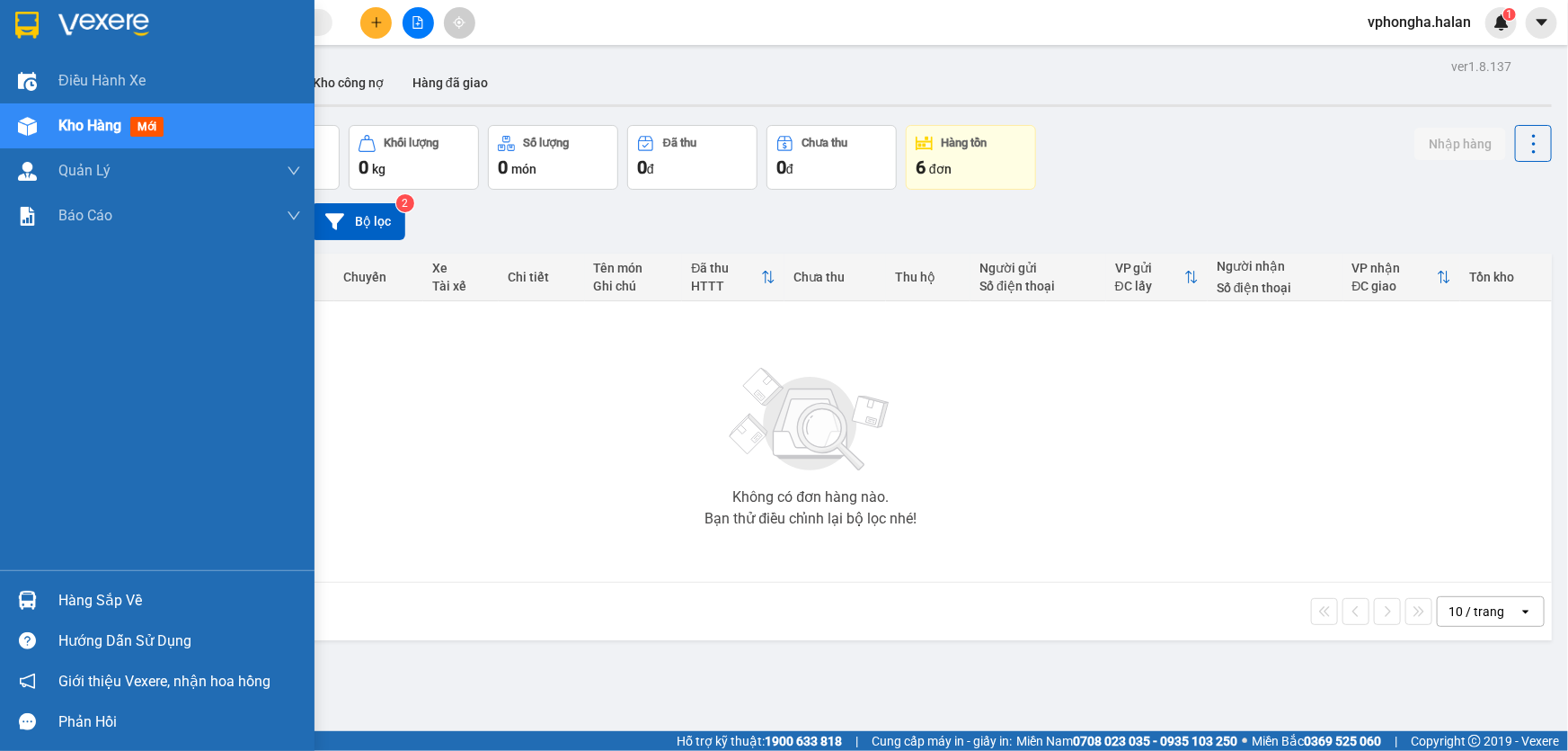
click at [116, 603] on div "Hàng sắp về" at bounding box center [179, 599] width 243 height 27
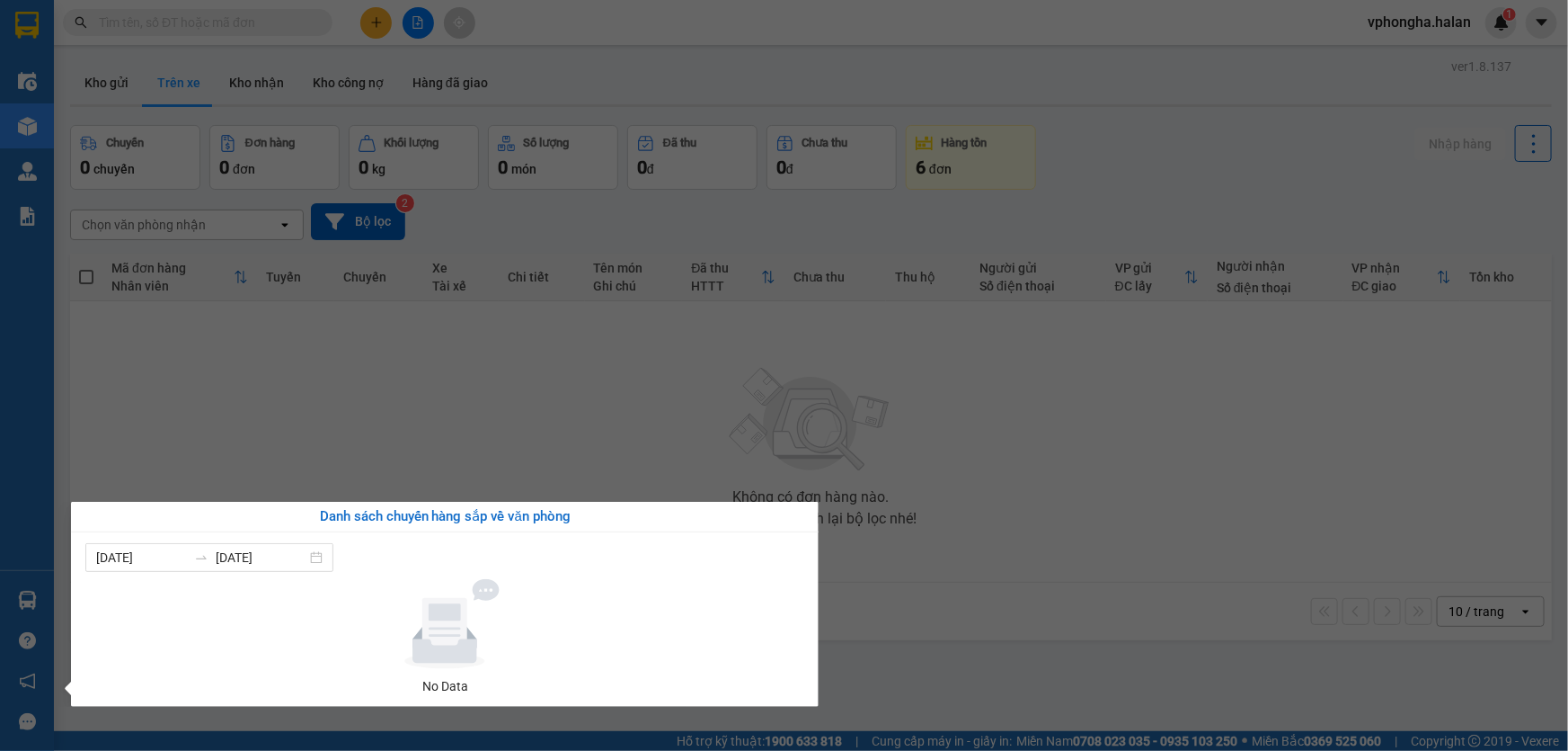
click at [419, 479] on section "Kết quả tìm kiếm ( 1 ) Bộ lọc Mã ĐH Trạng thái Món hàng Thu hộ Tổng cước Chưa c…" at bounding box center [784, 375] width 1568 height 751
